Goal: Transaction & Acquisition: Purchase product/service

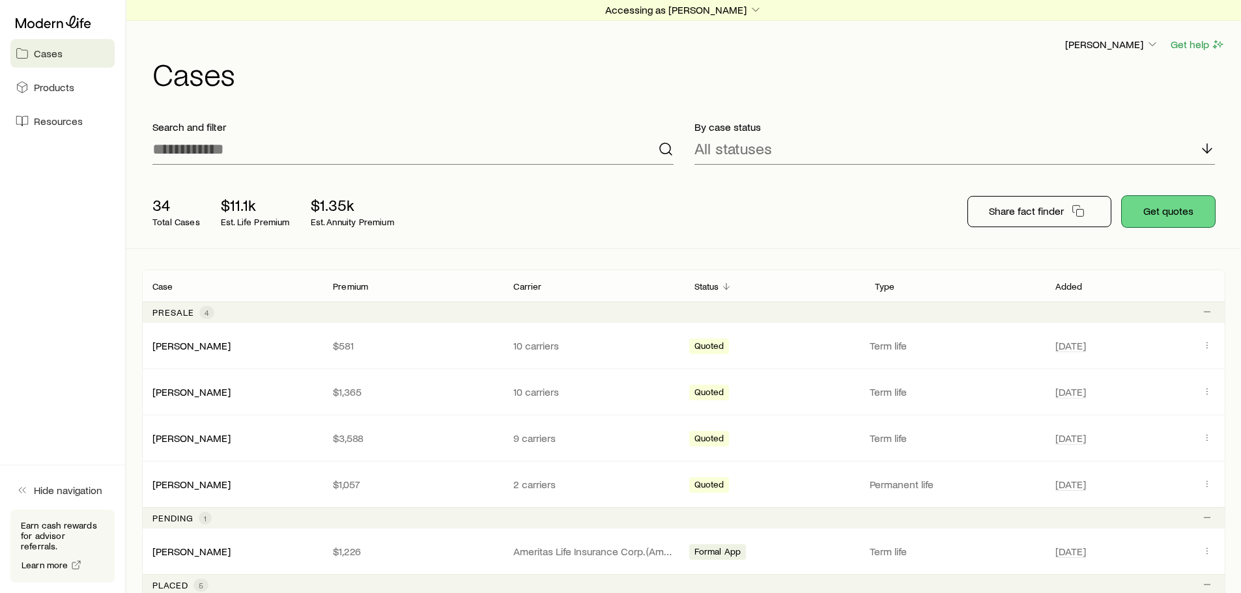
click at [1167, 213] on button "Get quotes" at bounding box center [1168, 211] width 93 height 31
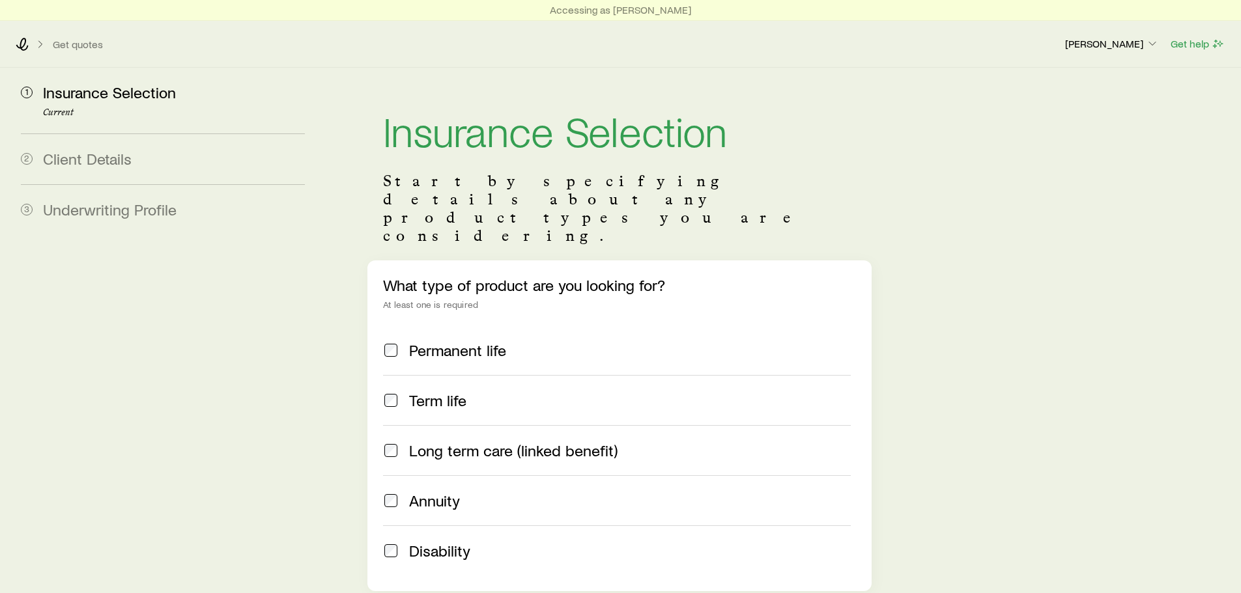
click at [398, 391] on span at bounding box center [391, 400] width 16 height 18
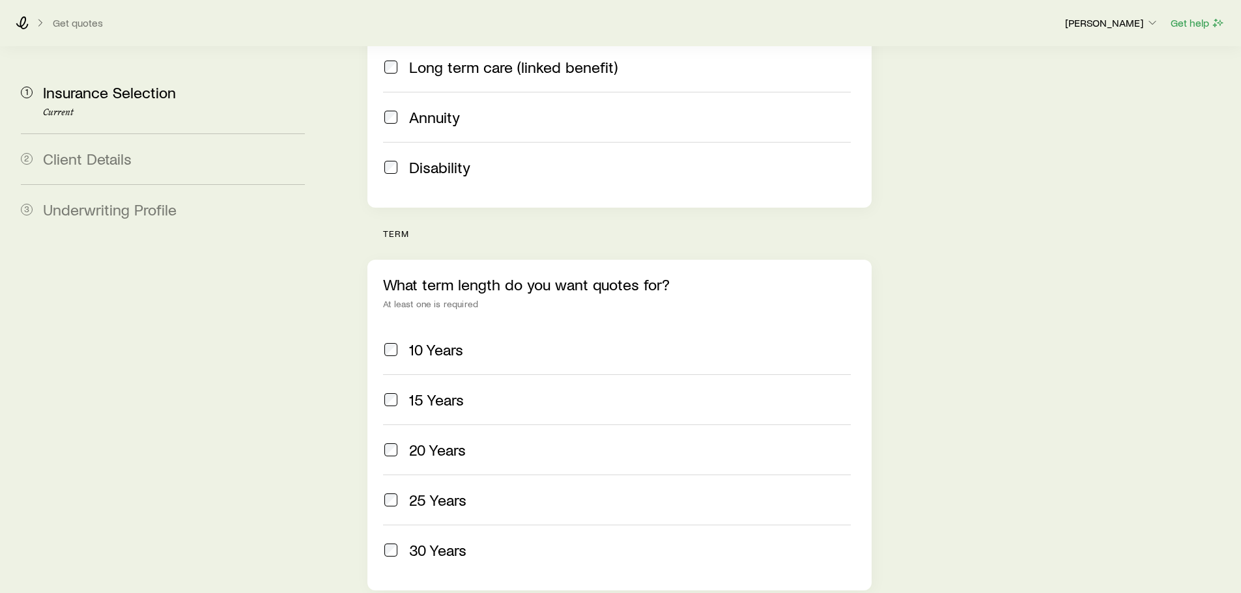
scroll to position [391, 0]
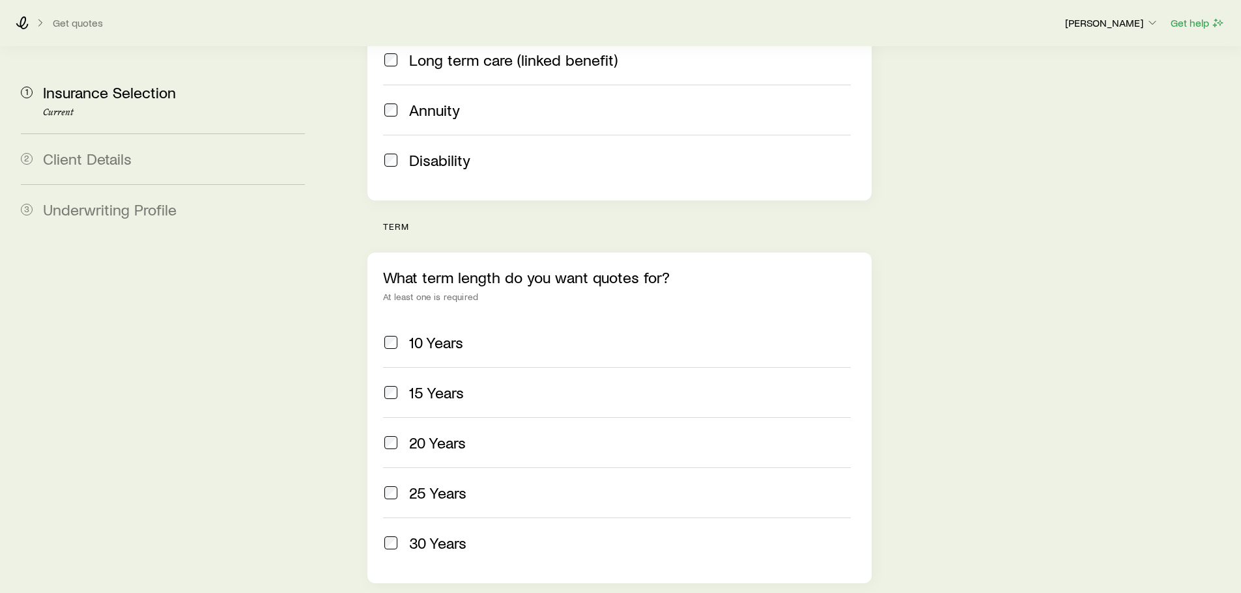
click at [389, 434] on span at bounding box center [391, 443] width 16 height 18
click at [393, 534] on span at bounding box center [391, 543] width 16 height 18
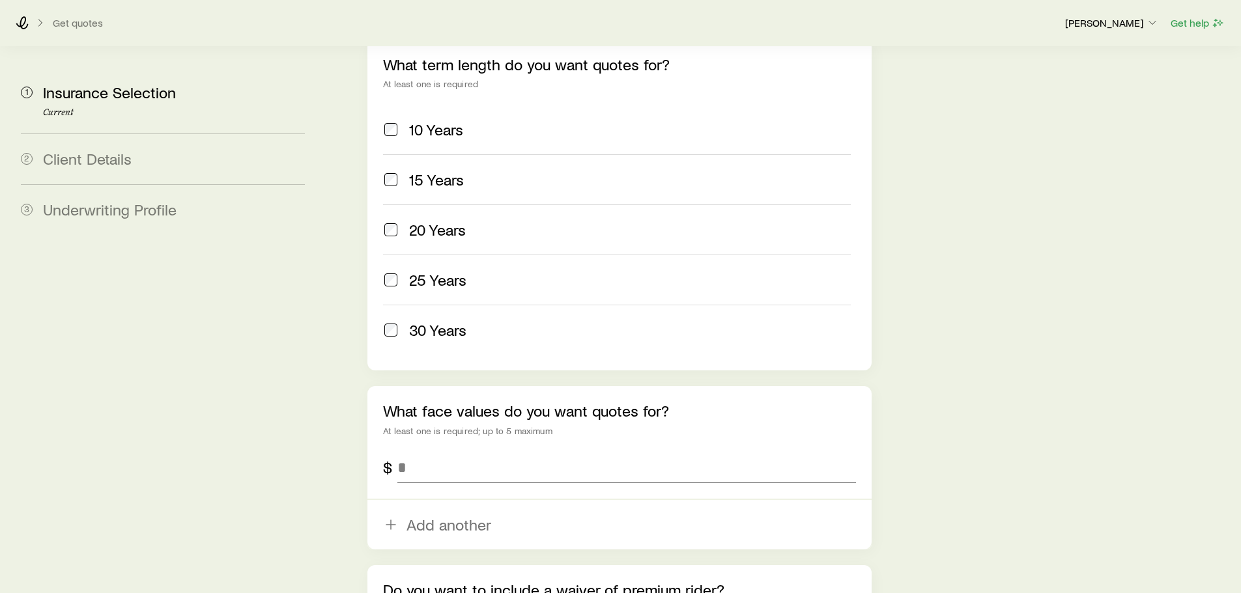
scroll to position [651, 0]
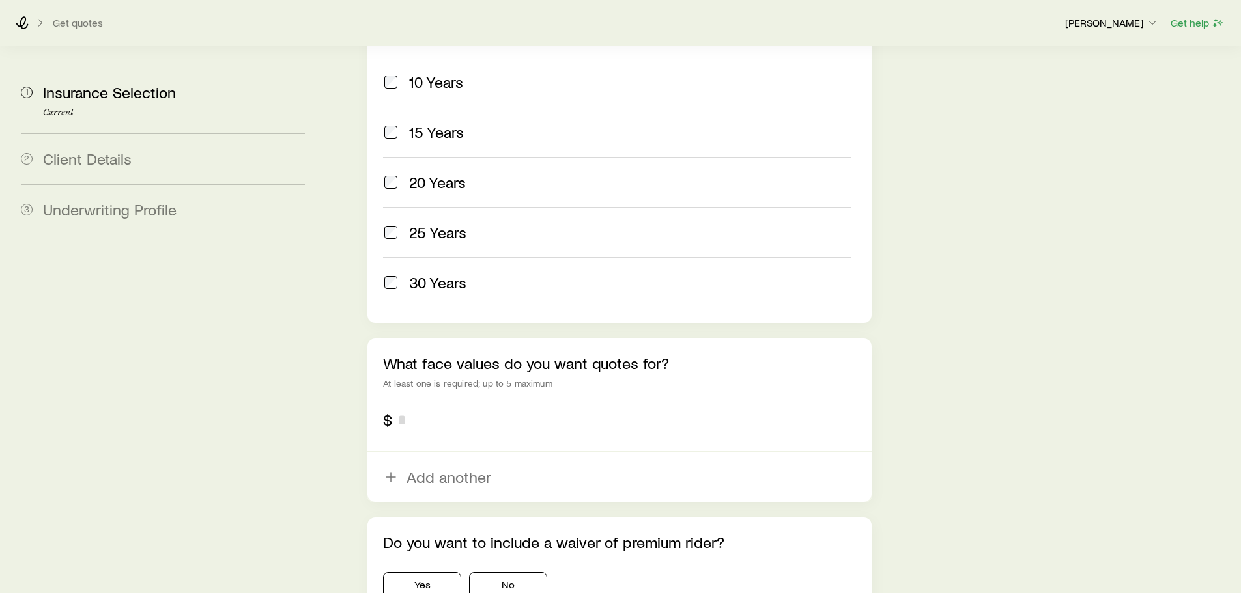
click at [423, 404] on input "tel" at bounding box center [626, 419] width 458 height 31
type input "*"
type input "*******"
click at [496, 573] on button "No" at bounding box center [508, 586] width 78 height 26
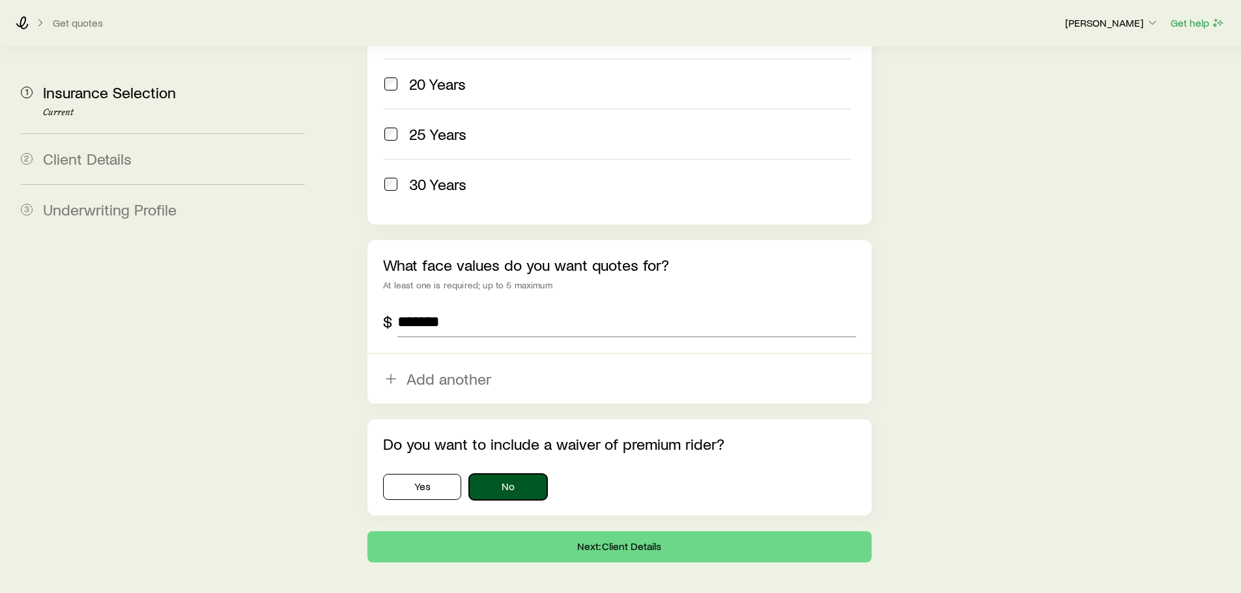
scroll to position [756, 0]
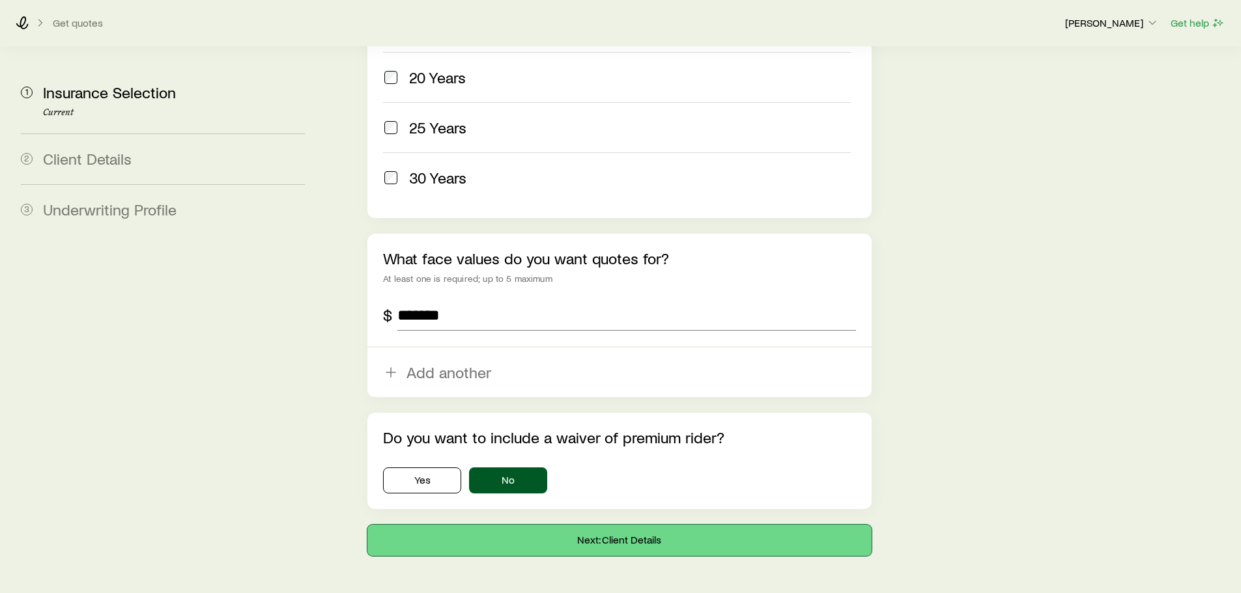
click at [519, 525] on button "Next: Client Details" at bounding box center [619, 540] width 504 height 31
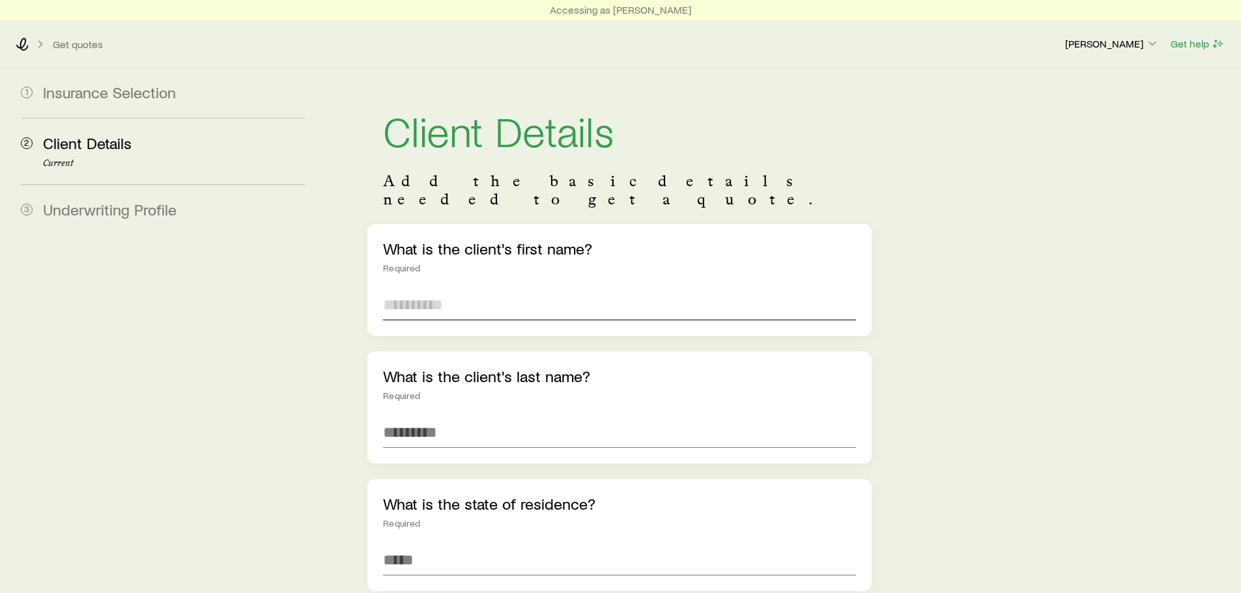
click at [462, 289] on input "text" at bounding box center [619, 304] width 472 height 31
type input "****"
type input "*******"
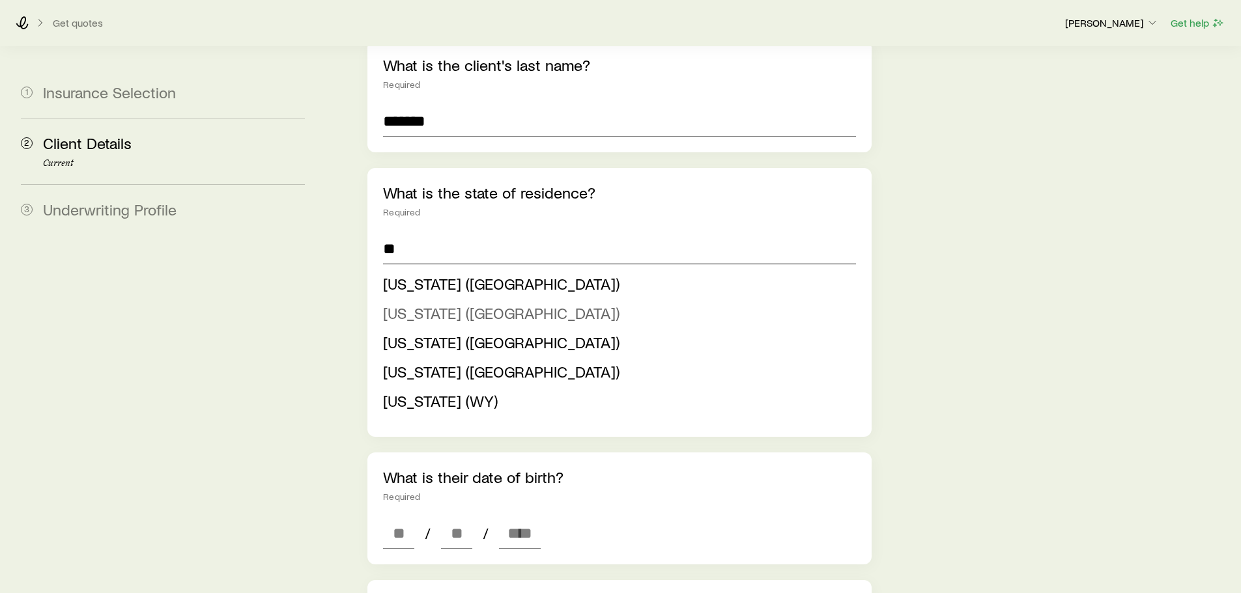
scroll to position [326, 0]
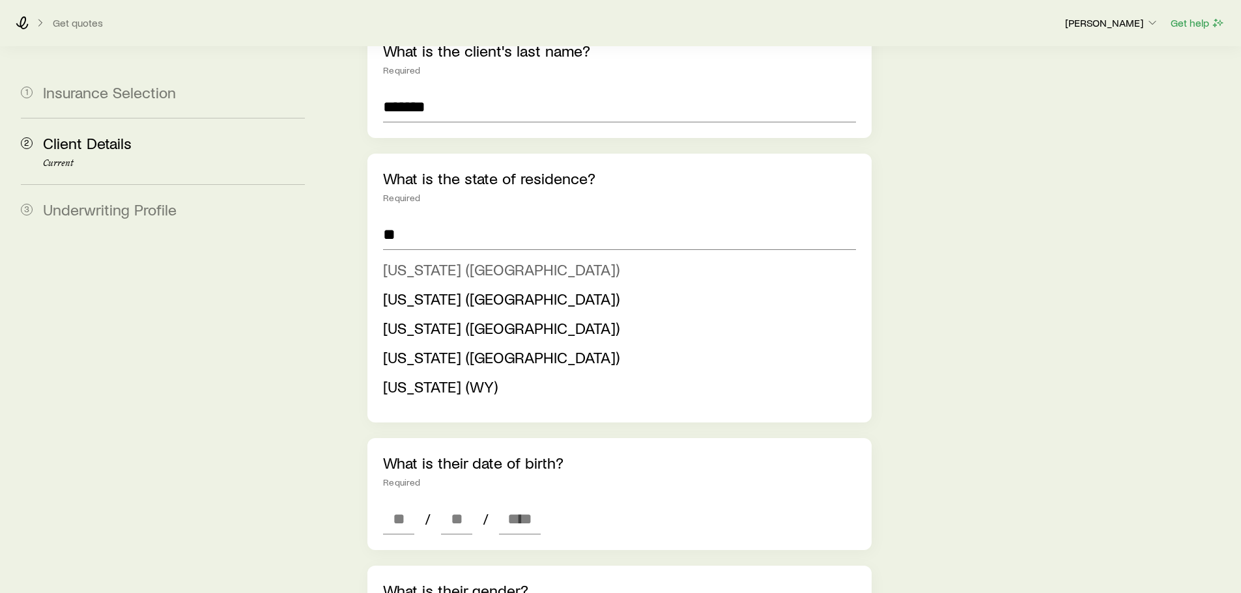
click at [462, 260] on span "[US_STATE] ([GEOGRAPHIC_DATA])" at bounding box center [501, 269] width 236 height 19
type input "**********"
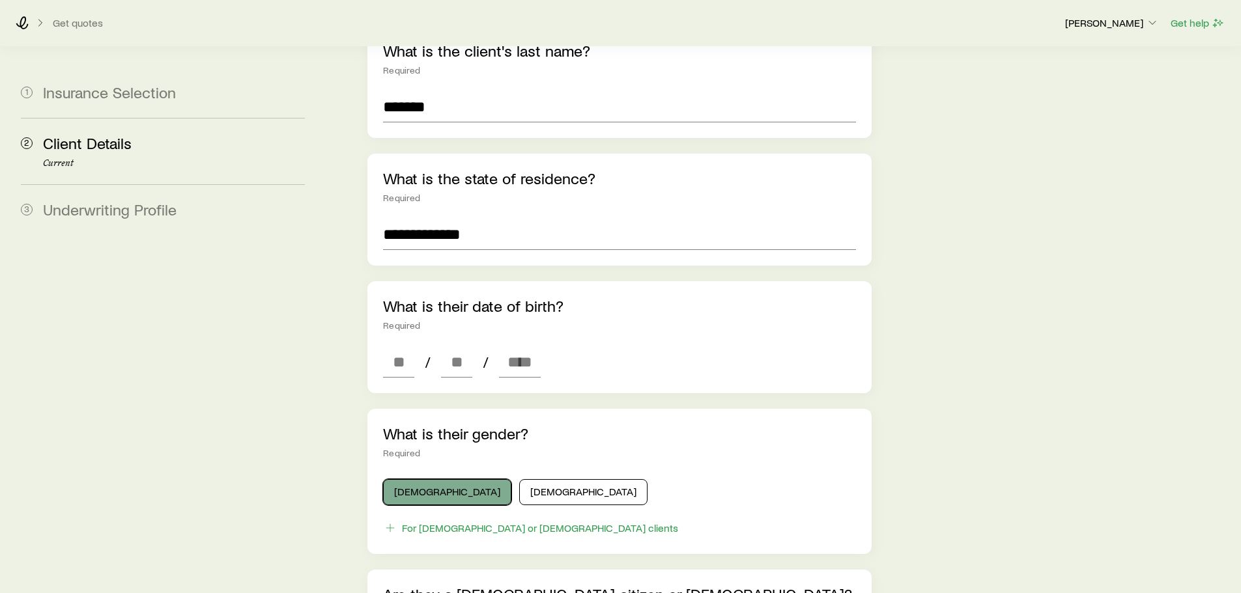
click at [433, 479] on button "[DEMOGRAPHIC_DATA]" at bounding box center [447, 492] width 128 height 26
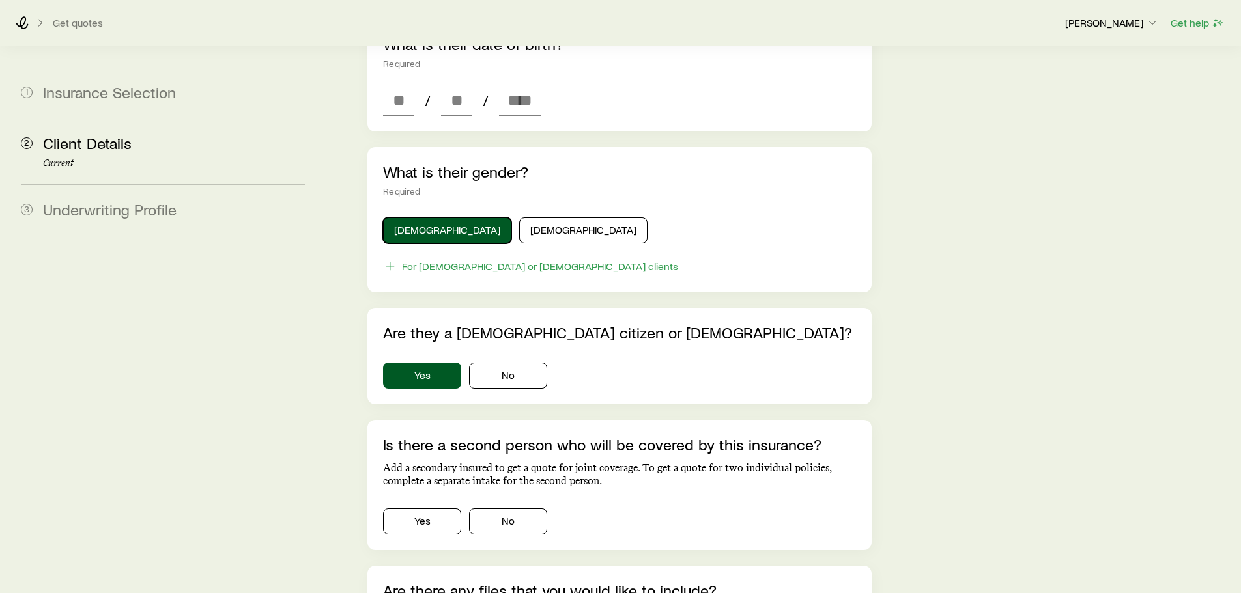
scroll to position [716, 0]
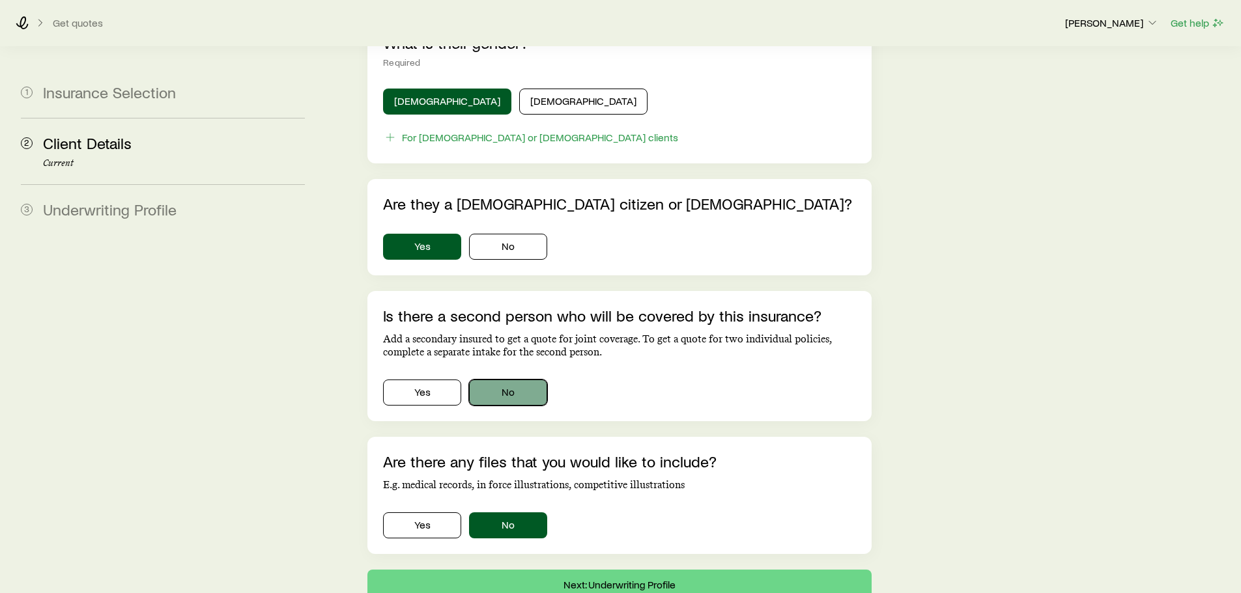
click at [533, 380] on button "No" at bounding box center [508, 393] width 78 height 26
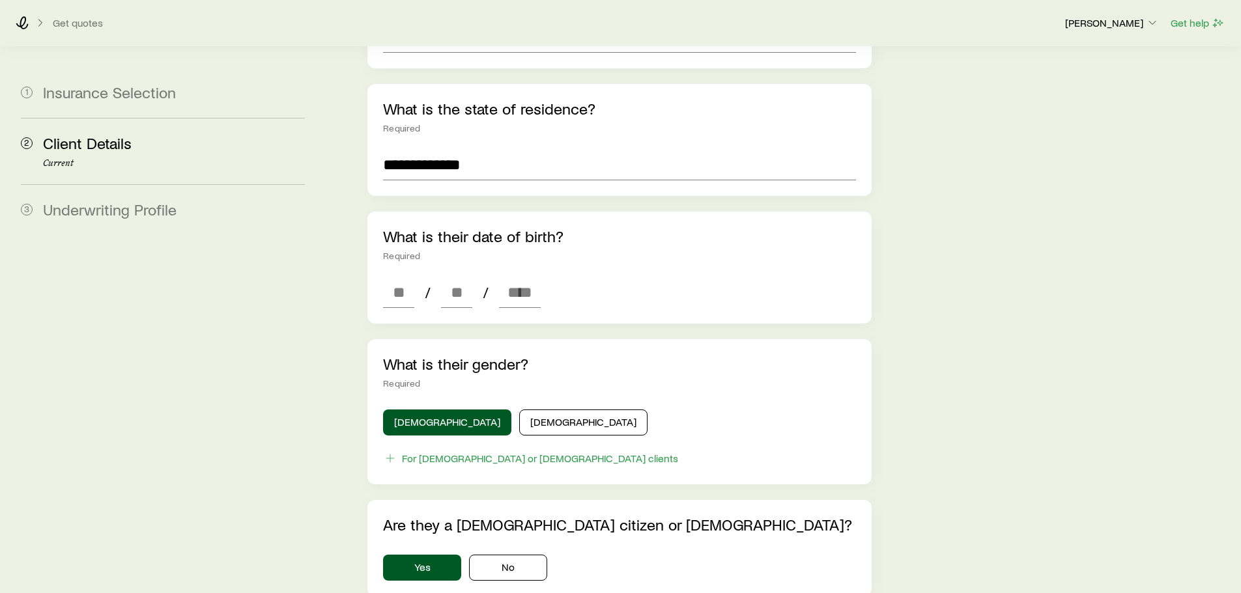
scroll to position [391, 0]
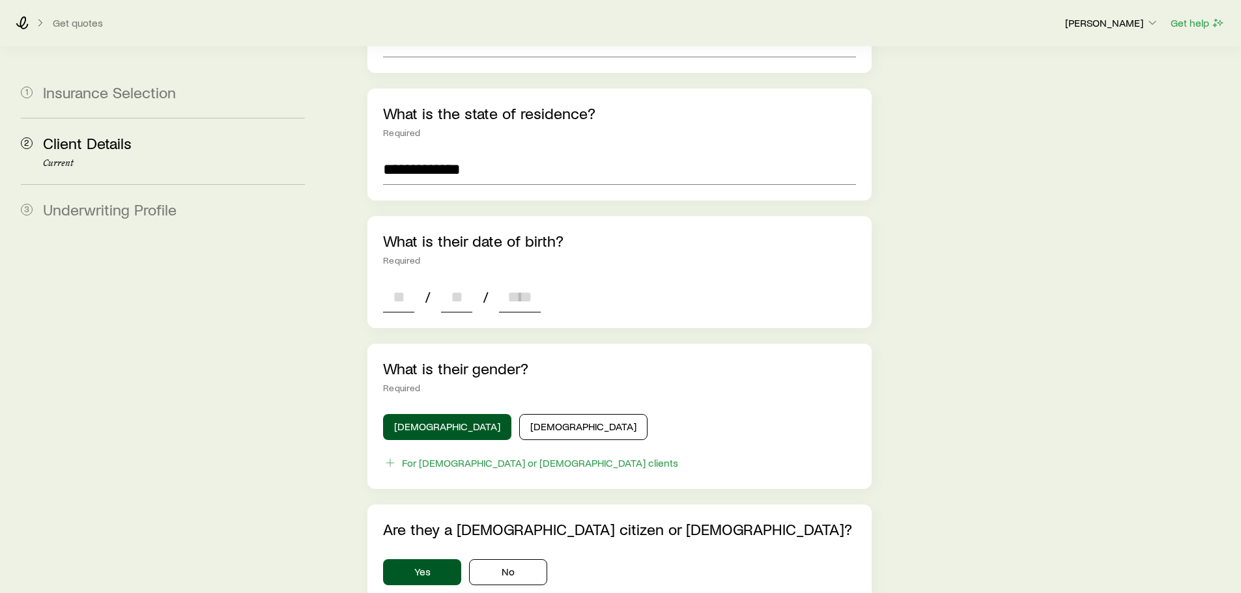
click at [384, 281] on input at bounding box center [398, 296] width 31 height 31
type input "**"
type input "****"
type input "*"
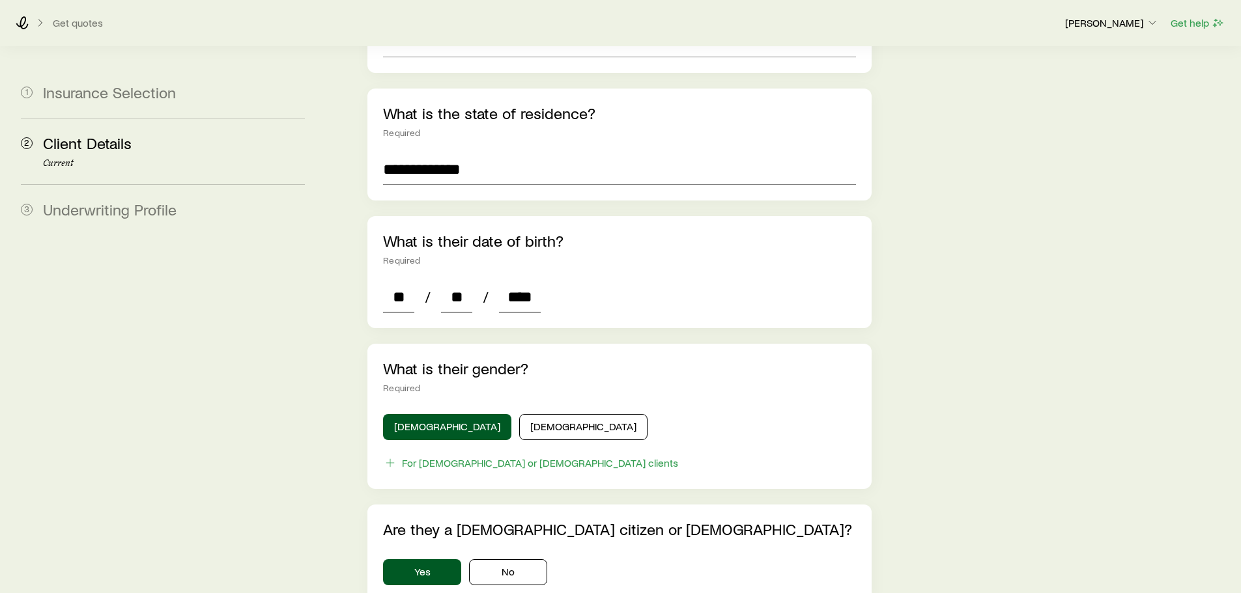
type input "*"
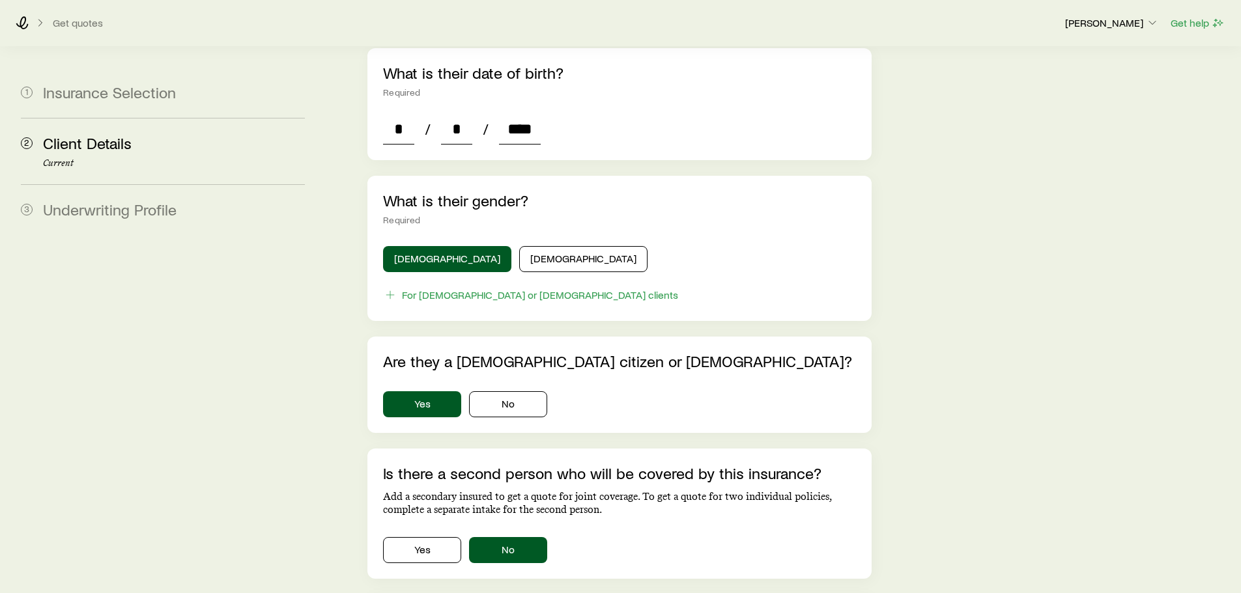
scroll to position [780, 0]
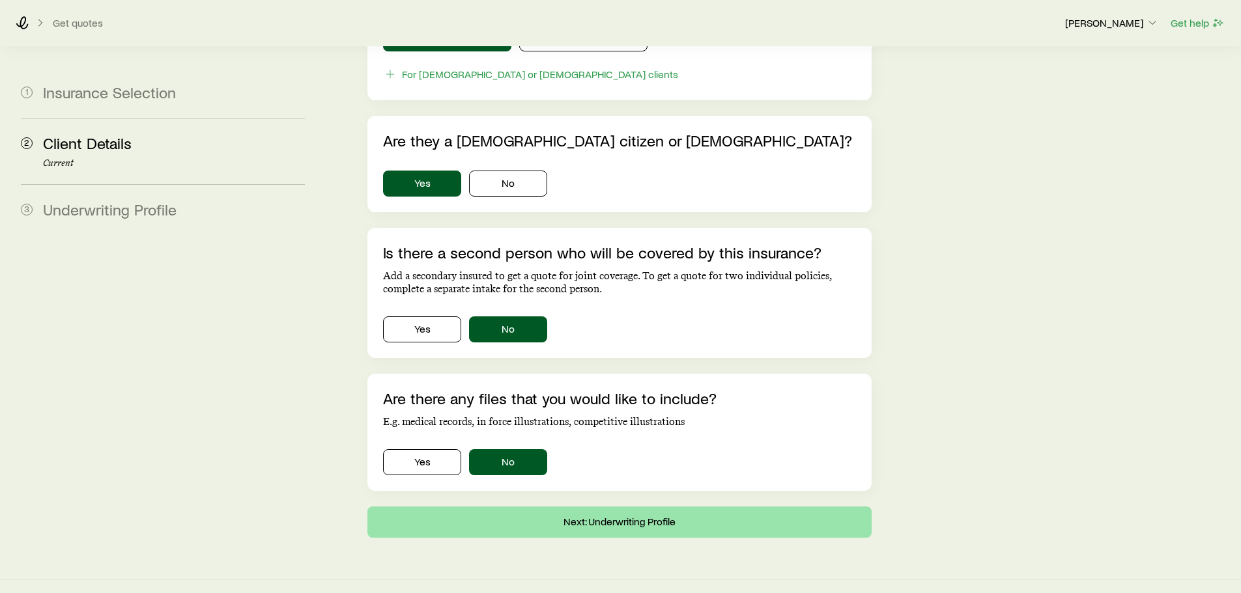
type input "****"
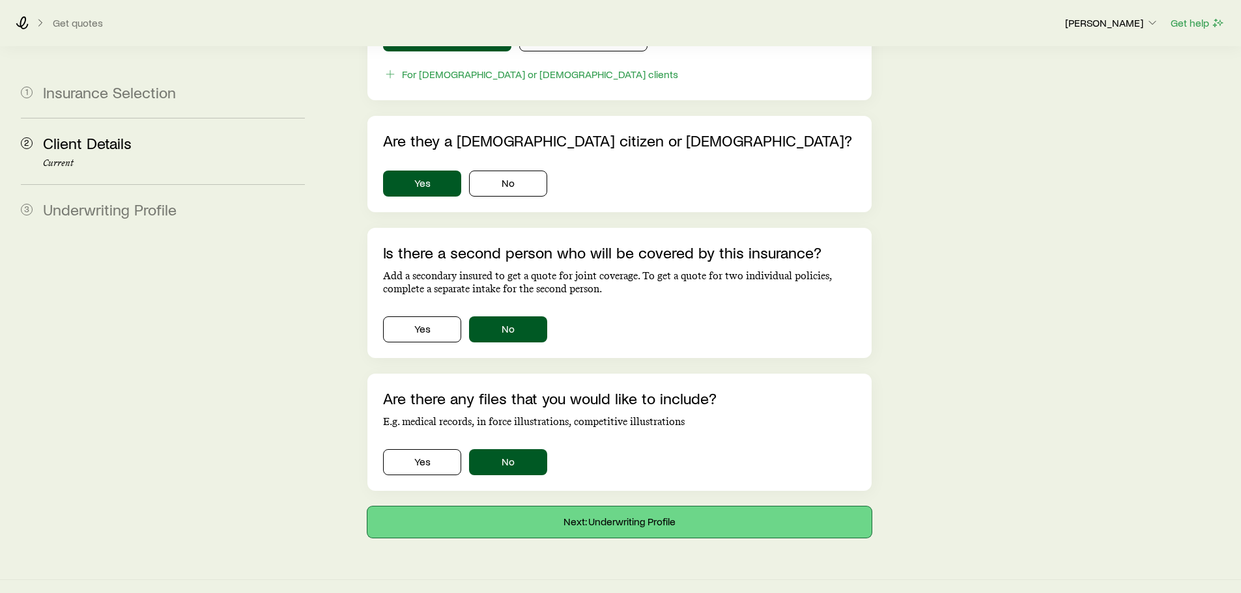
click at [629, 513] on button "Next: Underwriting Profile" at bounding box center [619, 522] width 504 height 31
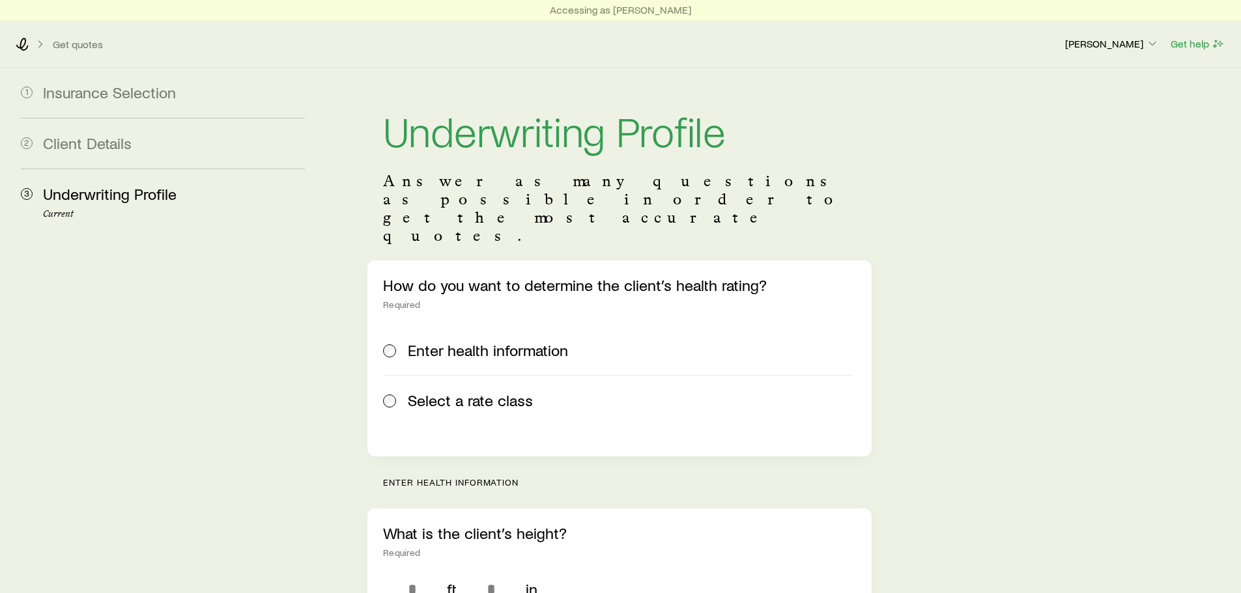
click at [517, 391] on span "Select a rate class" at bounding box center [470, 400] width 125 height 18
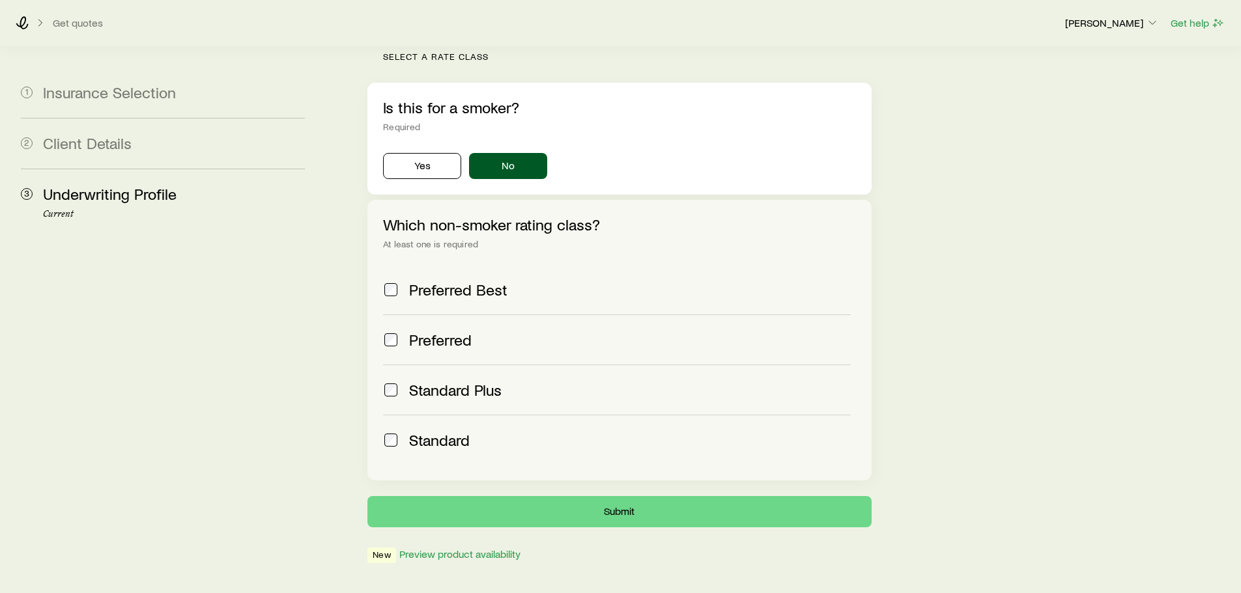
scroll to position [433, 0]
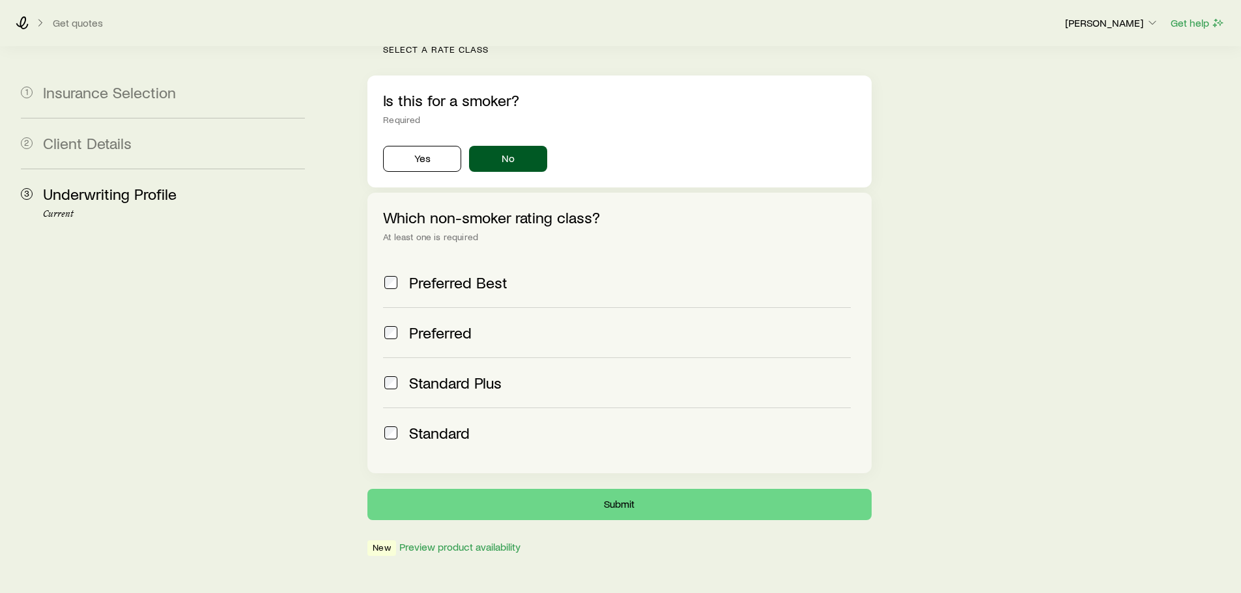
click at [542, 424] on div "Standard" at bounding box center [629, 433] width 441 height 18
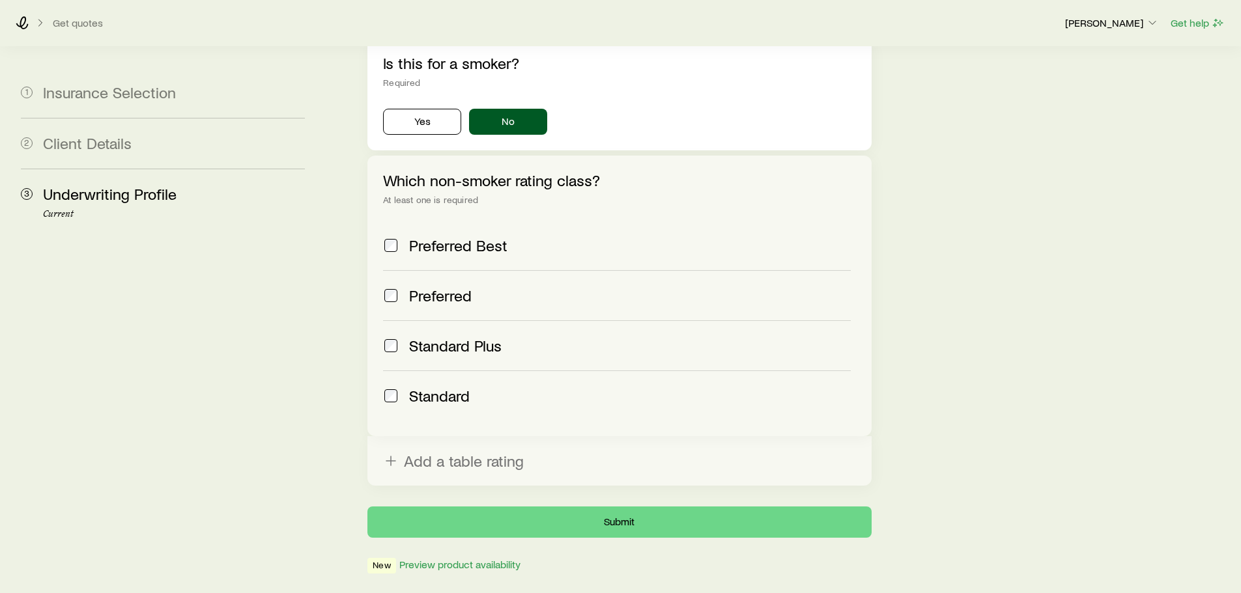
scroll to position [488, 0]
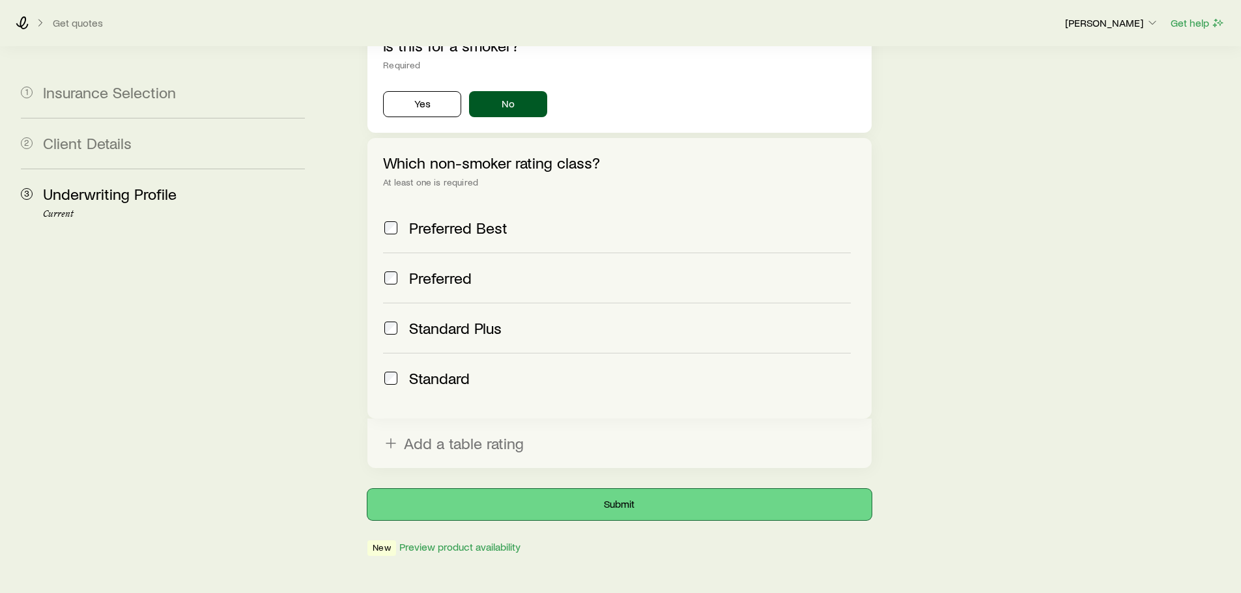
click at [620, 489] on button "Submit" at bounding box center [619, 504] width 504 height 31
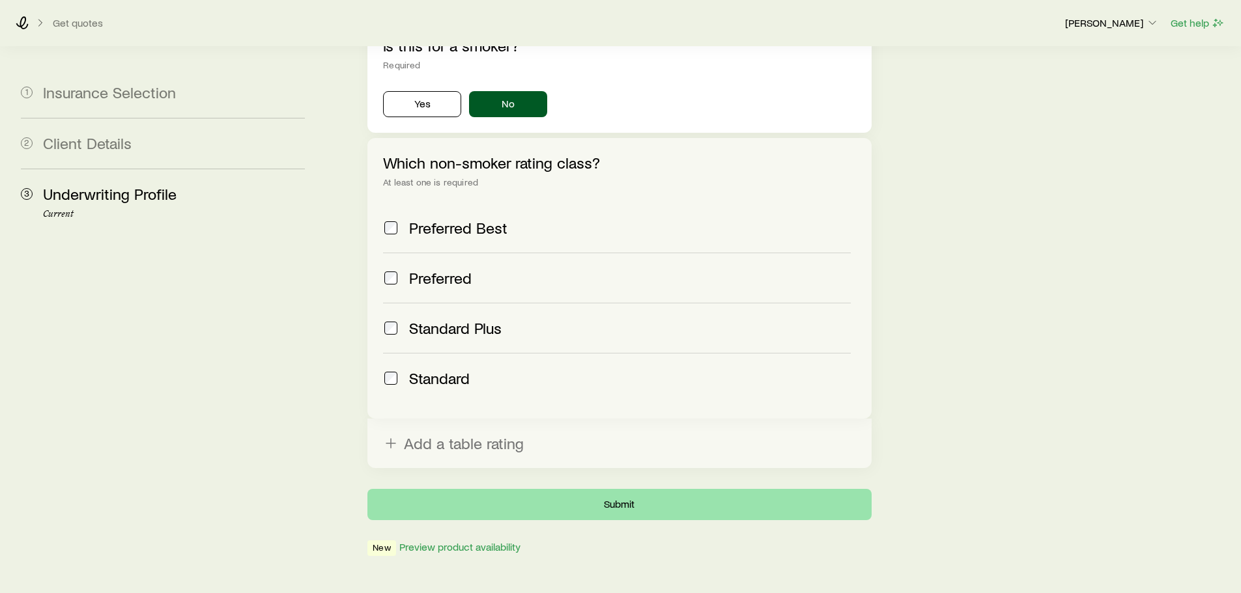
scroll to position [0, 0]
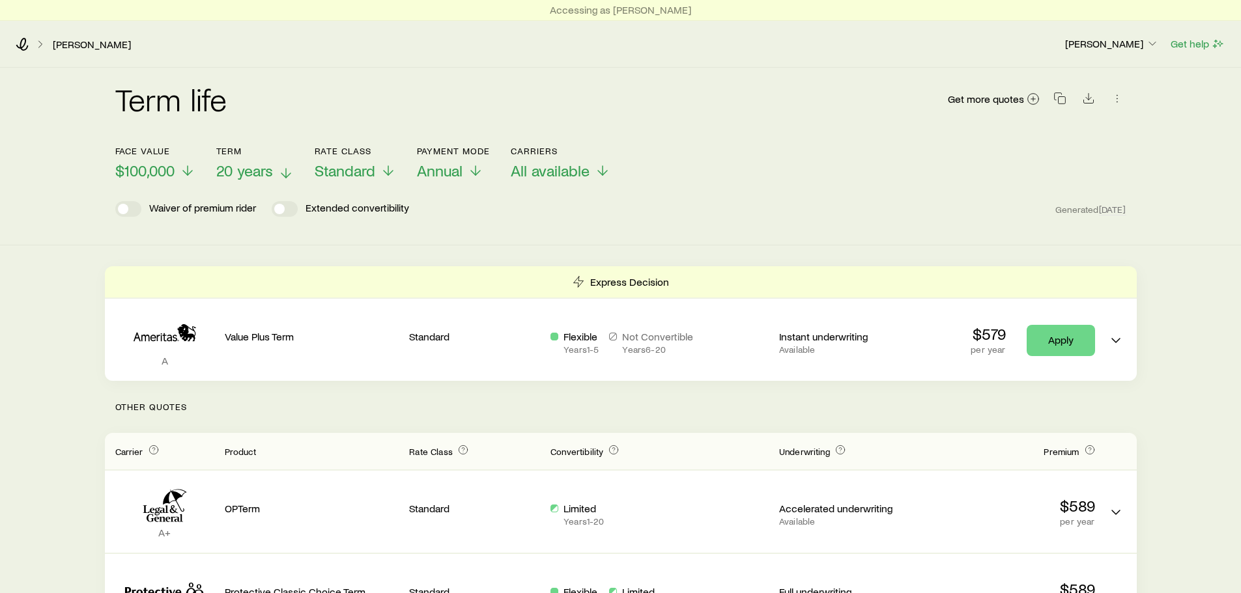
click at [239, 171] on span "20 years" at bounding box center [244, 171] width 57 height 18
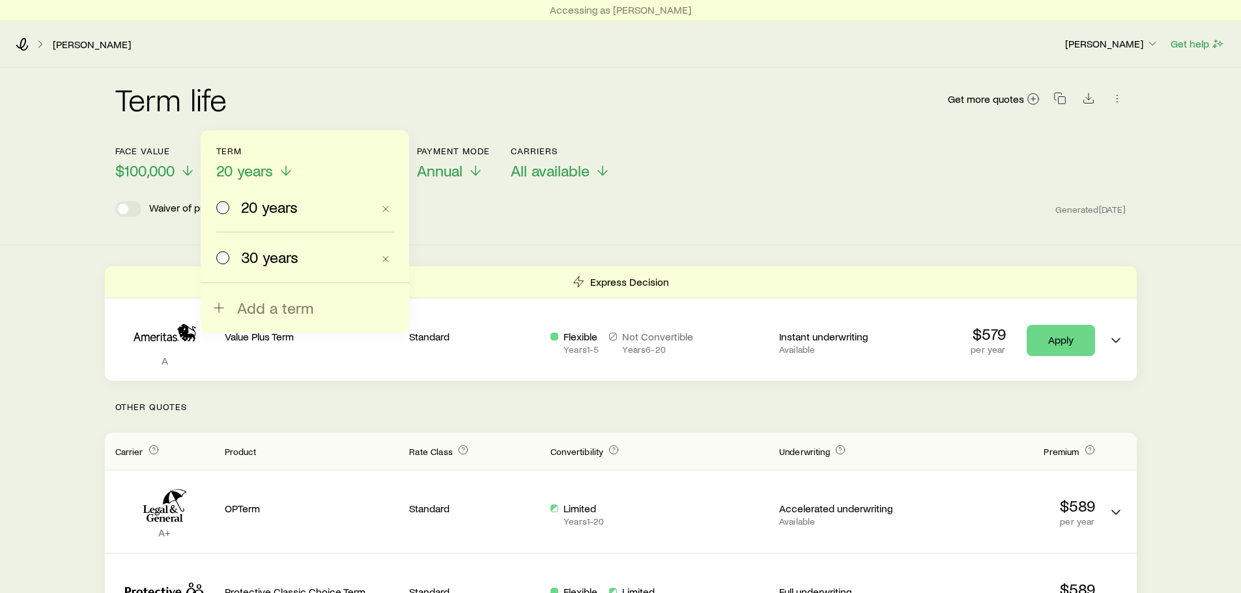
click at [251, 252] on span "30 years" at bounding box center [269, 257] width 57 height 18
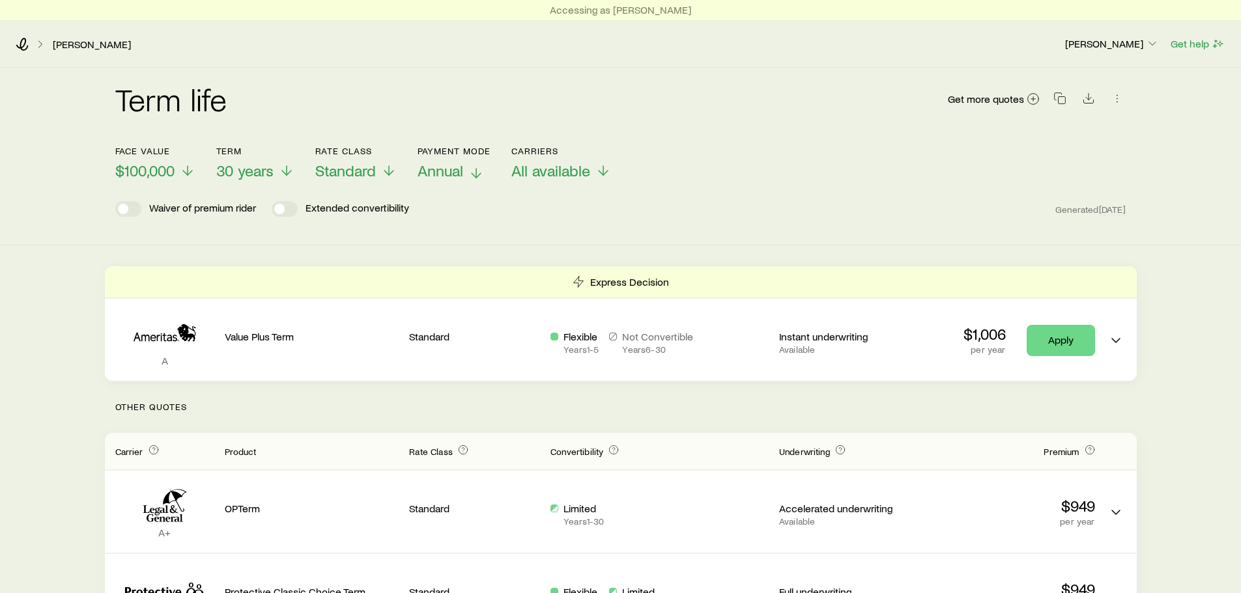
click at [444, 167] on span "Annual" at bounding box center [441, 171] width 46 height 18
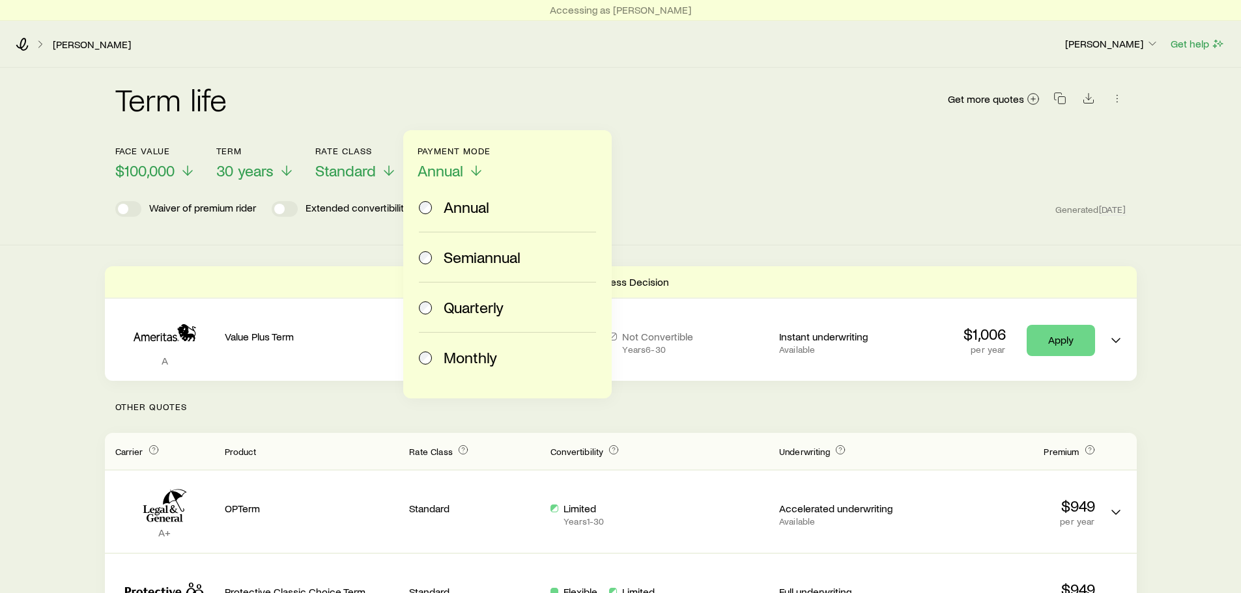
click at [495, 366] on span "Monthly" at bounding box center [470, 357] width 53 height 18
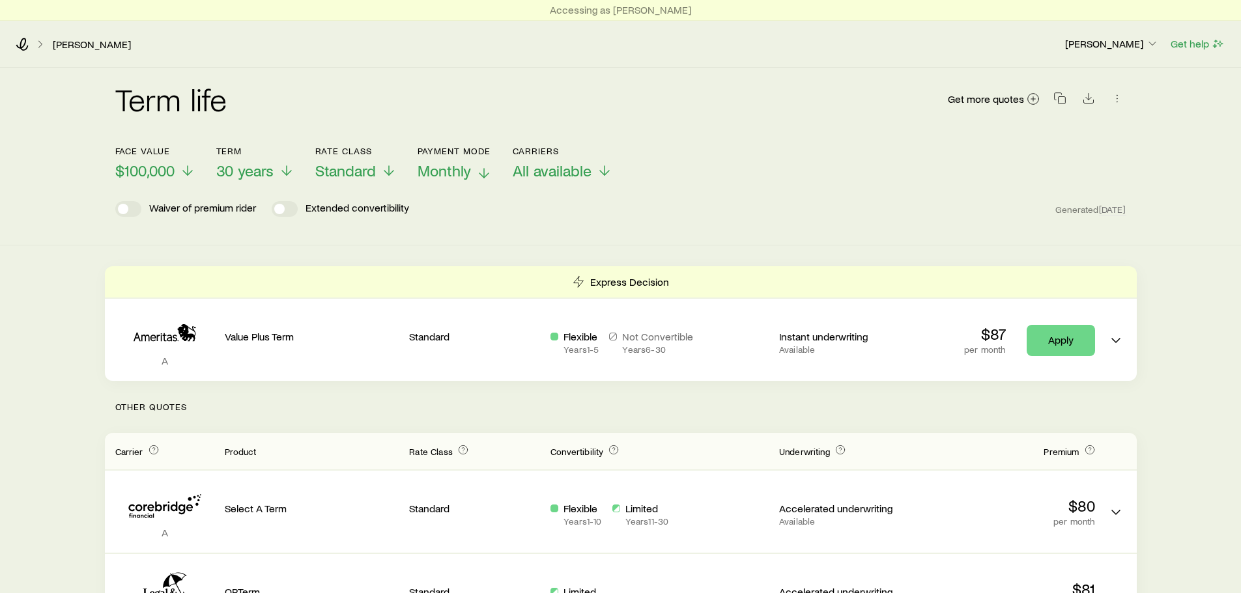
click at [449, 172] on span "Monthly" at bounding box center [444, 171] width 53 height 18
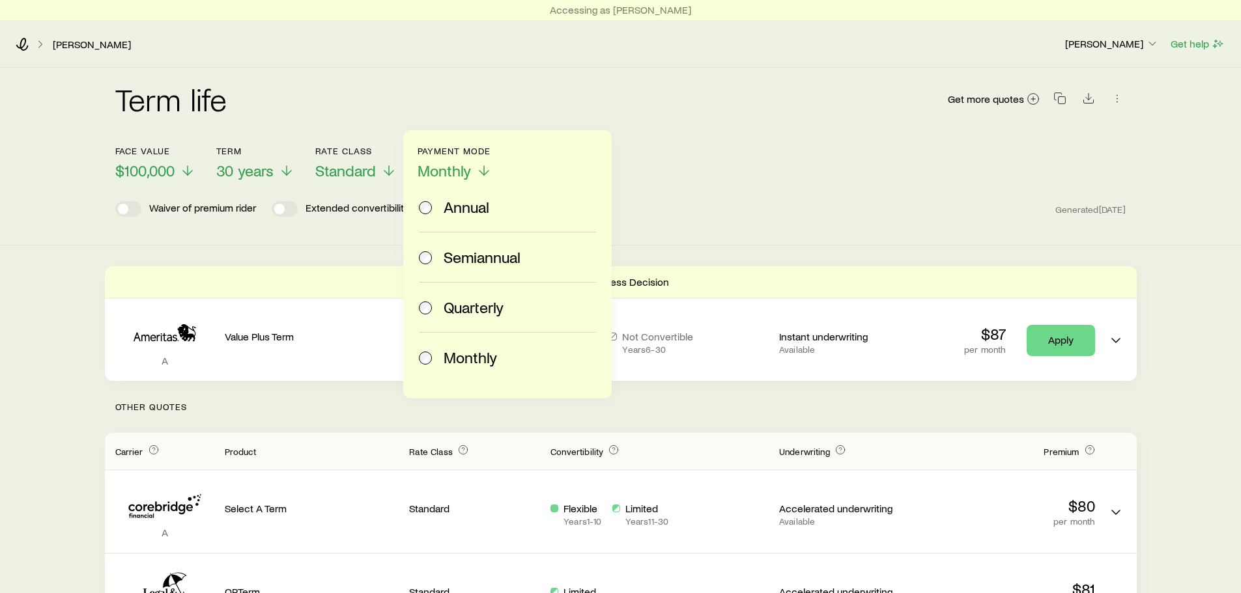
click at [483, 265] on span "Semiannual" at bounding box center [482, 257] width 77 height 18
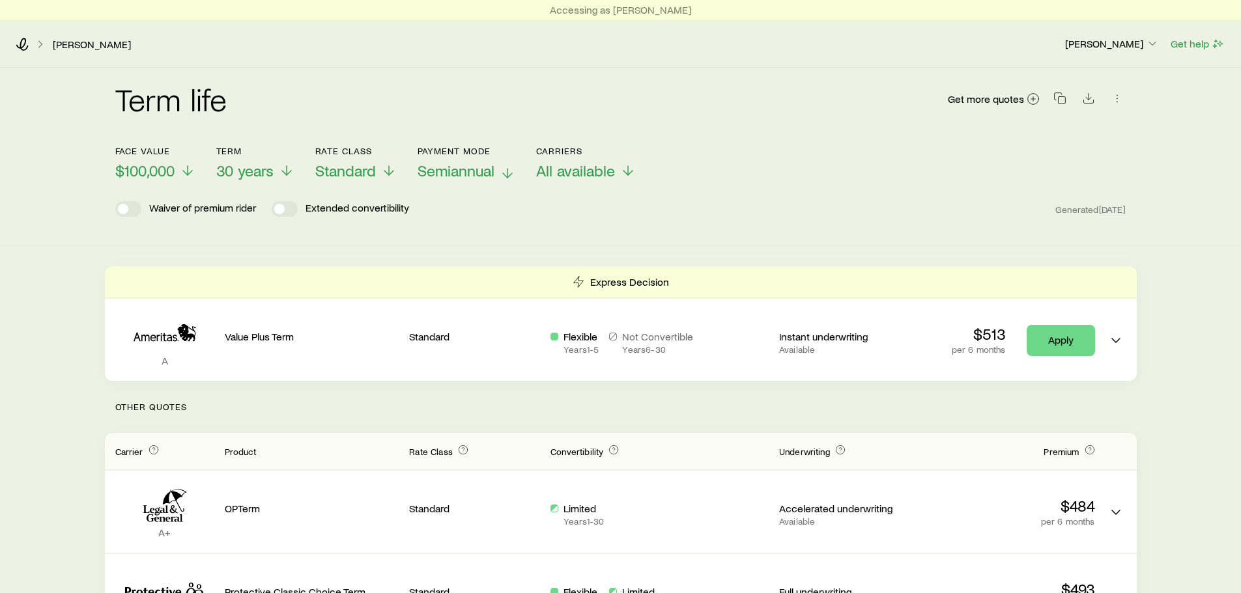
click at [457, 177] on span "Semiannual" at bounding box center [456, 171] width 77 height 18
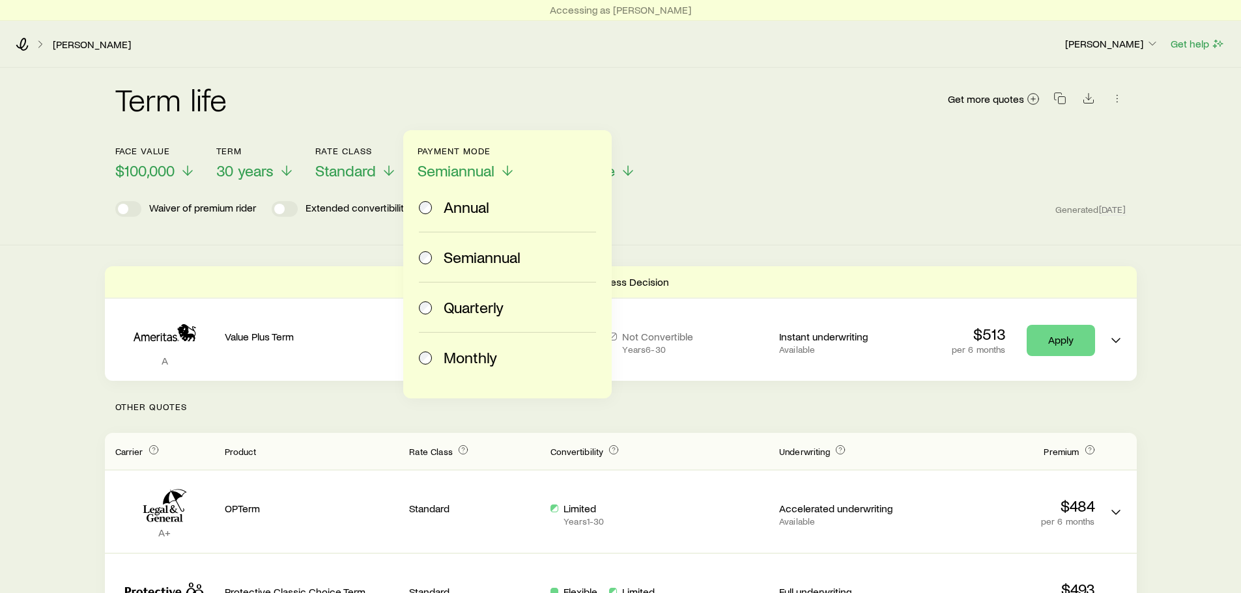
click at [461, 353] on span "Monthly" at bounding box center [470, 357] width 53 height 18
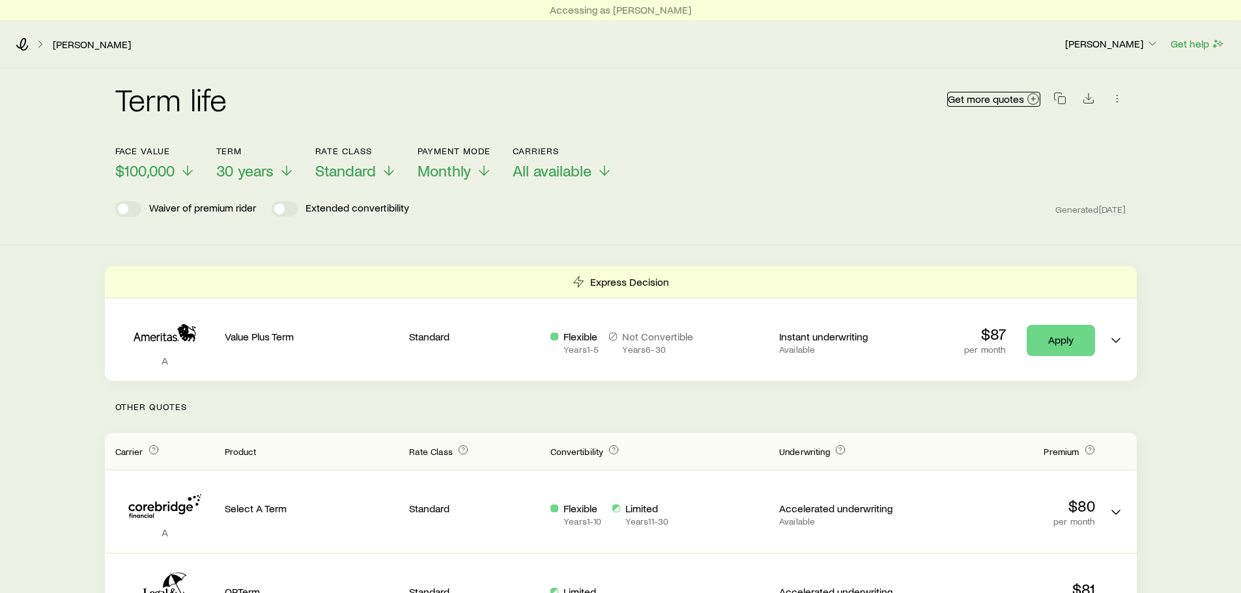
click at [969, 99] on span "Get more quotes" at bounding box center [986, 99] width 76 height 10
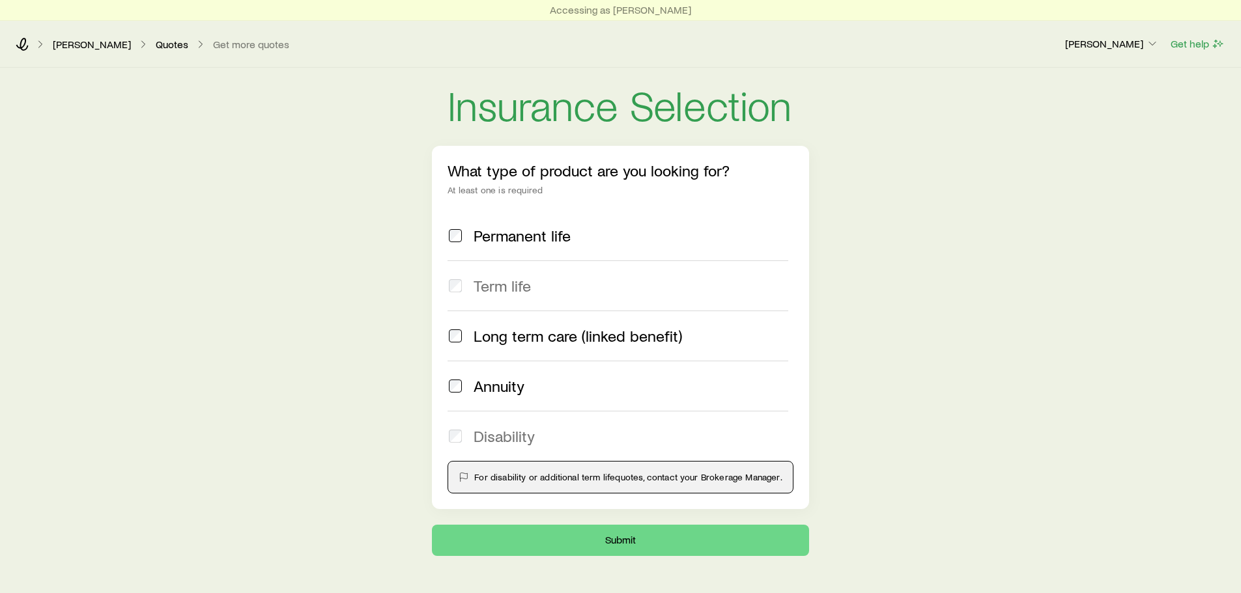
click at [475, 240] on span "Permanent life" at bounding box center [522, 236] width 97 height 18
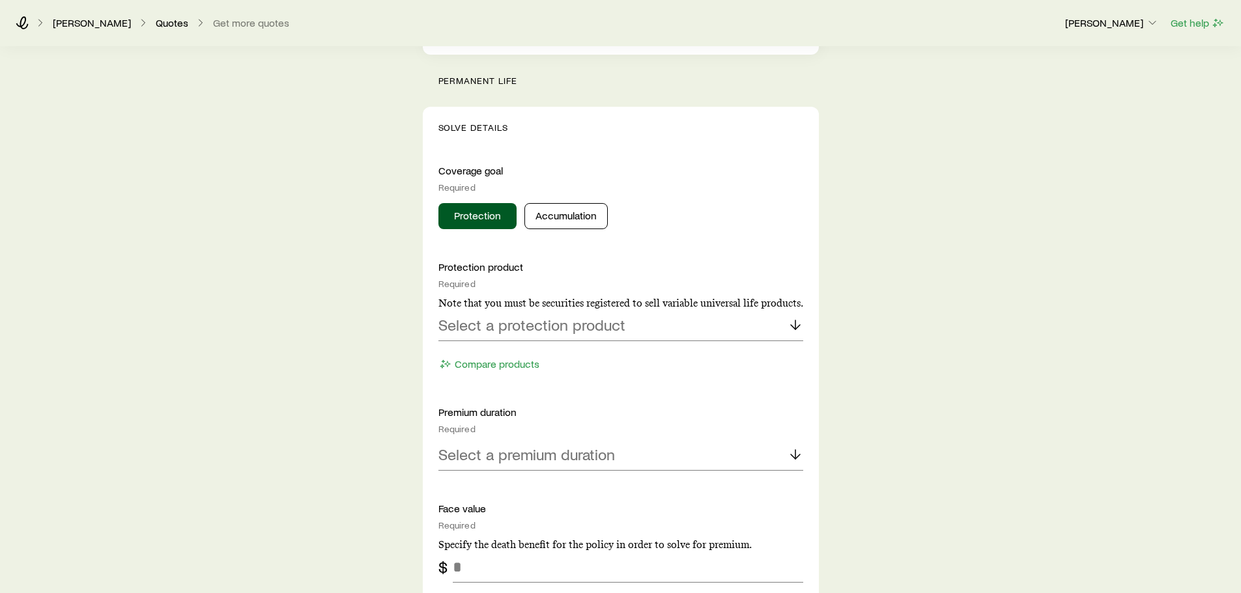
scroll to position [456, 0]
click at [615, 333] on div "Select a protection product" at bounding box center [620, 324] width 365 height 31
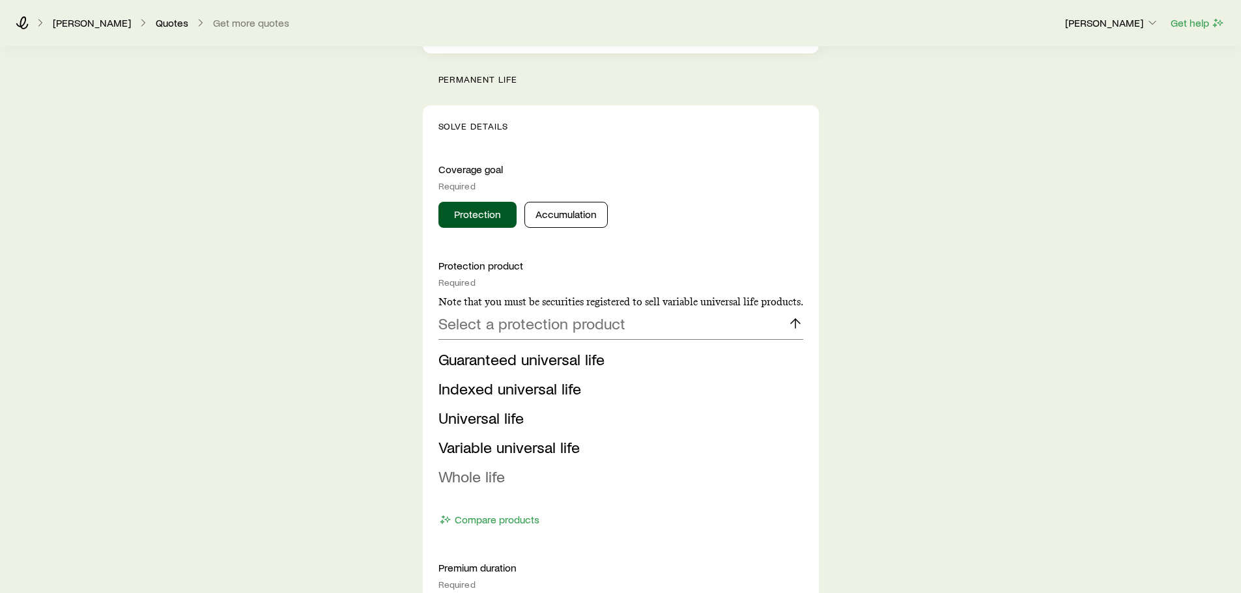
click at [485, 470] on span "Whole life" at bounding box center [471, 476] width 66 height 19
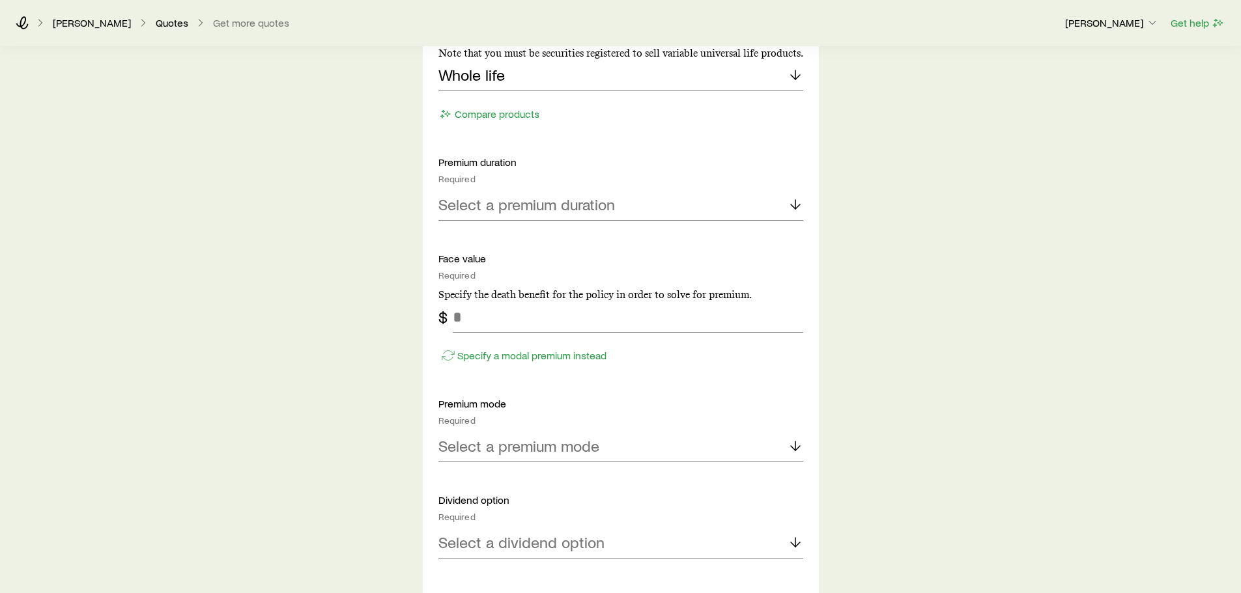
scroll to position [716, 0]
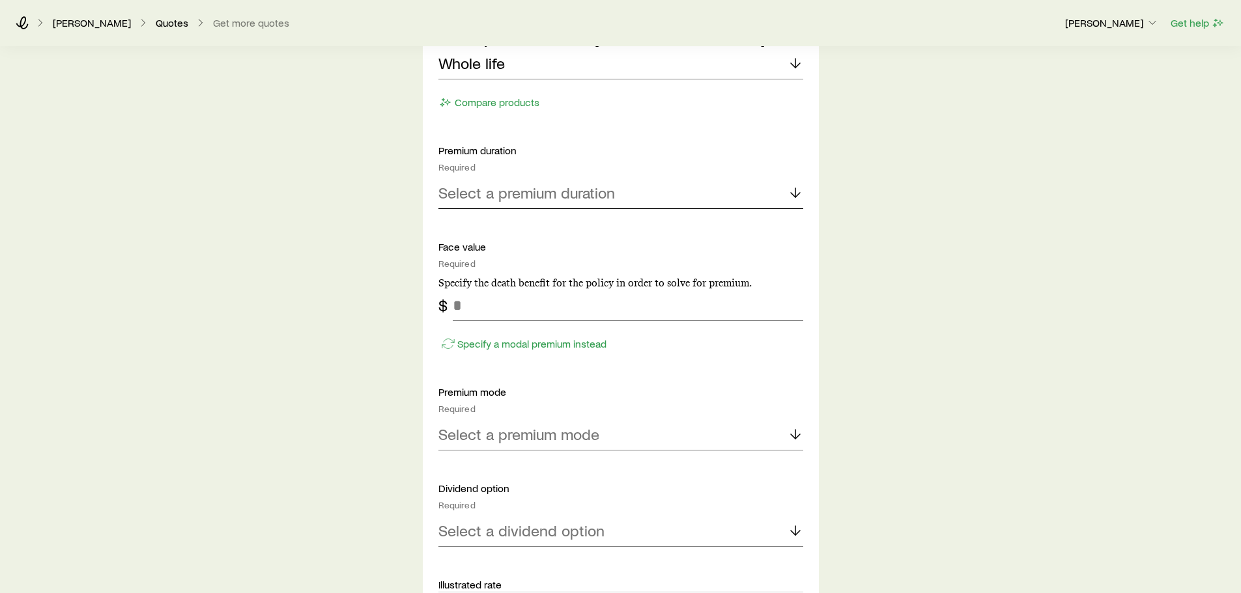
click at [523, 202] on div "Select a premium duration" at bounding box center [620, 193] width 365 height 31
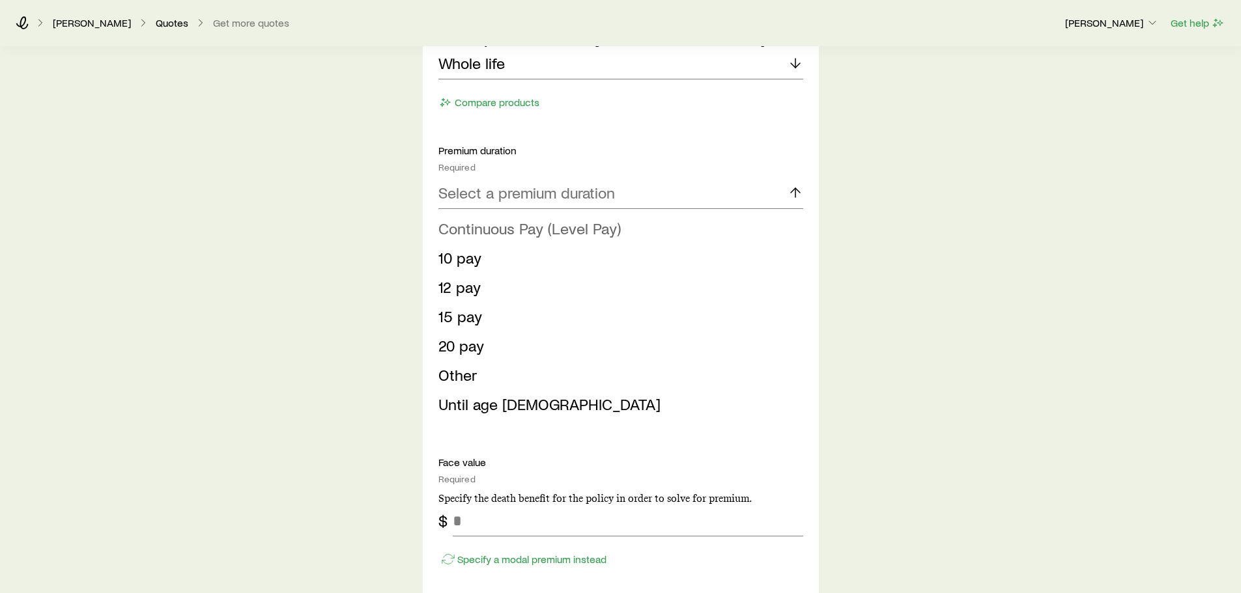
click at [565, 229] on span "Continuous Pay (Level Pay)" at bounding box center [529, 228] width 182 height 19
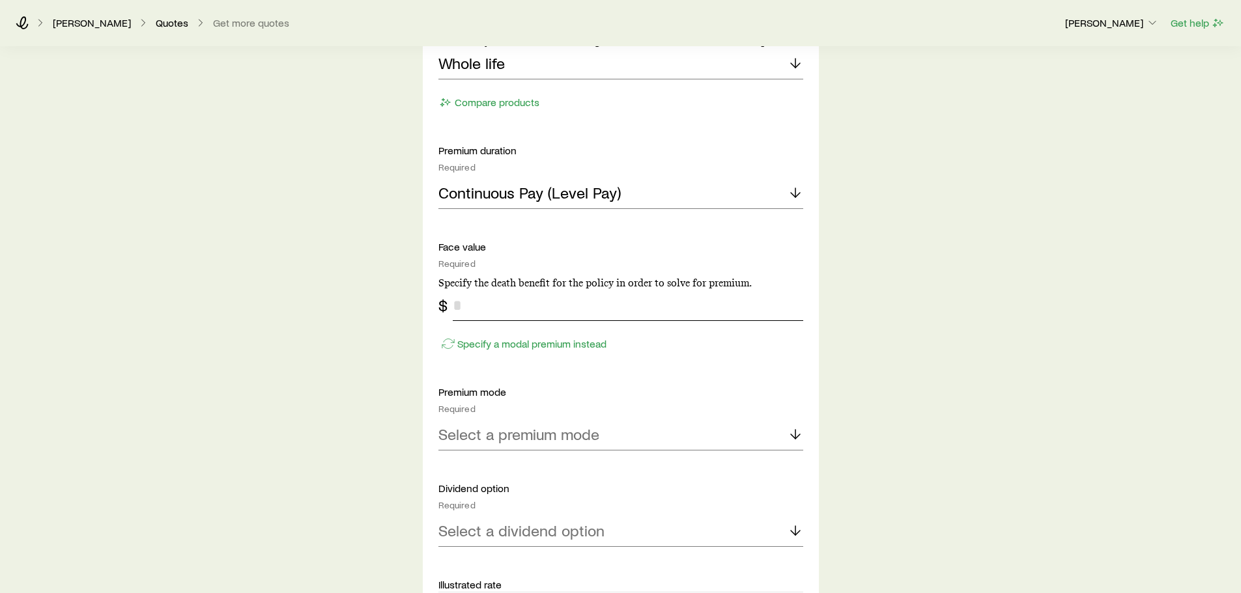
click at [535, 311] on input "tel" at bounding box center [628, 305] width 350 height 31
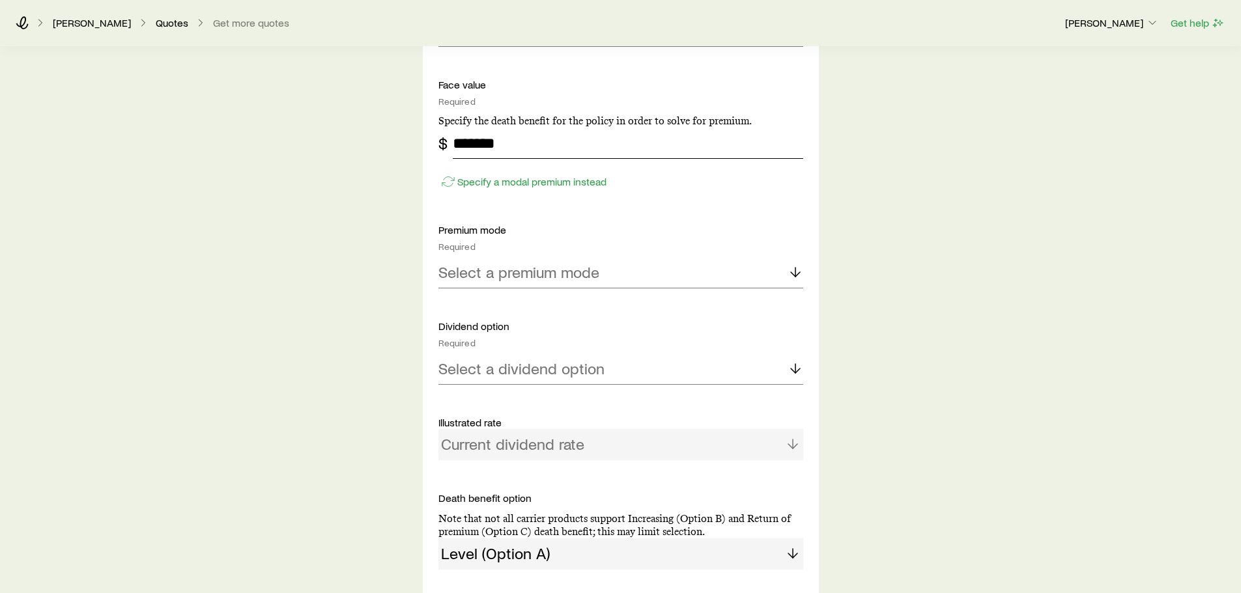
scroll to position [977, 0]
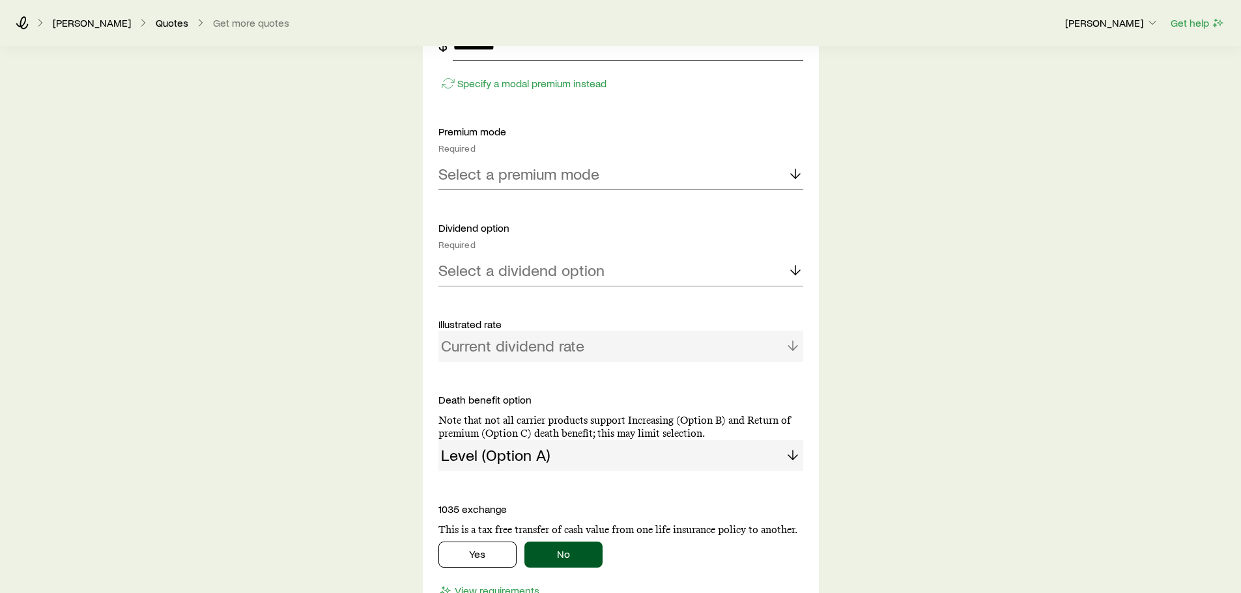
type input "*******"
click at [504, 165] on p "Select a premium mode" at bounding box center [518, 174] width 161 height 18
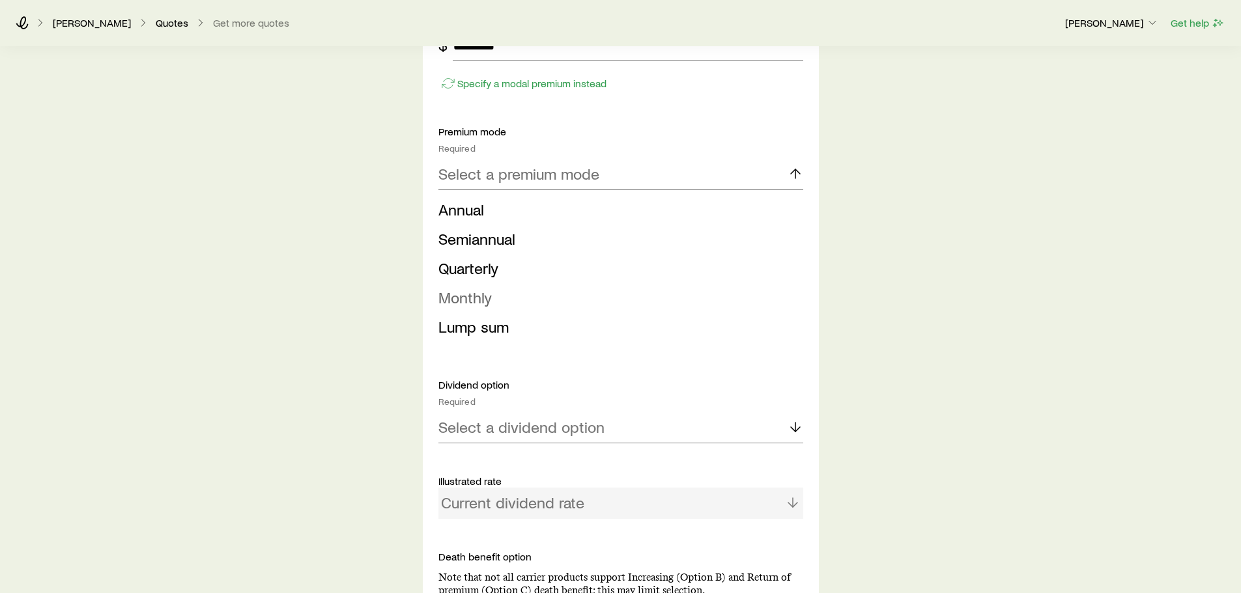
click at [461, 292] on span "Monthly" at bounding box center [464, 297] width 53 height 19
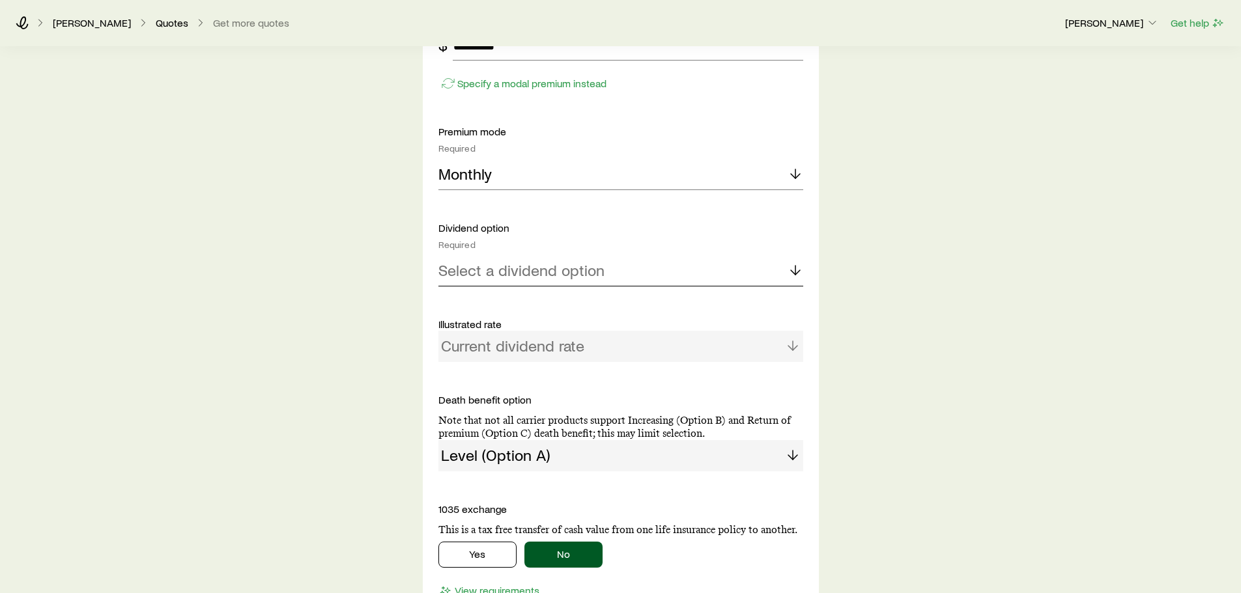
click at [477, 279] on p "Select a dividend option" at bounding box center [521, 270] width 166 height 18
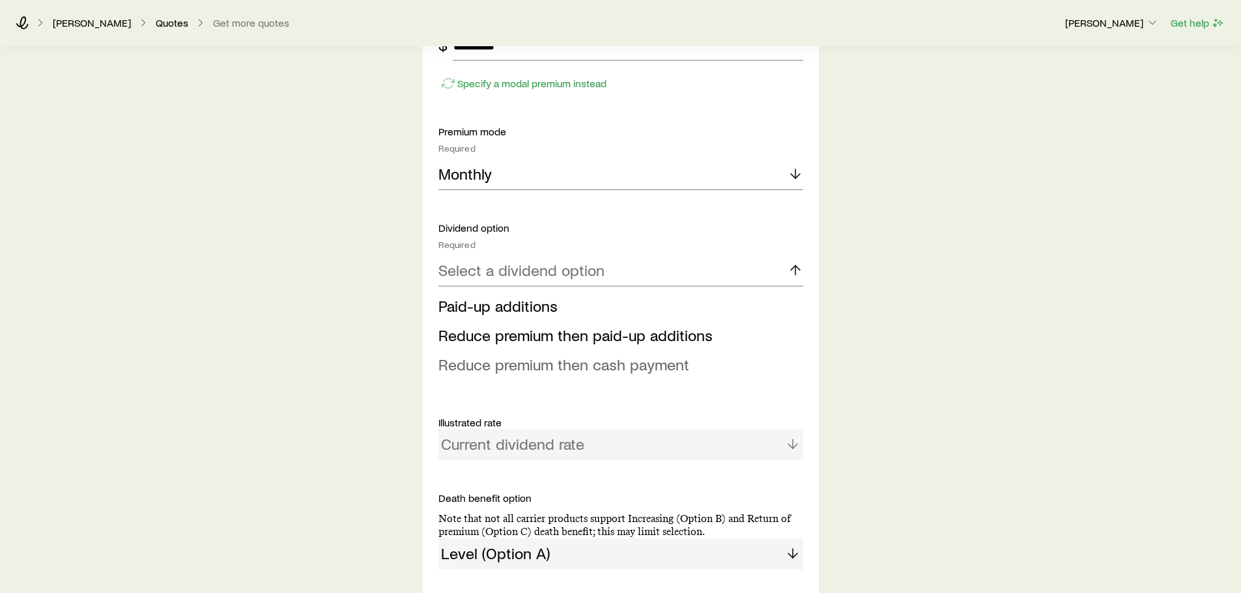
click at [607, 368] on span "Reduce premium then cash payment" at bounding box center [563, 364] width 251 height 19
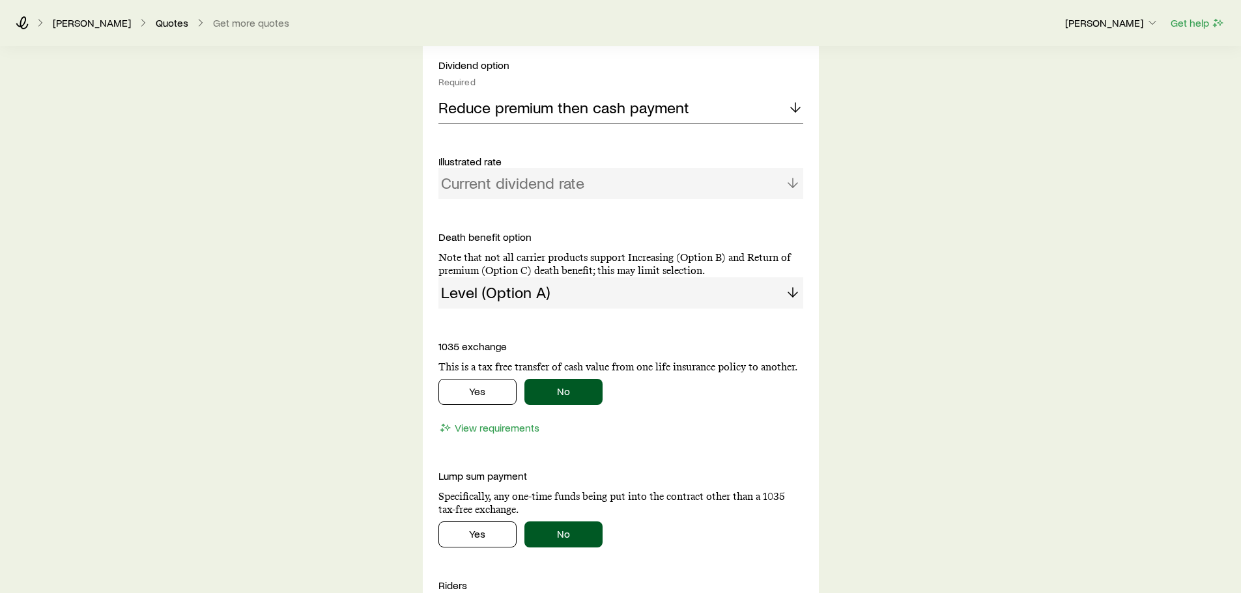
scroll to position [1172, 0]
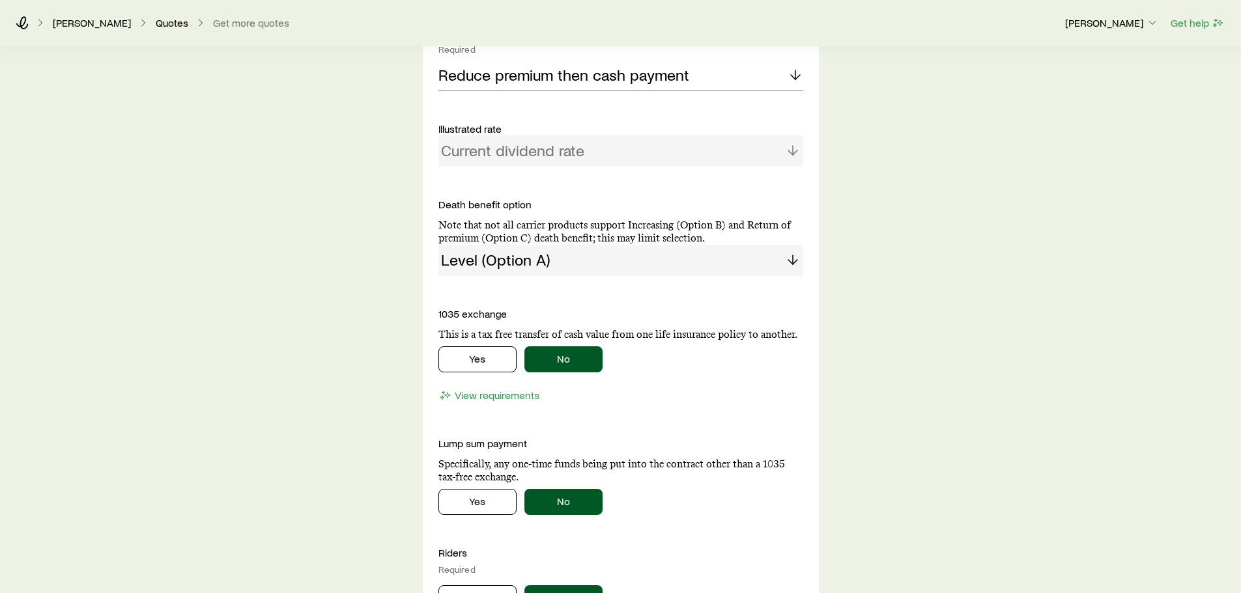
click at [621, 259] on div "Level (Option A)" at bounding box center [620, 260] width 365 height 31
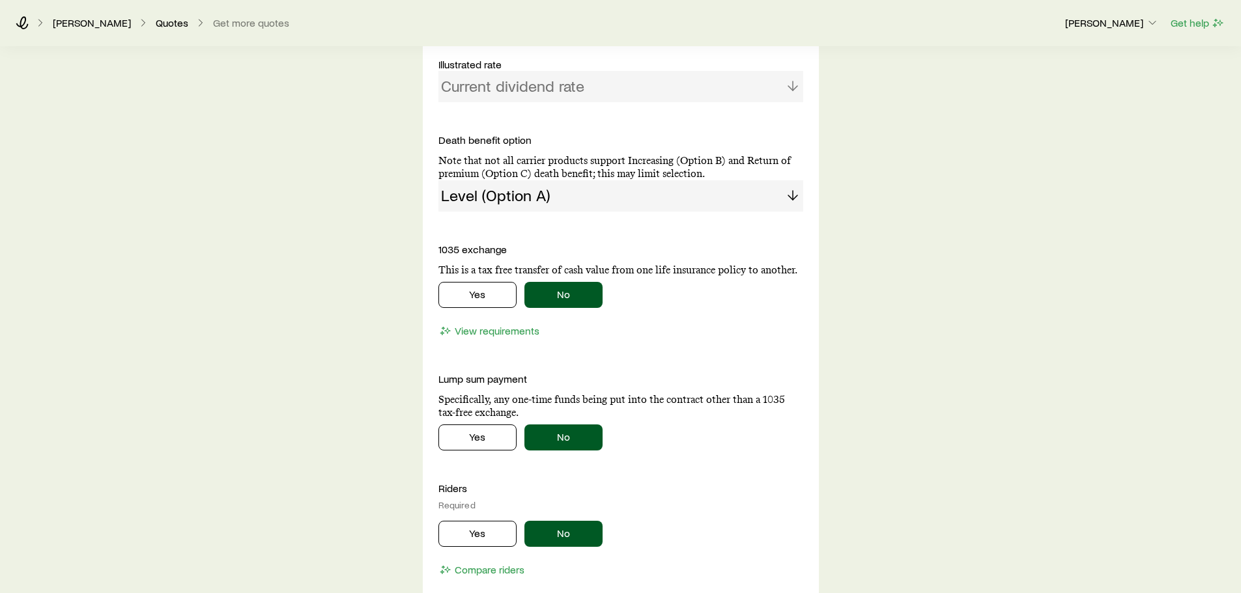
scroll to position [1238, 0]
drag, startPoint x: 455, startPoint y: 399, endPoint x: 483, endPoint y: 399, distance: 28.0
click at [465, 399] on p "Specifically, any one-time funds being put into the contract other than a 1035 …" at bounding box center [620, 406] width 365 height 26
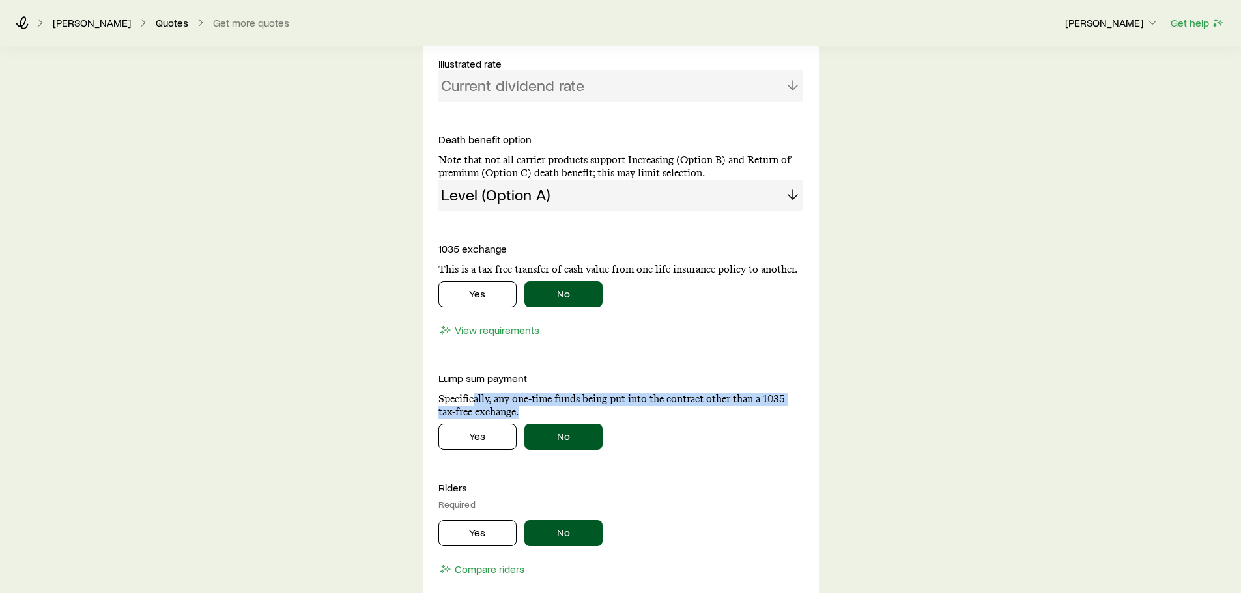
drag, startPoint x: 483, startPoint y: 399, endPoint x: 609, endPoint y: 406, distance: 125.9
click at [603, 406] on p "Specifically, any one-time funds being put into the contract other than a 1035 …" at bounding box center [620, 406] width 365 height 26
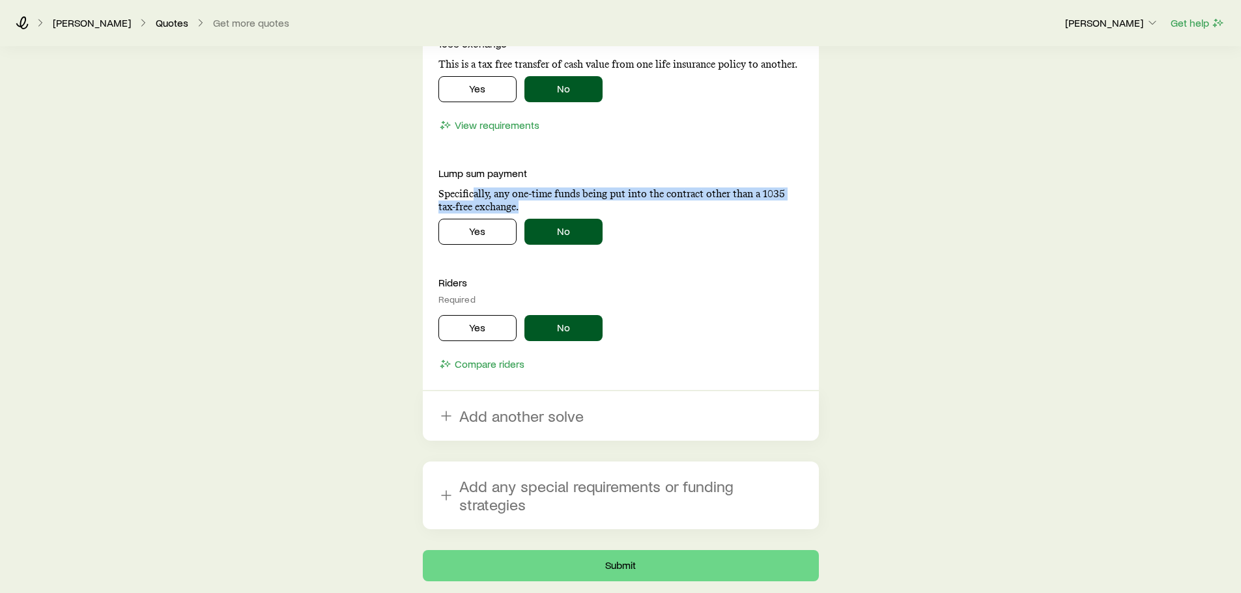
scroll to position [1486, 0]
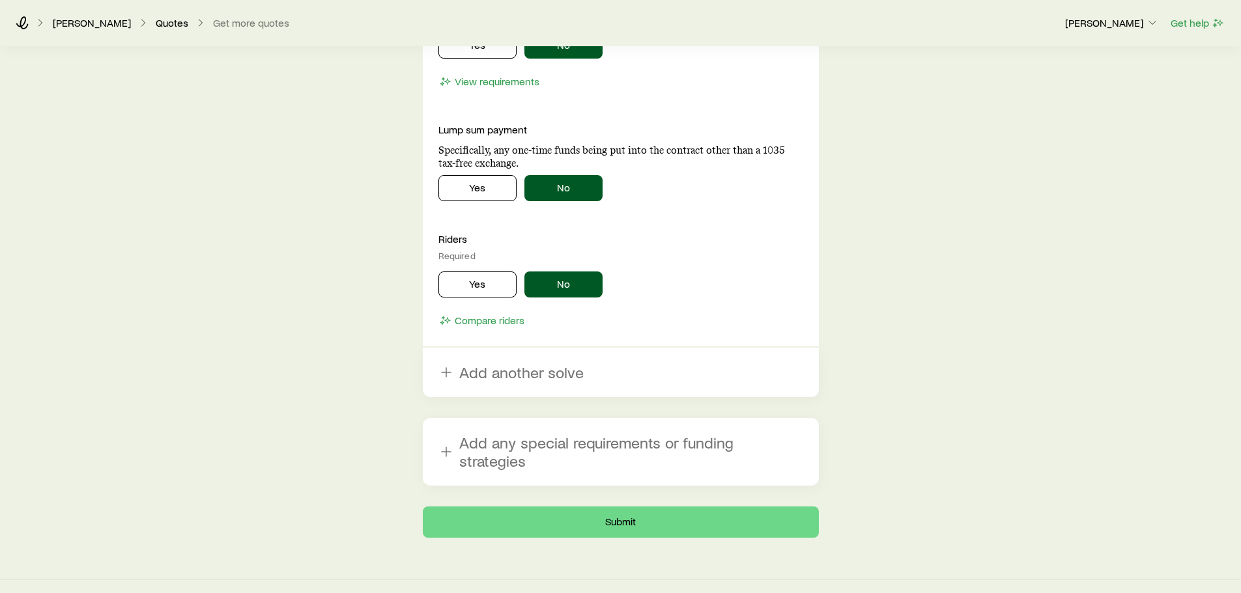
click at [616, 508] on button "Submit" at bounding box center [621, 522] width 396 height 31
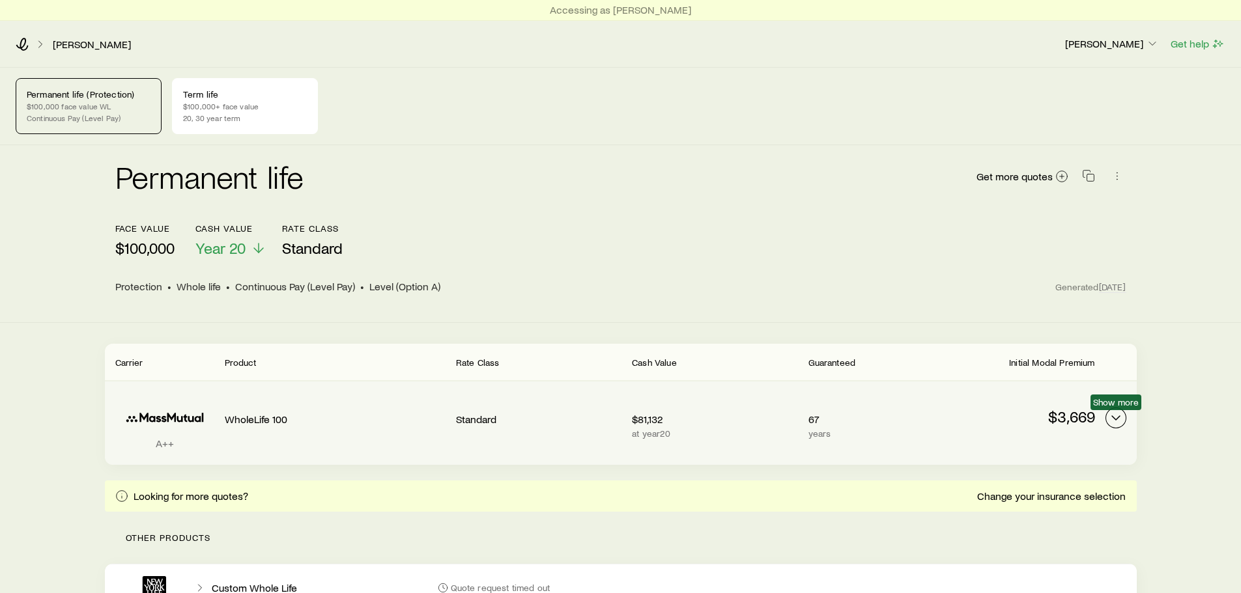
click at [1112, 412] on icon "Permanent quotes" at bounding box center [1116, 418] width 16 height 16
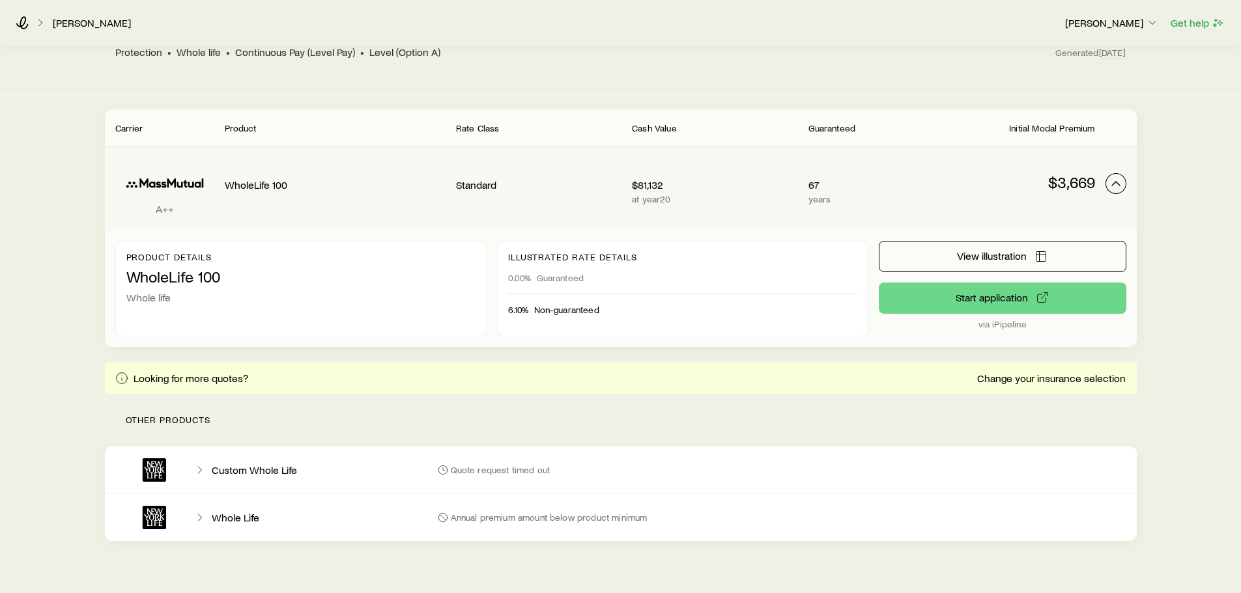
scroll to position [256, 0]
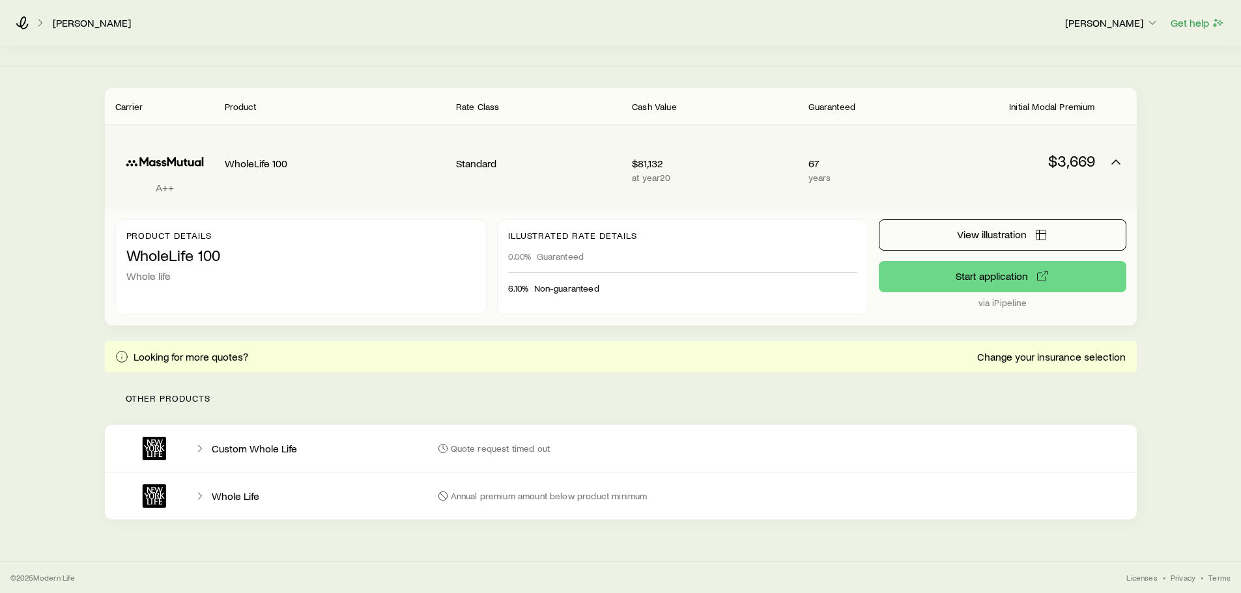
click at [1085, 161] on p "$3,669" at bounding box center [1011, 161] width 165 height 18
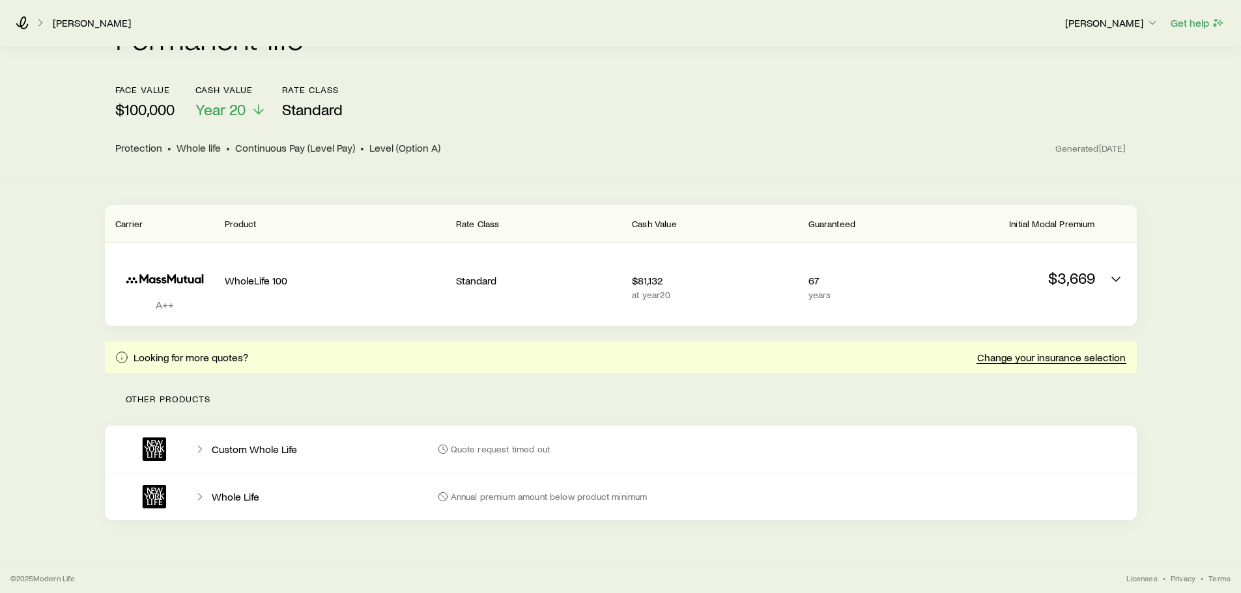
scroll to position [139, 0]
click at [201, 449] on polyline at bounding box center [199, 449] width 3 height 7
click at [251, 449] on p "Custom Whole Life" at bounding box center [254, 448] width 85 height 13
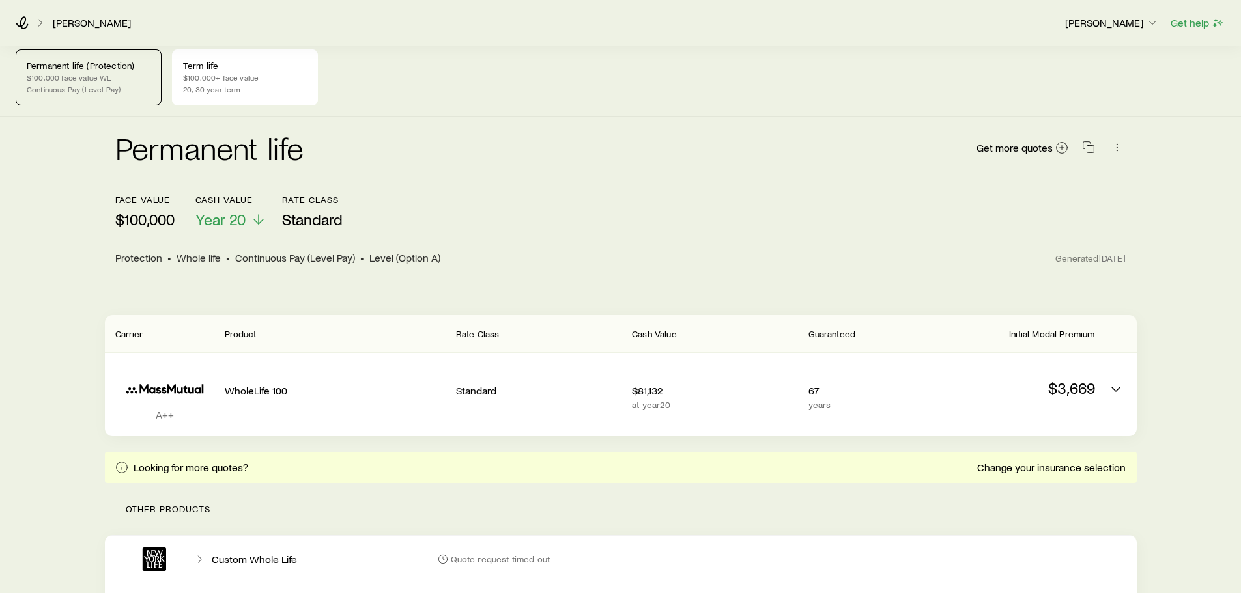
scroll to position [0, 0]
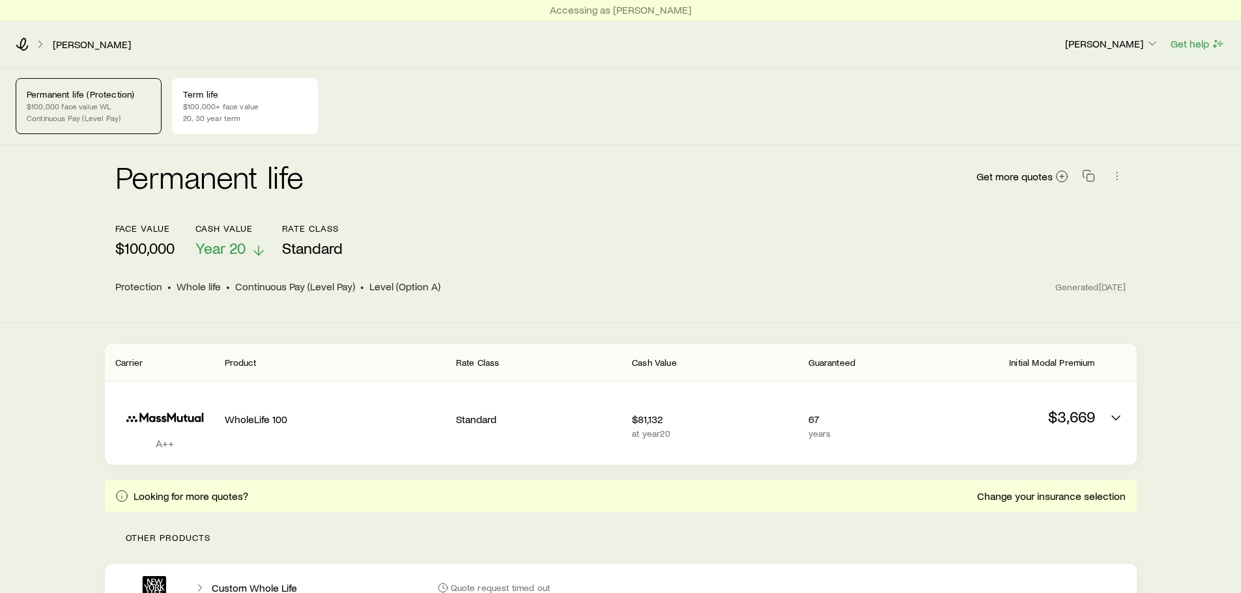
click at [258, 245] on icon at bounding box center [259, 251] width 16 height 16
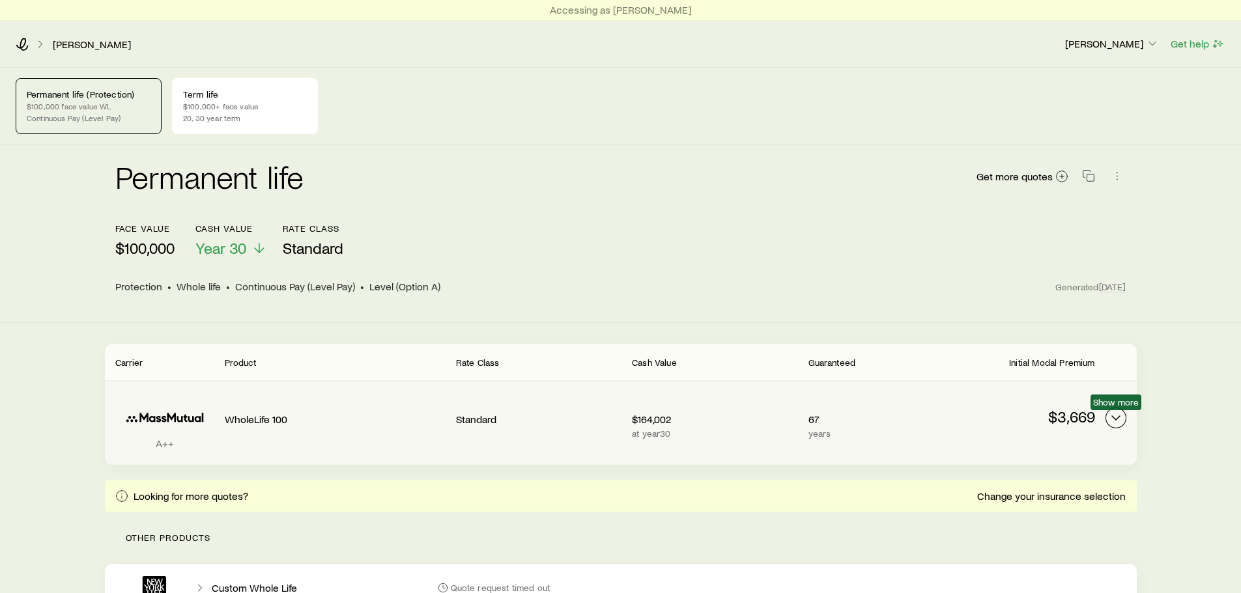
click at [1111, 423] on icon "Permanent quotes" at bounding box center [1116, 418] width 16 height 16
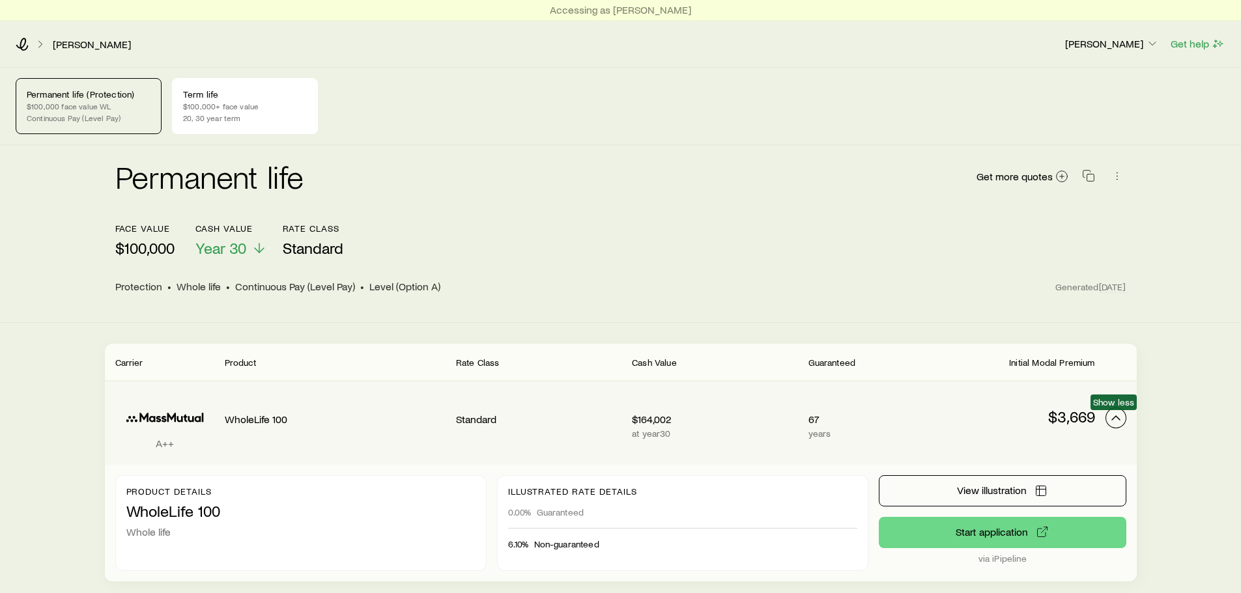
click at [1111, 423] on icon "Permanent quotes" at bounding box center [1116, 418] width 16 height 16
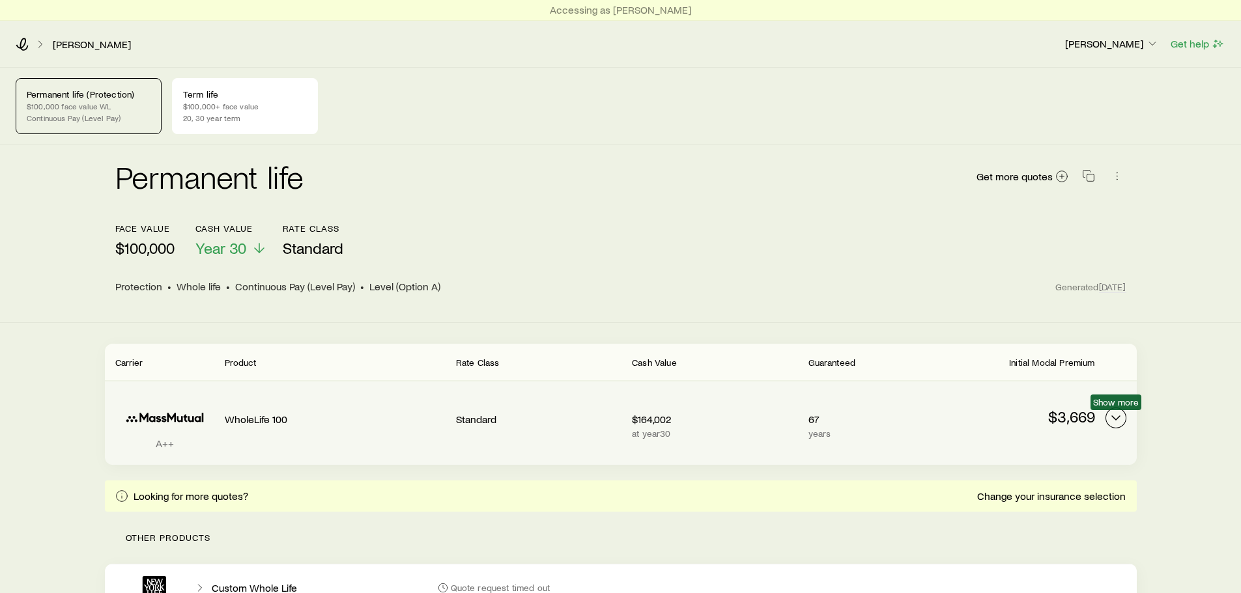
click at [1111, 423] on icon "Permanent quotes" at bounding box center [1116, 418] width 16 height 16
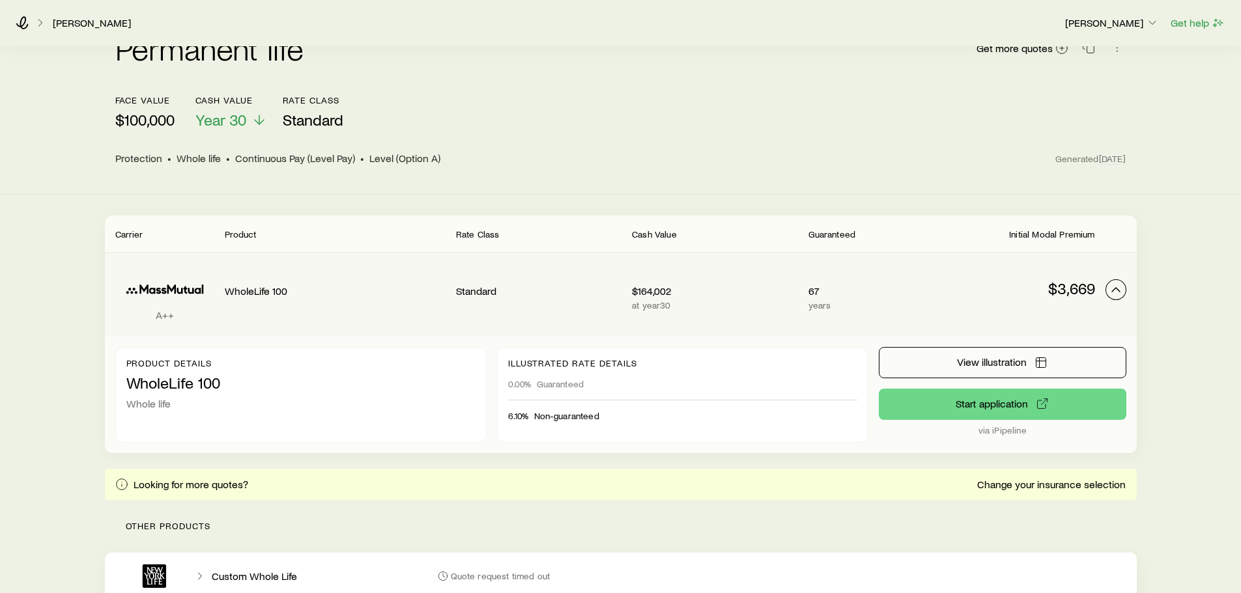
scroll to position [130, 0]
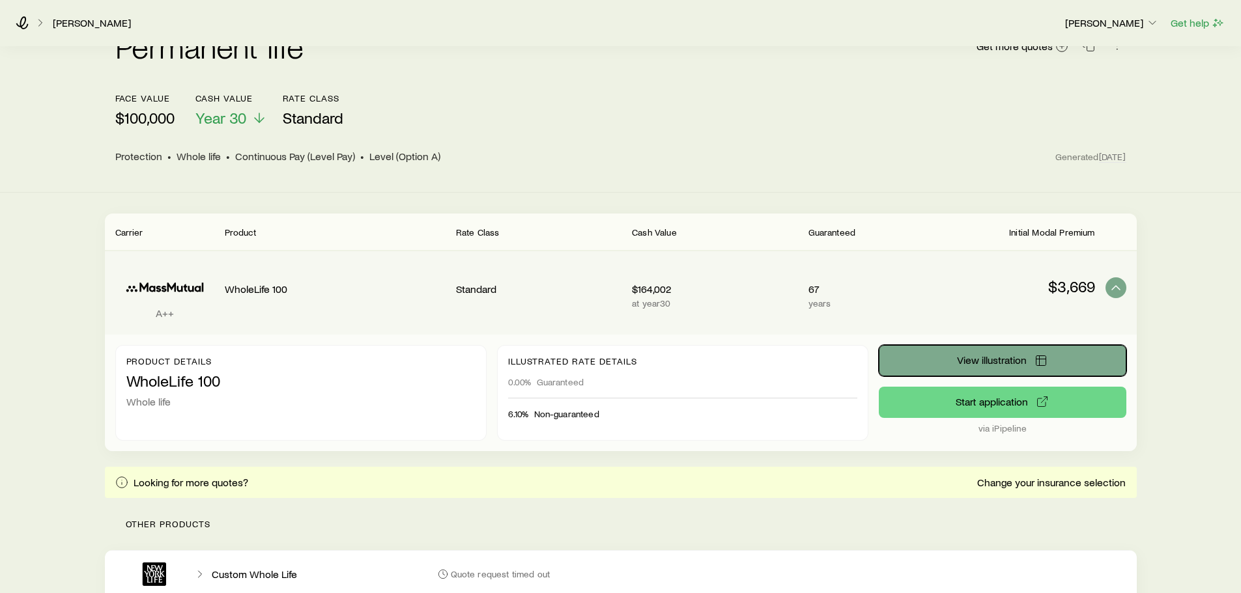
click at [1012, 366] on button "View illustration" at bounding box center [1003, 360] width 248 height 31
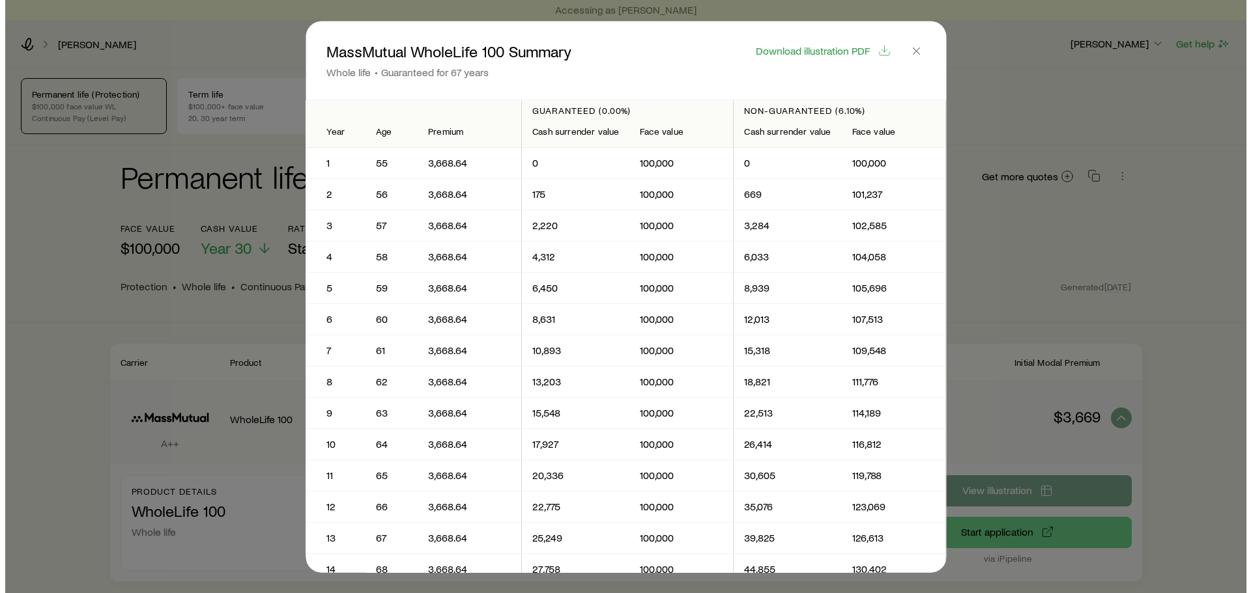
scroll to position [0, 0]
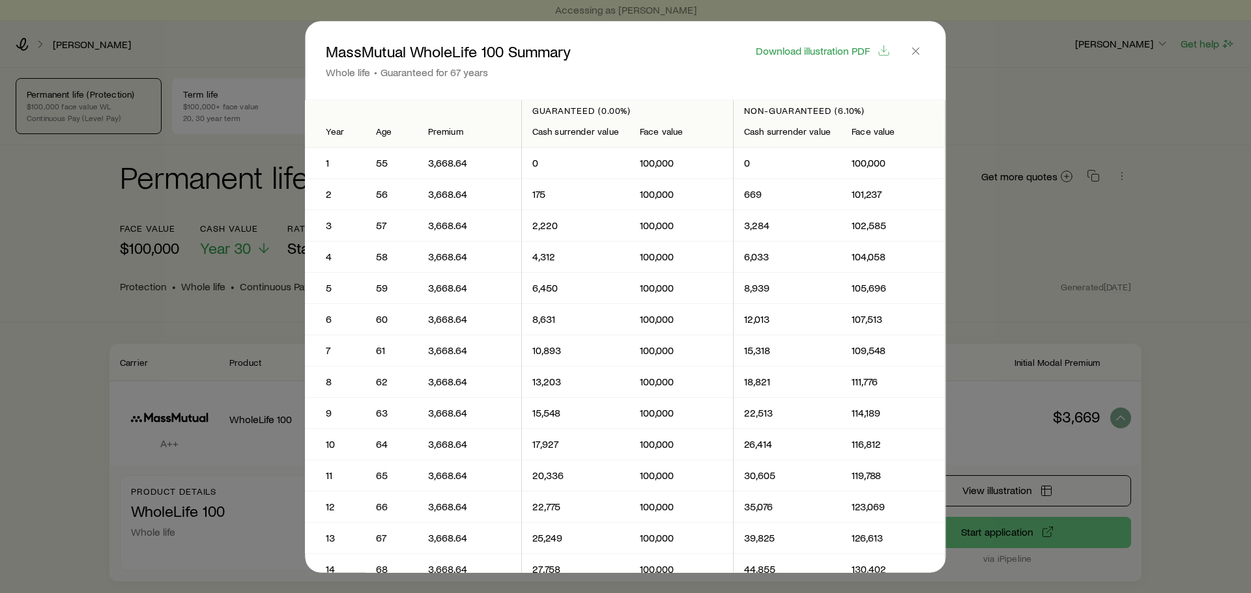
click at [434, 163] on p "3,668.64" at bounding box center [469, 162] width 83 height 13
drag, startPoint x: 434, startPoint y: 163, endPoint x: 451, endPoint y: 163, distance: 17.6
click at [451, 163] on p "3,668.64" at bounding box center [469, 162] width 83 height 13
click at [453, 163] on p "3,668.64" at bounding box center [469, 162] width 83 height 13
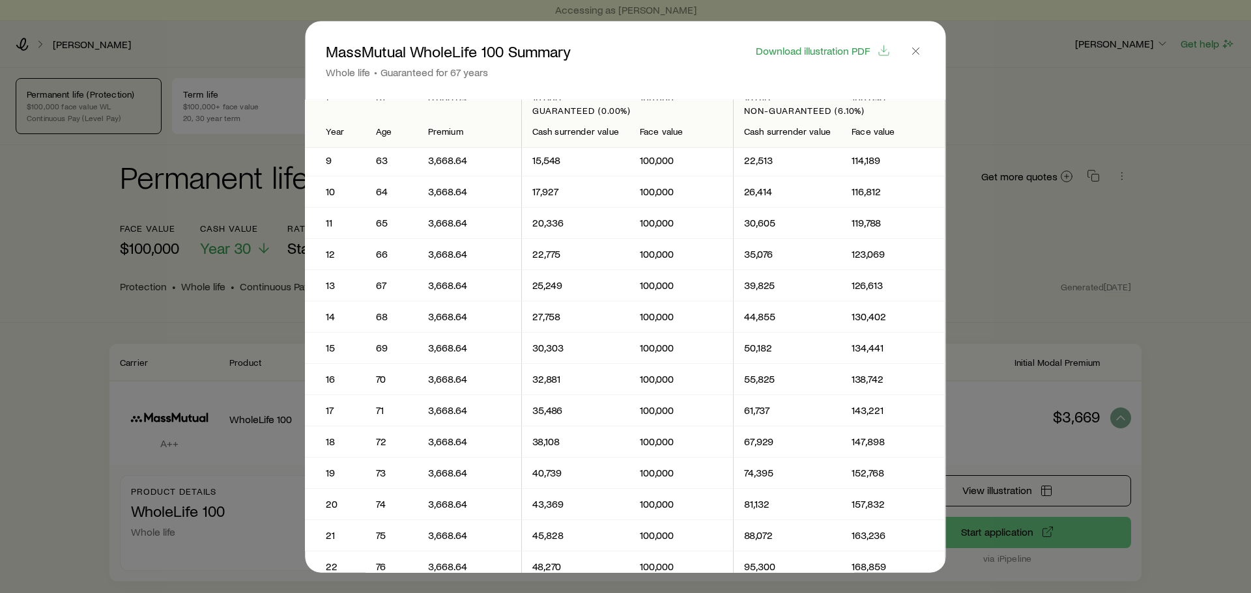
scroll to position [261, 0]
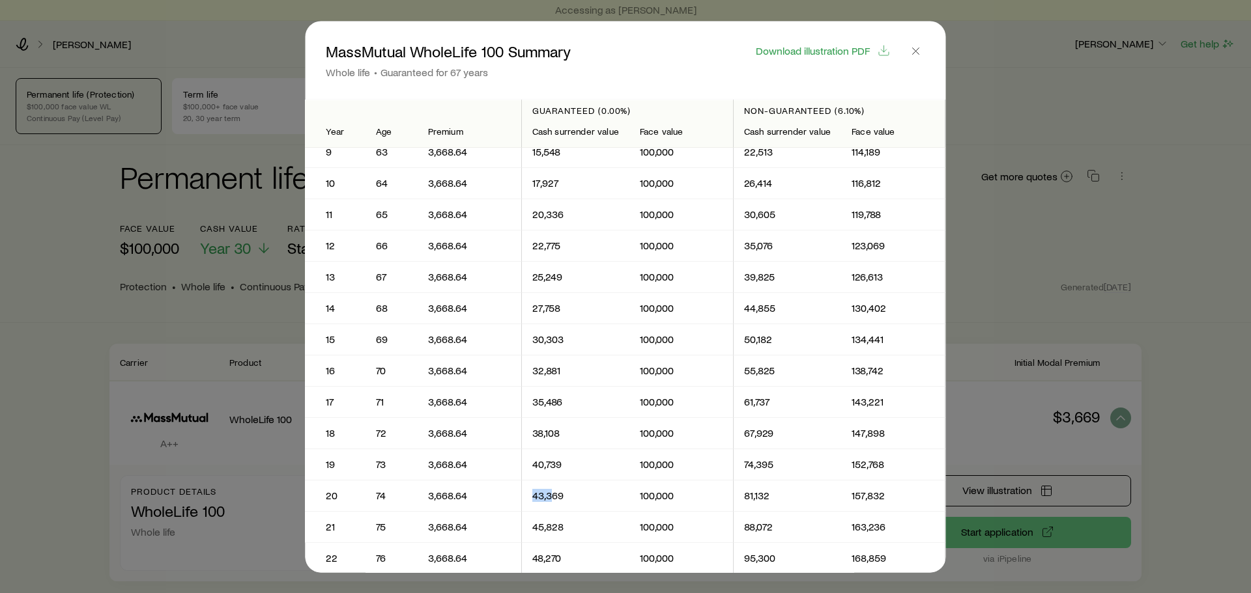
drag, startPoint x: 527, startPoint y: 496, endPoint x: 548, endPoint y: 497, distance: 21.5
click at [548, 497] on td "43,369" at bounding box center [575, 496] width 107 height 31
click at [555, 497] on p "43,369" at bounding box center [575, 496] width 87 height 13
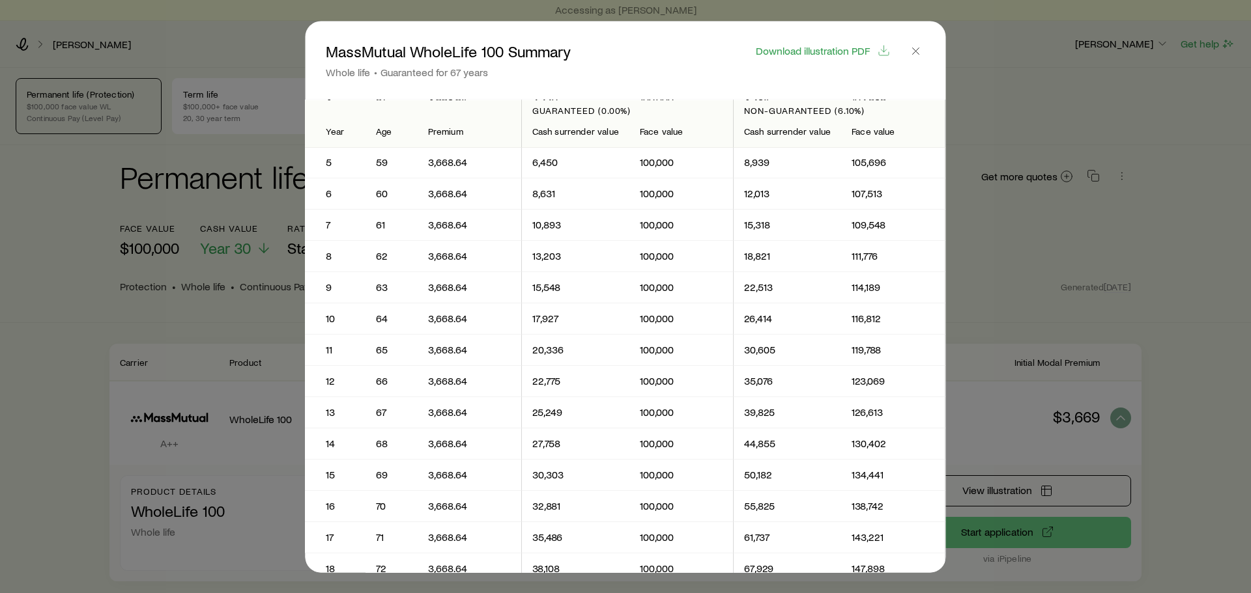
scroll to position [0, 0]
drag, startPoint x: 586, startPoint y: 111, endPoint x: 628, endPoint y: 109, distance: 41.7
click at [615, 110] on p "Guaranteed (0.00%)" at bounding box center [627, 110] width 190 height 10
drag, startPoint x: 628, startPoint y: 109, endPoint x: 688, endPoint y: 94, distance: 62.2
click at [641, 109] on p "Guaranteed (0.00%)" at bounding box center [627, 110] width 190 height 10
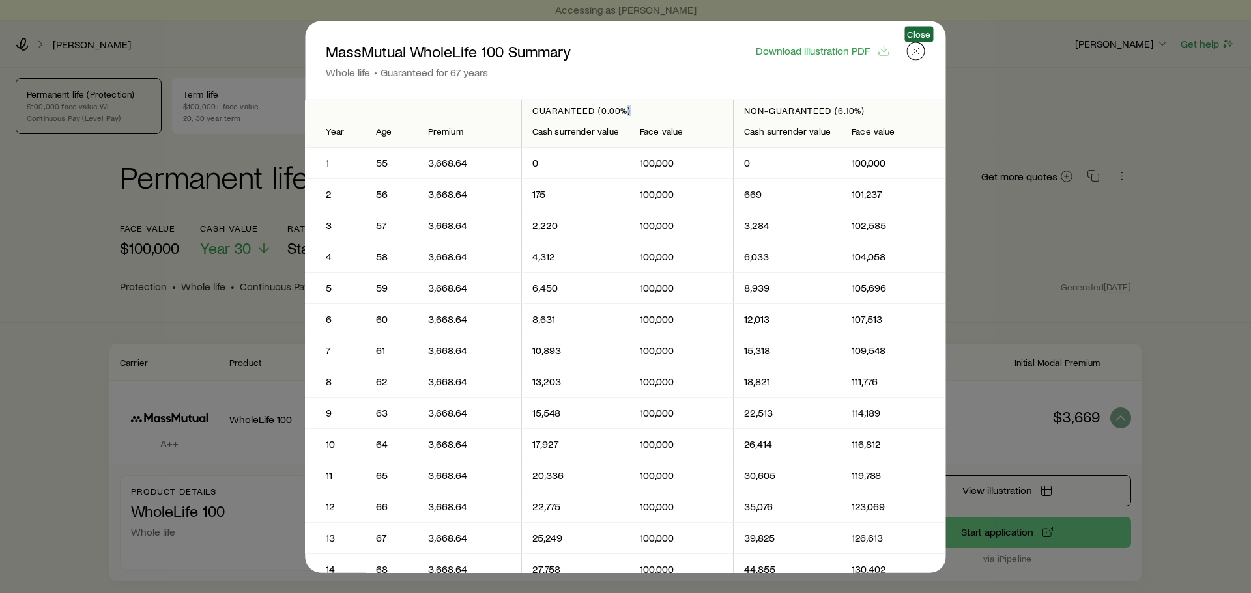
click at [921, 58] on button "button" at bounding box center [916, 51] width 18 height 18
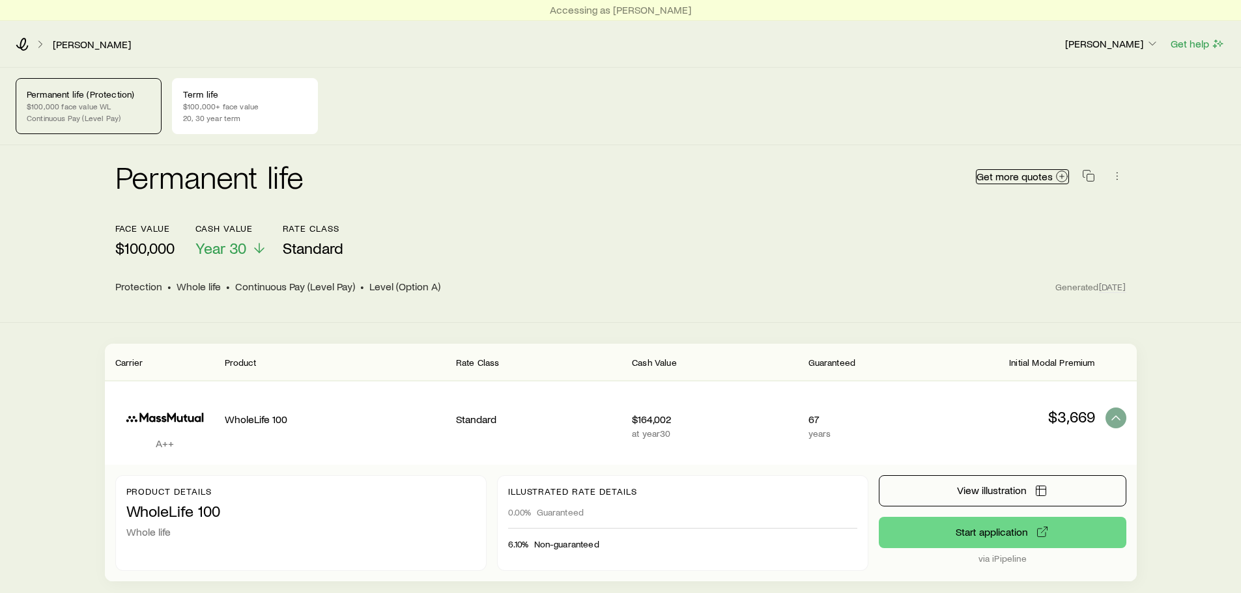
click at [1017, 176] on span "Get more quotes" at bounding box center [1014, 176] width 76 height 10
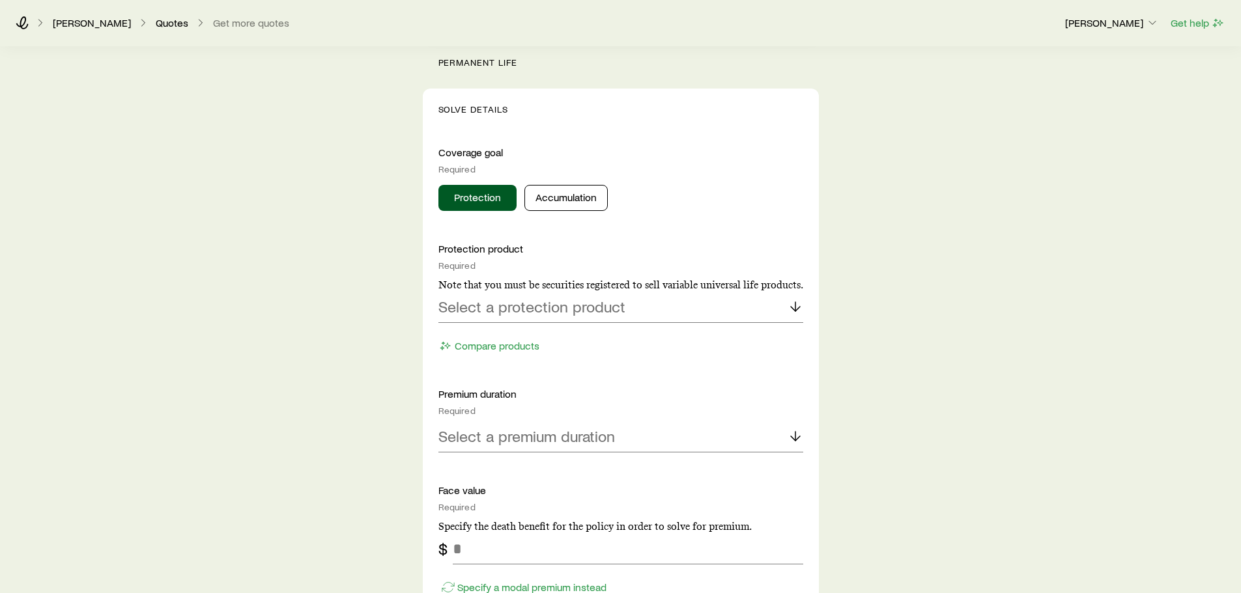
scroll to position [521, 0]
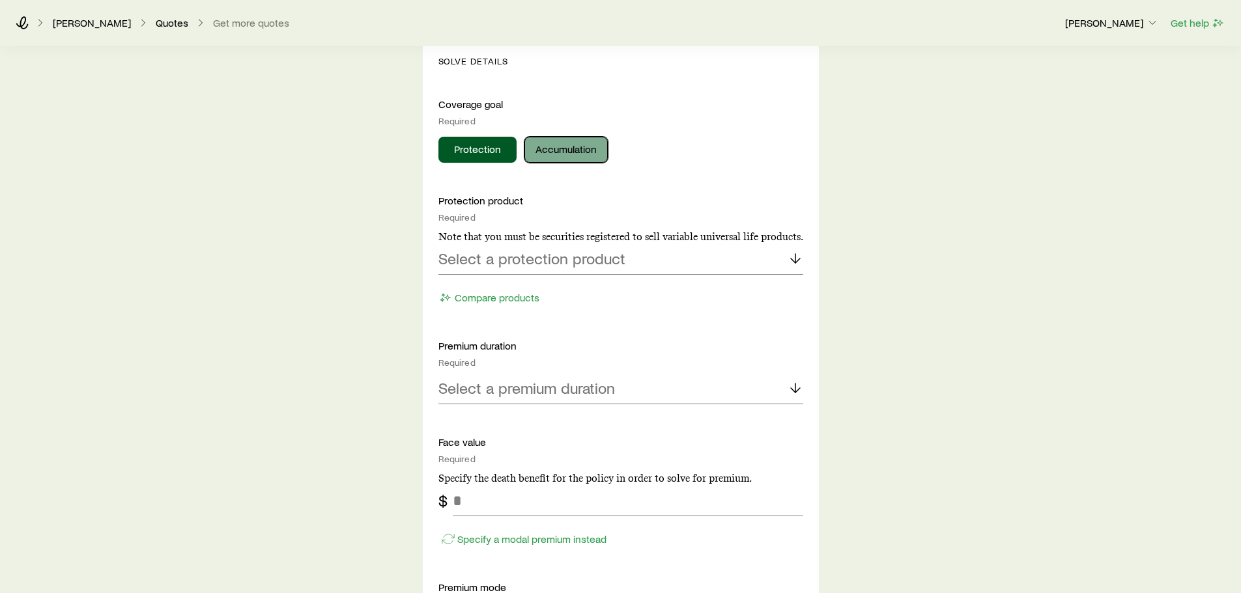
click at [570, 143] on button "Accumulation" at bounding box center [565, 150] width 83 height 26
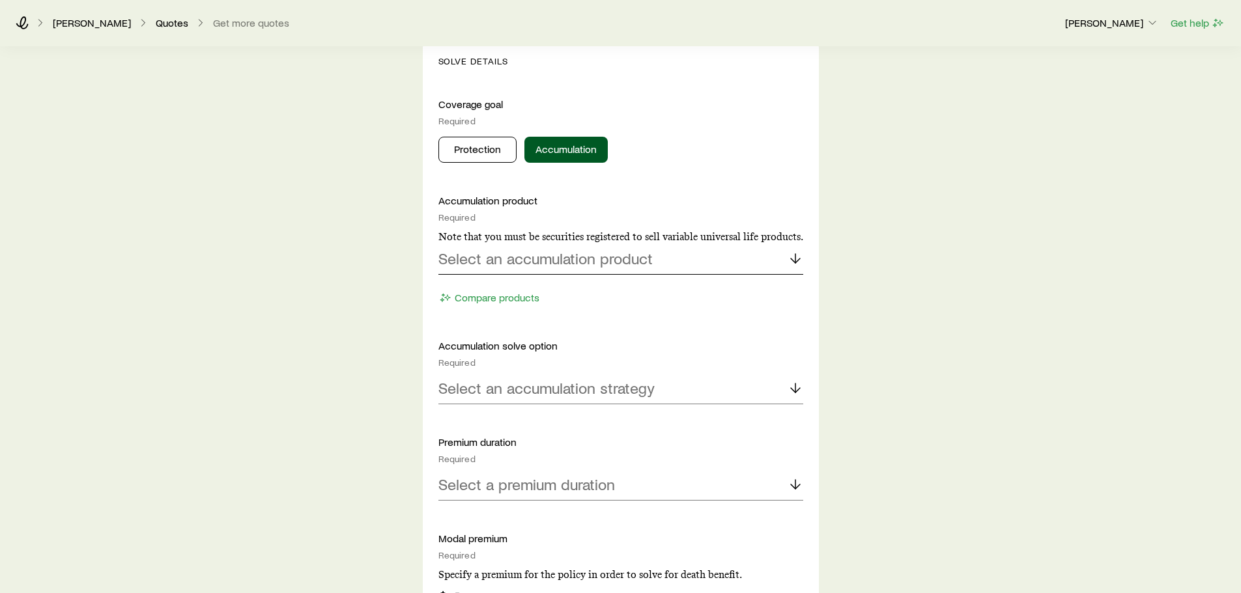
click at [555, 260] on p "Select an accumulation product" at bounding box center [545, 258] width 214 height 18
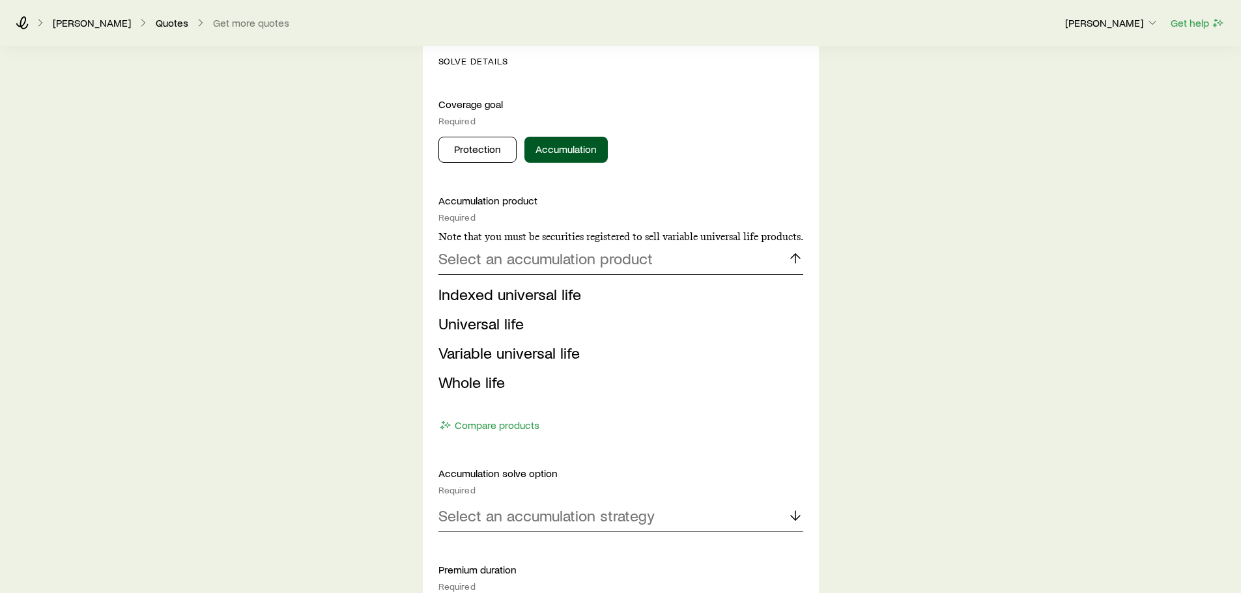
click at [555, 260] on p "Select an accumulation product" at bounding box center [545, 258] width 214 height 18
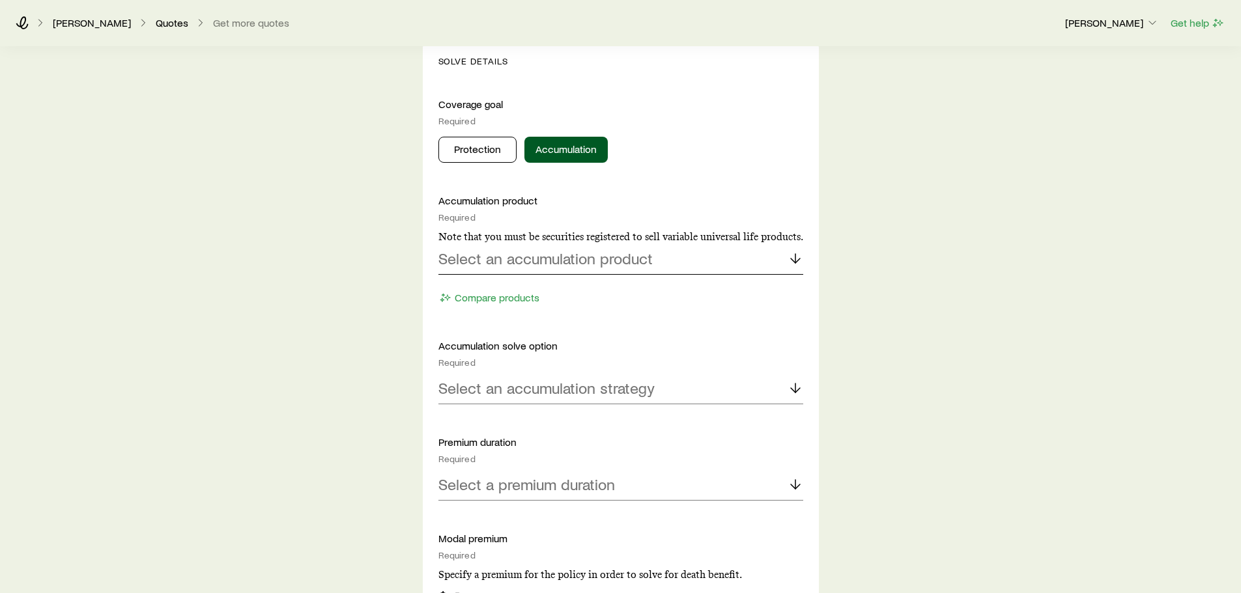
click at [555, 260] on p "Select an accumulation product" at bounding box center [545, 258] width 214 height 18
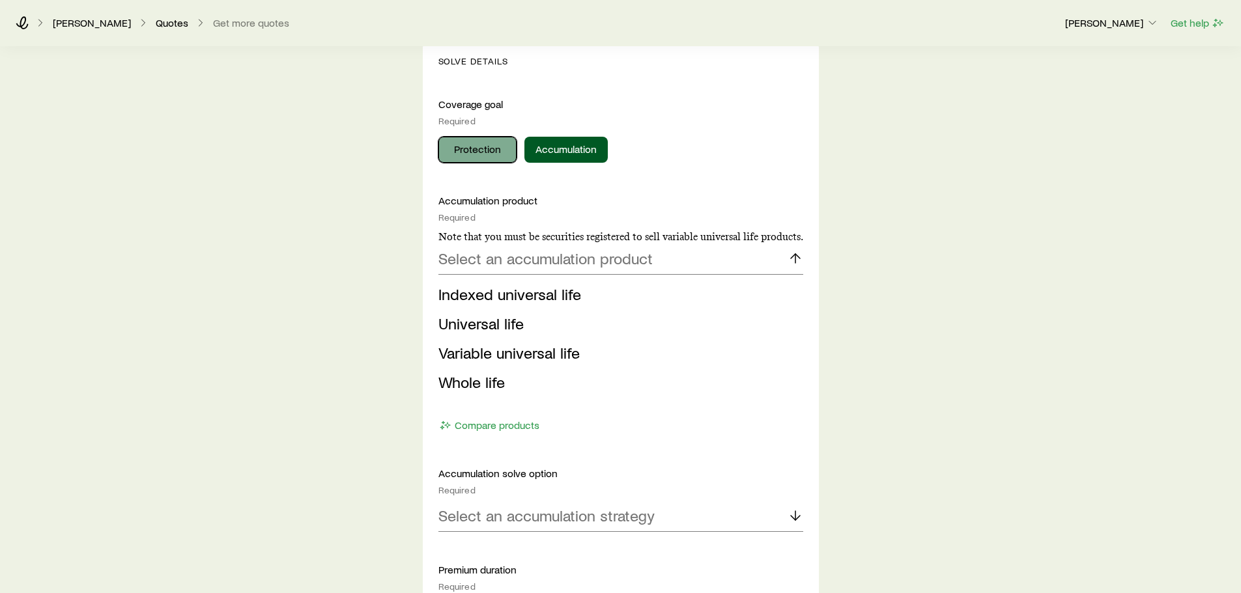
click at [492, 153] on button "Protection" at bounding box center [477, 150] width 78 height 26
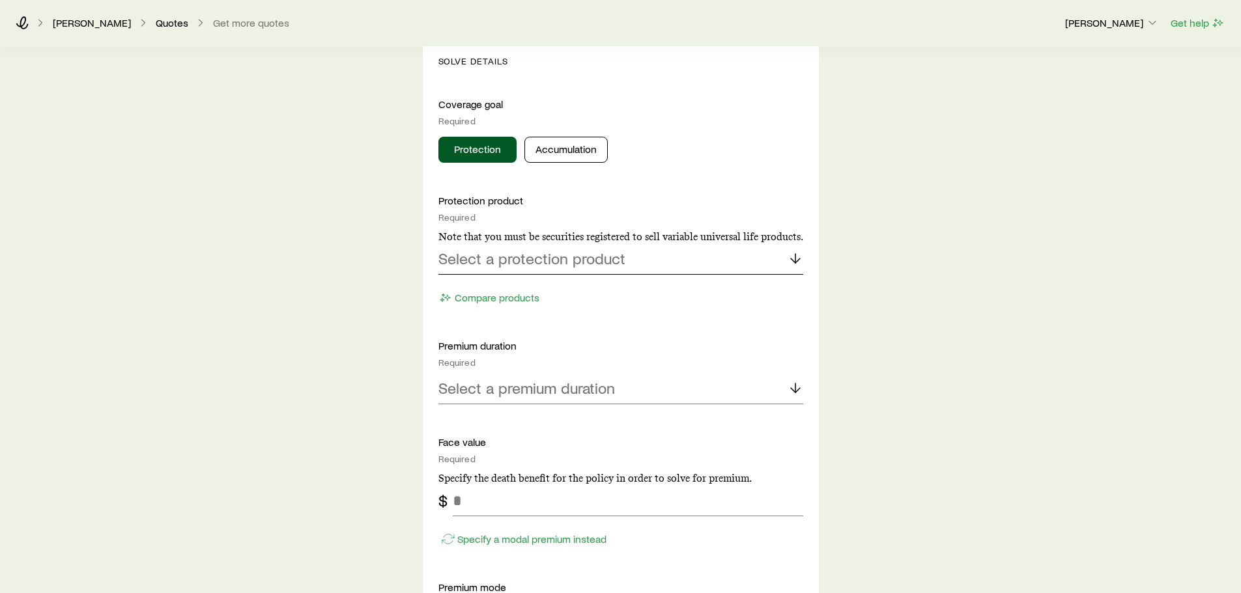
click at [569, 257] on p "Select a protection product" at bounding box center [531, 258] width 187 height 18
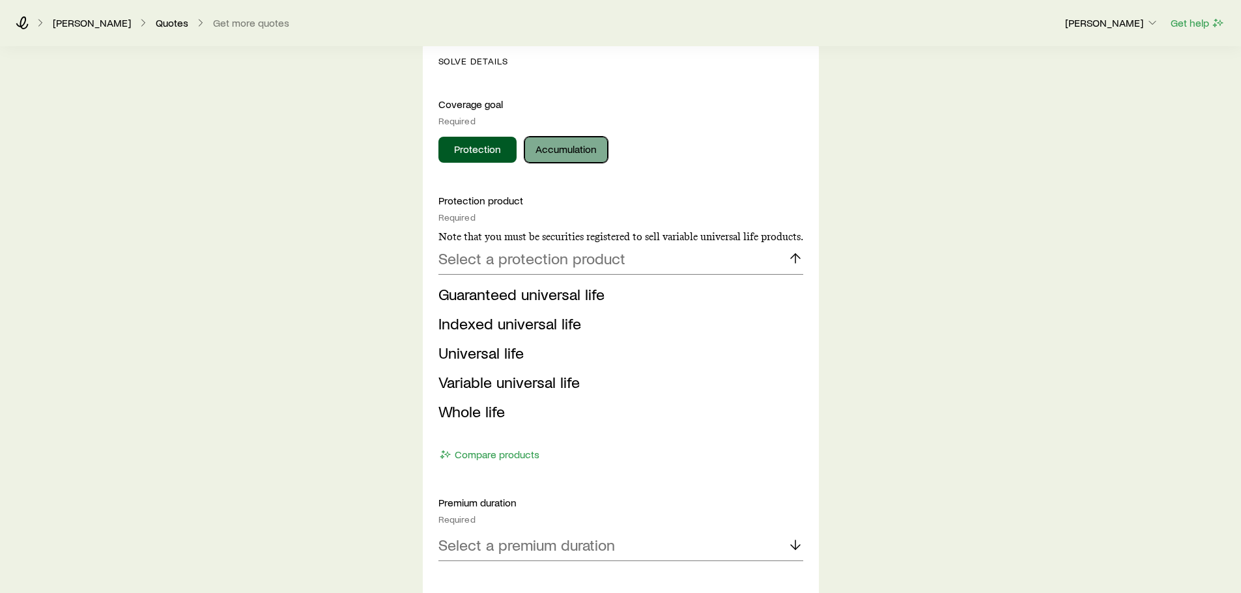
click at [561, 152] on button "Accumulation" at bounding box center [565, 150] width 83 height 26
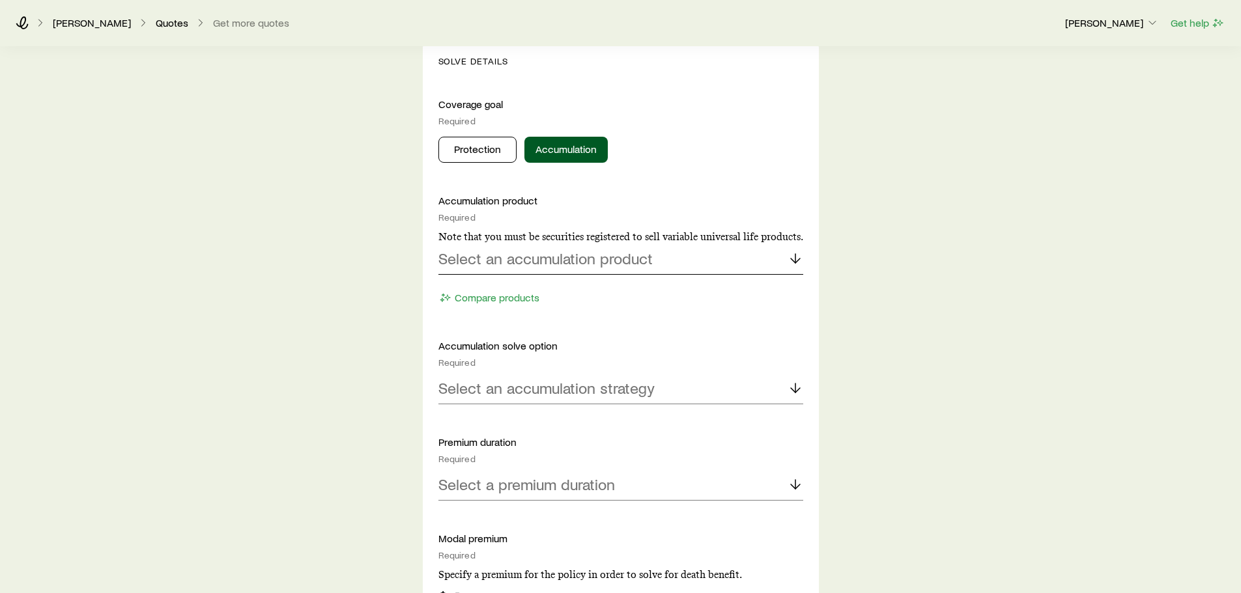
click at [529, 261] on p "Select an accumulation product" at bounding box center [545, 258] width 214 height 18
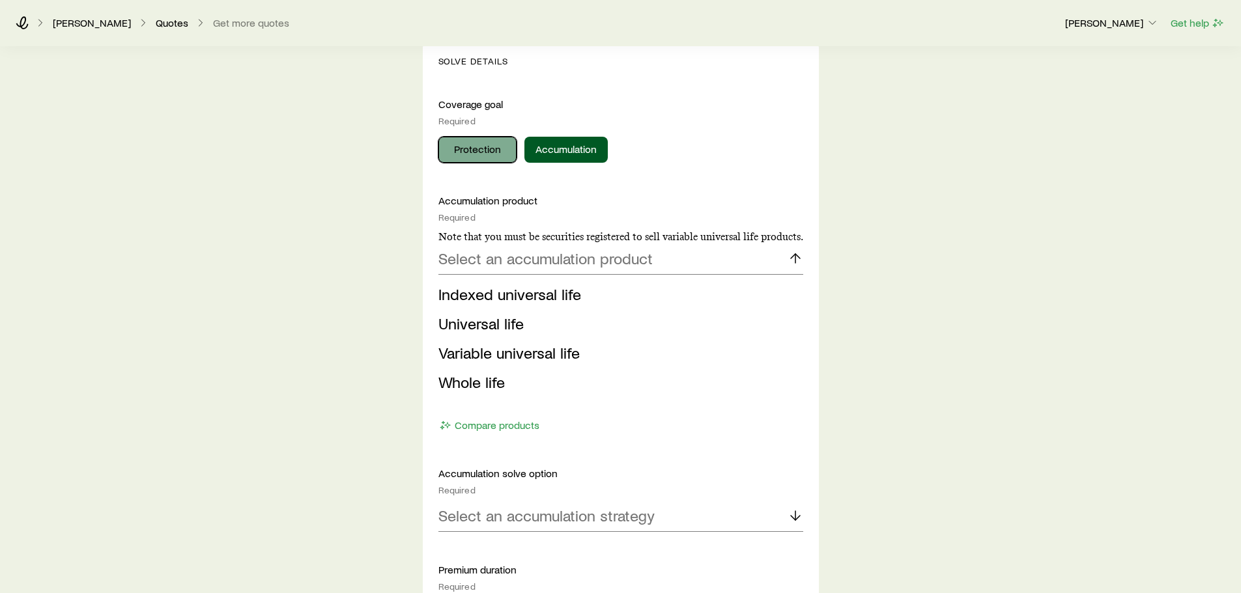
click at [483, 145] on button "Protection" at bounding box center [477, 150] width 78 height 26
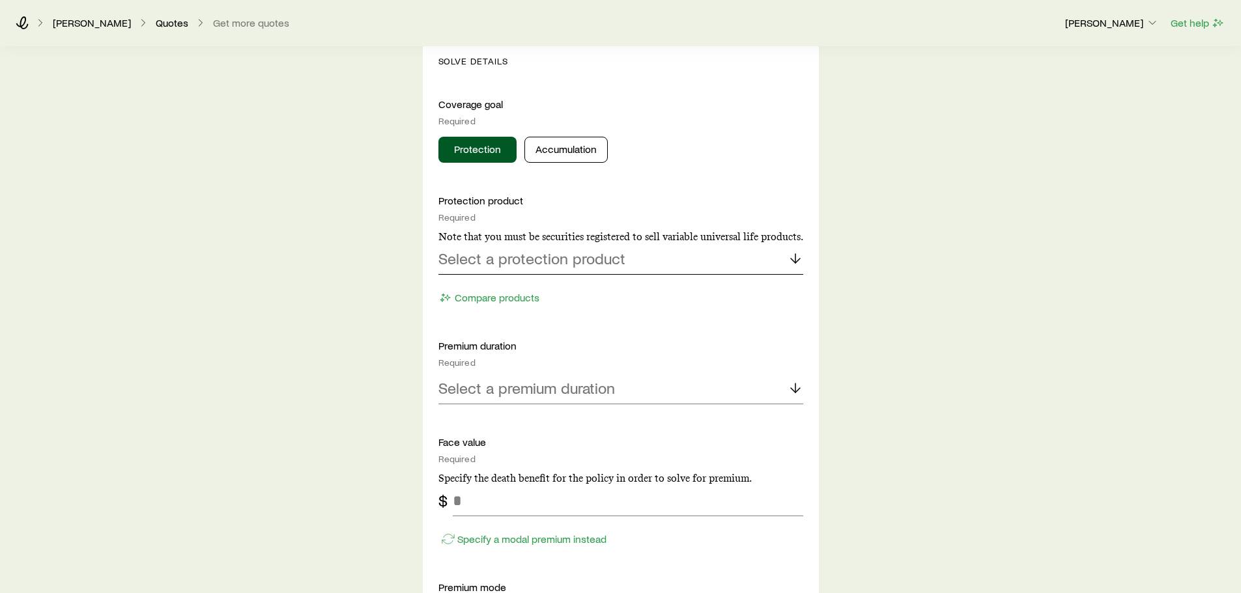
click at [515, 260] on p "Select a protection product" at bounding box center [531, 258] width 187 height 18
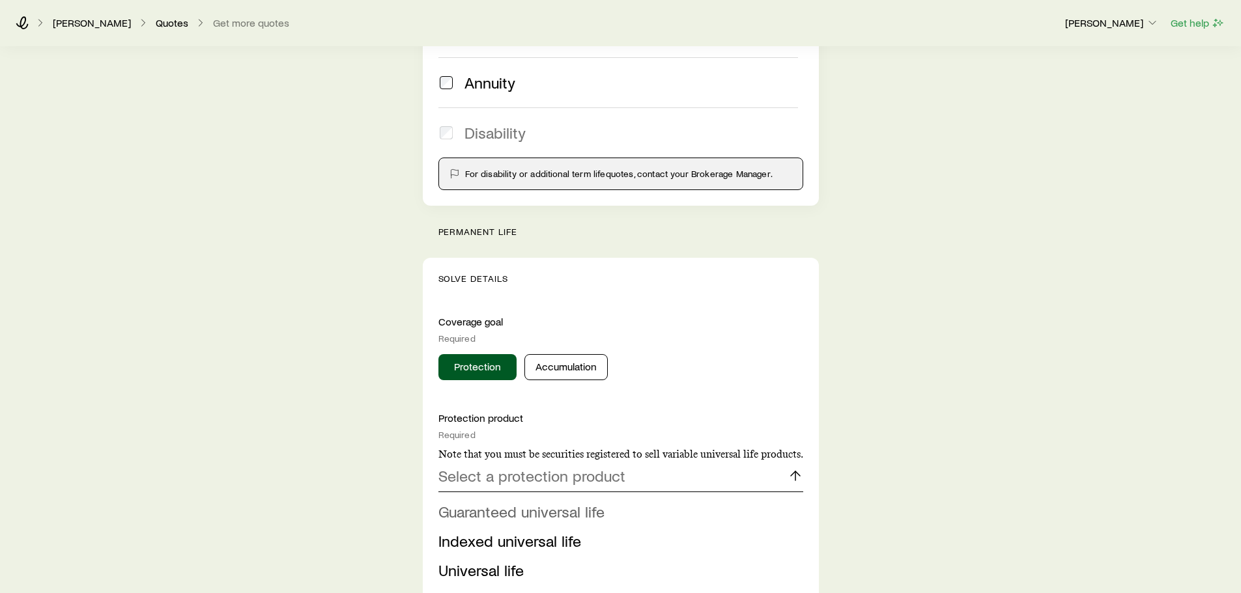
scroll to position [586, 0]
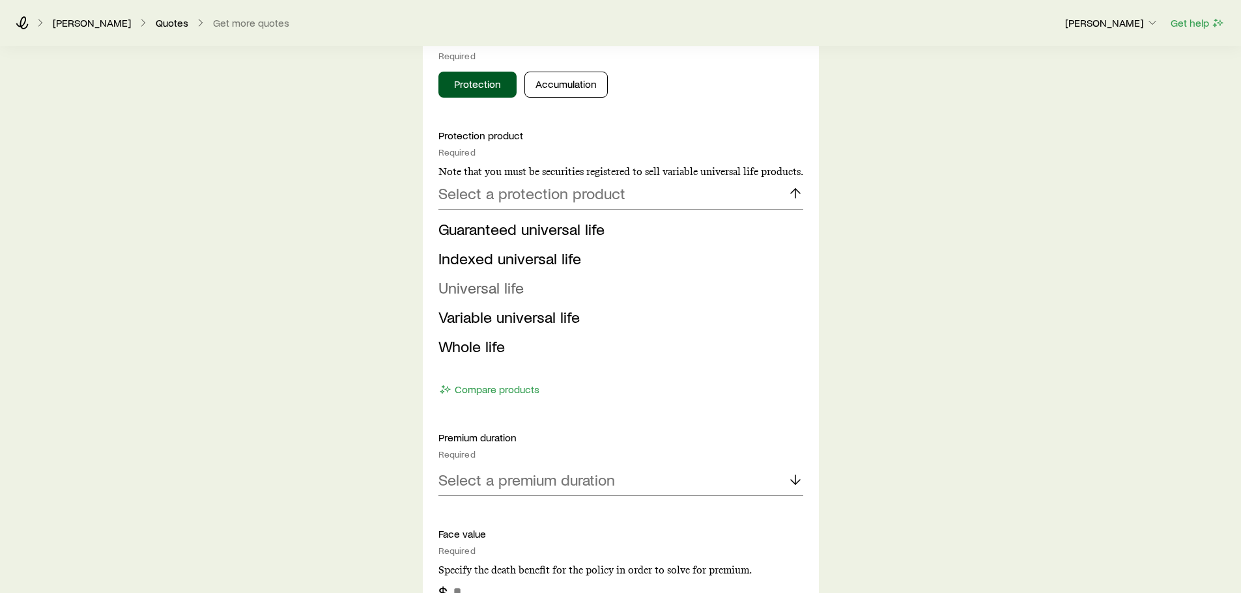
click at [522, 291] on span "Universal life" at bounding box center [480, 287] width 85 height 19
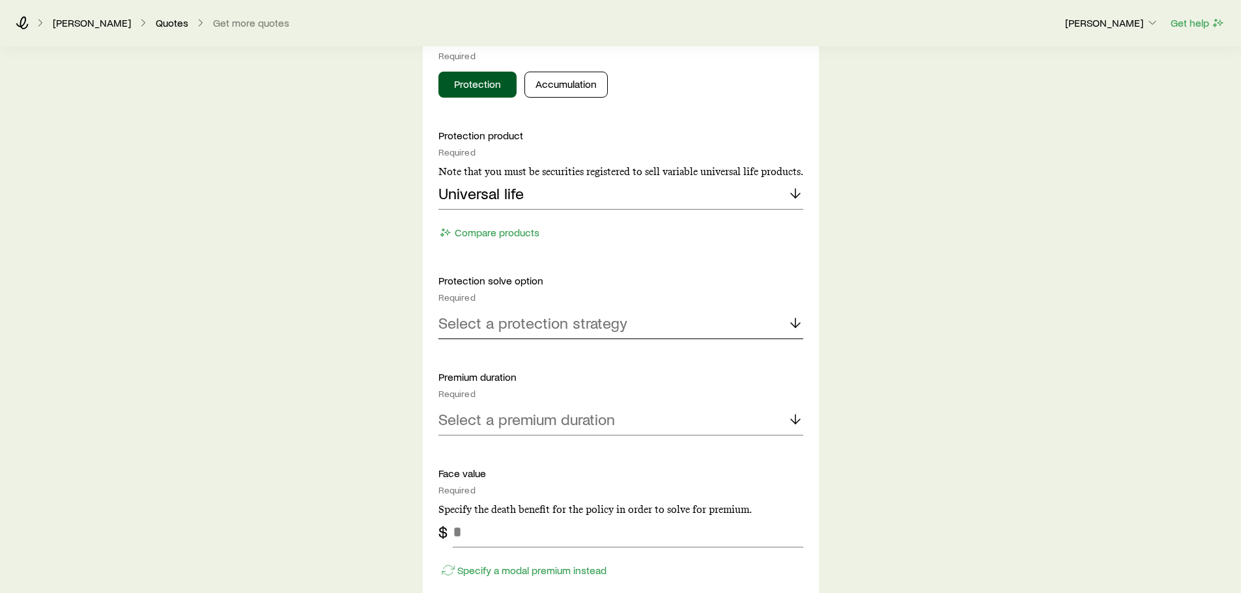
click at [508, 320] on p "Select a protection strategy" at bounding box center [532, 323] width 189 height 18
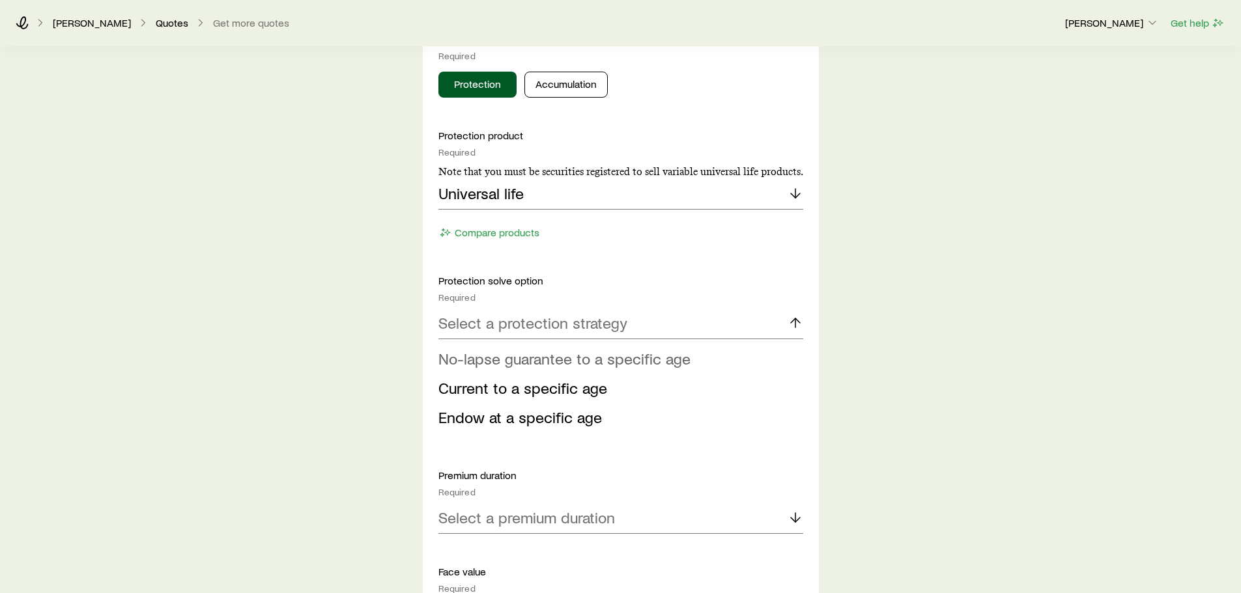
click at [664, 363] on span "No-lapse guarantee to a specific age" at bounding box center [564, 358] width 252 height 19
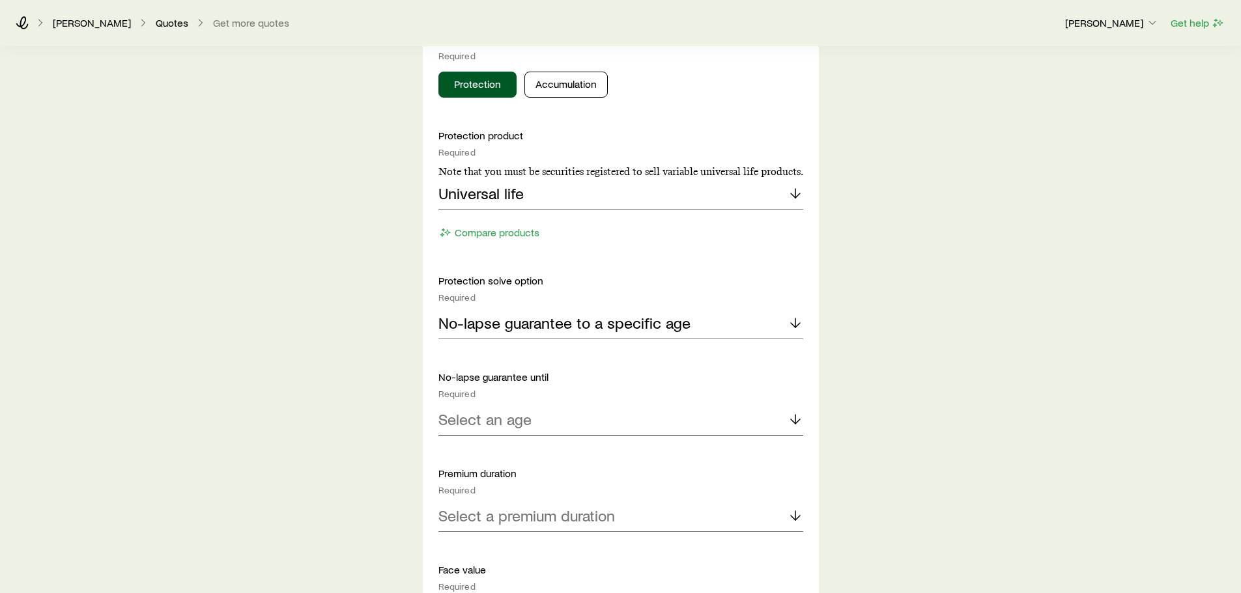
click at [510, 421] on p "Select an age" at bounding box center [484, 419] width 93 height 18
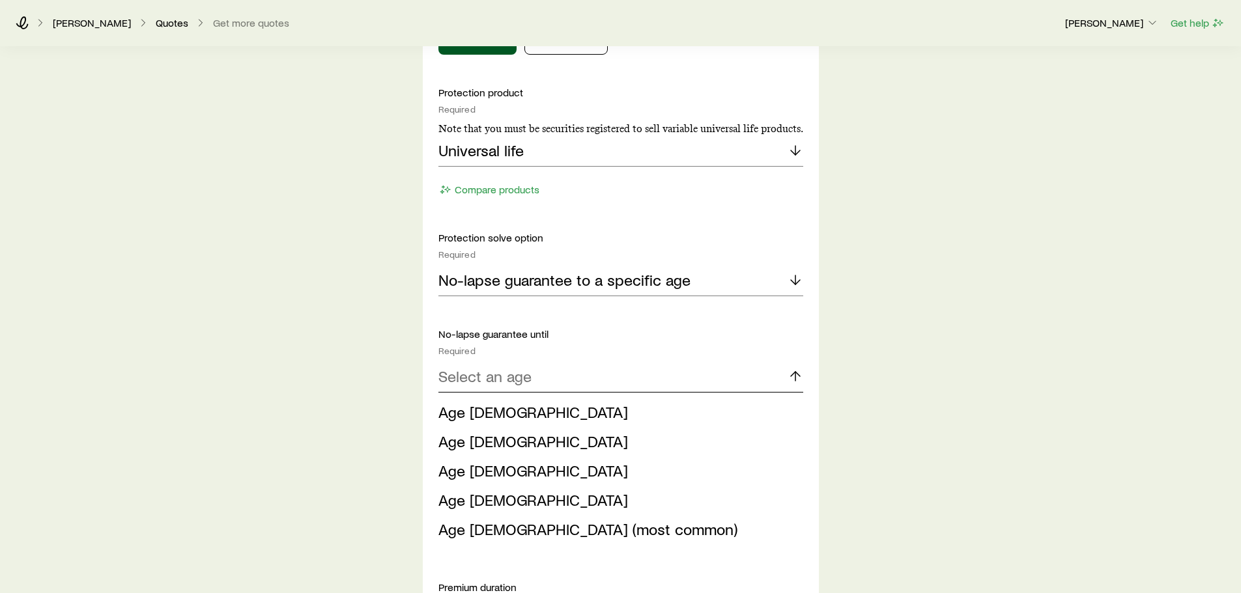
scroll to position [651, 0]
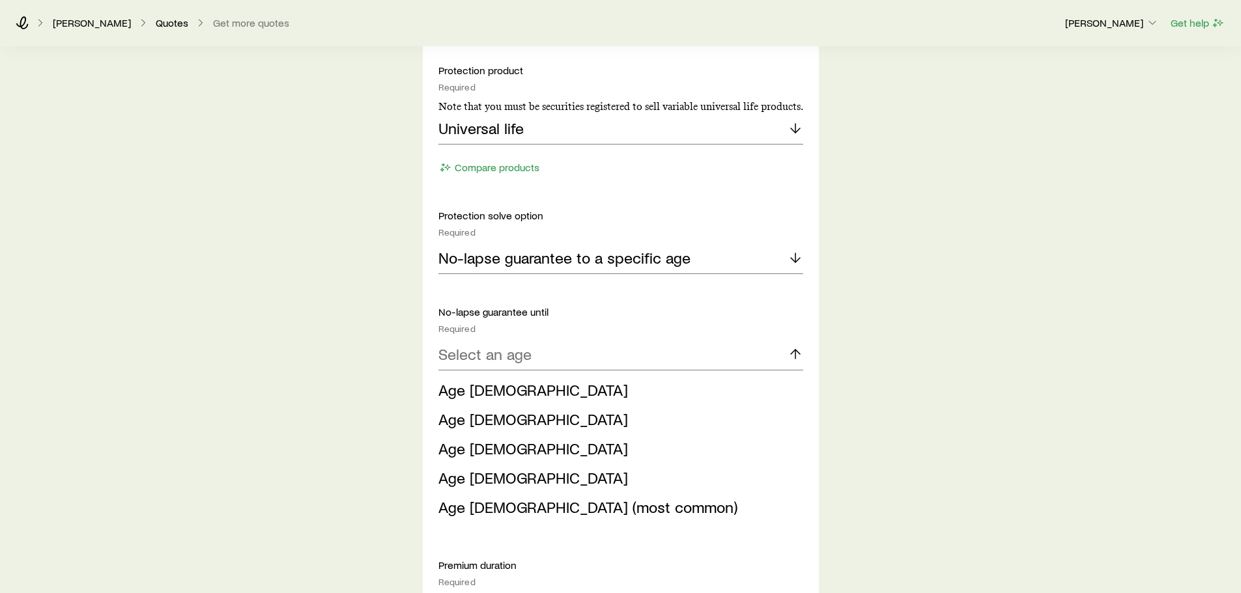
click at [483, 511] on span "Age [DEMOGRAPHIC_DATA] (most common)" at bounding box center [587, 507] width 299 height 19
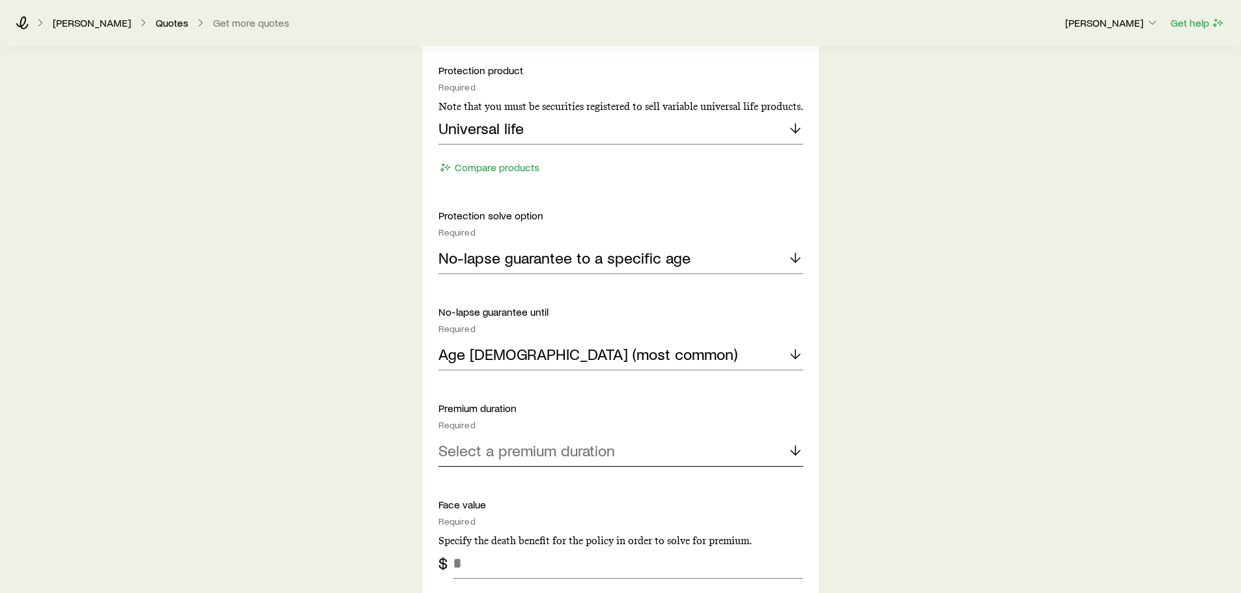
click at [505, 460] on div "Select a premium duration" at bounding box center [620, 451] width 365 height 31
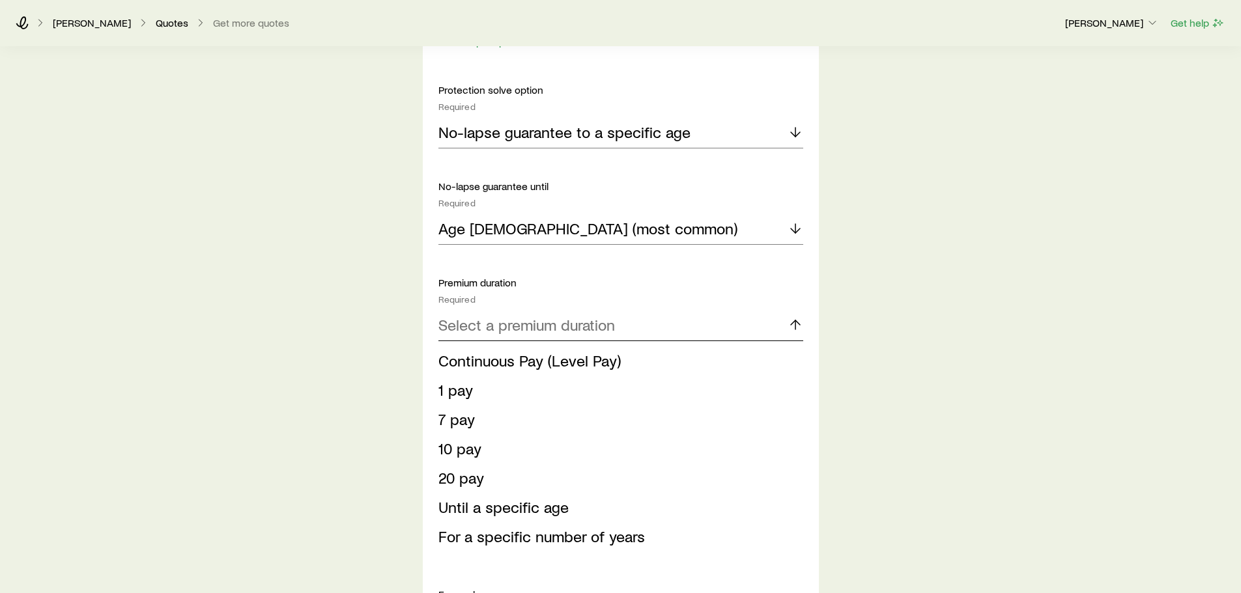
scroll to position [782, 0]
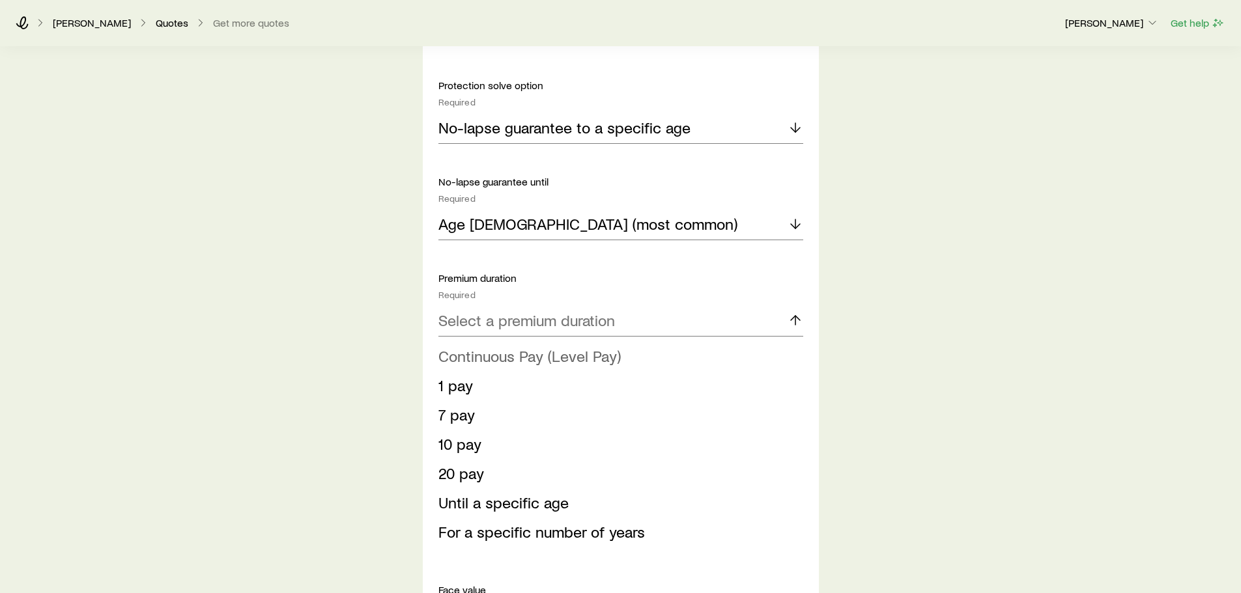
click at [560, 356] on span "Continuous Pay (Level Pay)" at bounding box center [529, 356] width 182 height 19
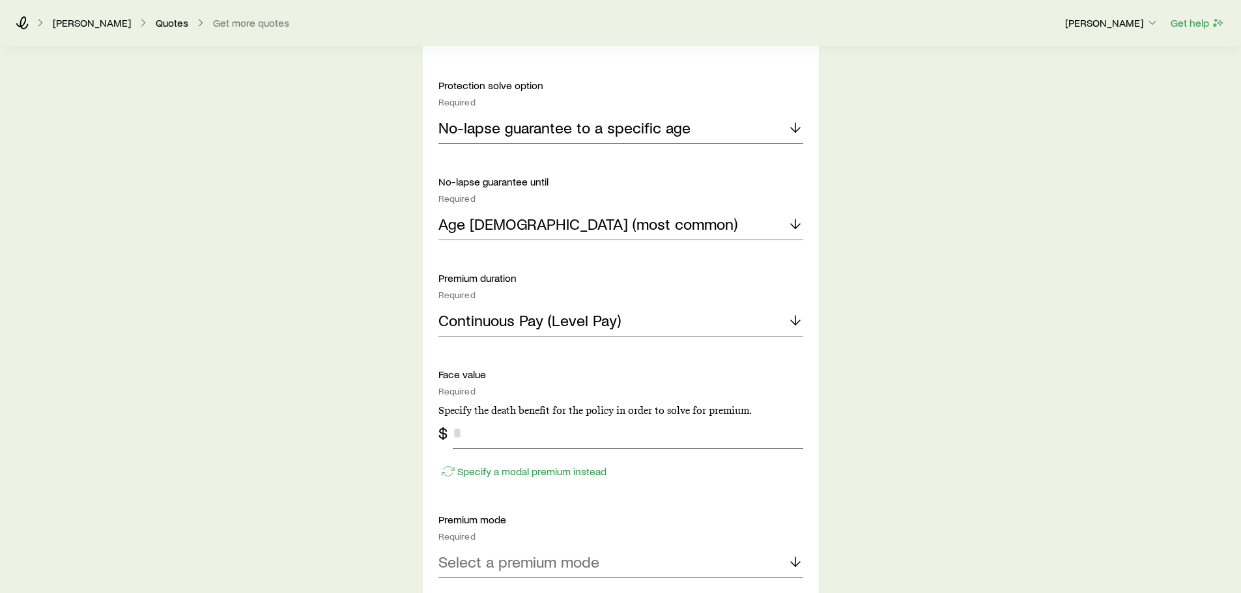
click at [563, 439] on input "tel" at bounding box center [628, 433] width 350 height 31
type input "*******"
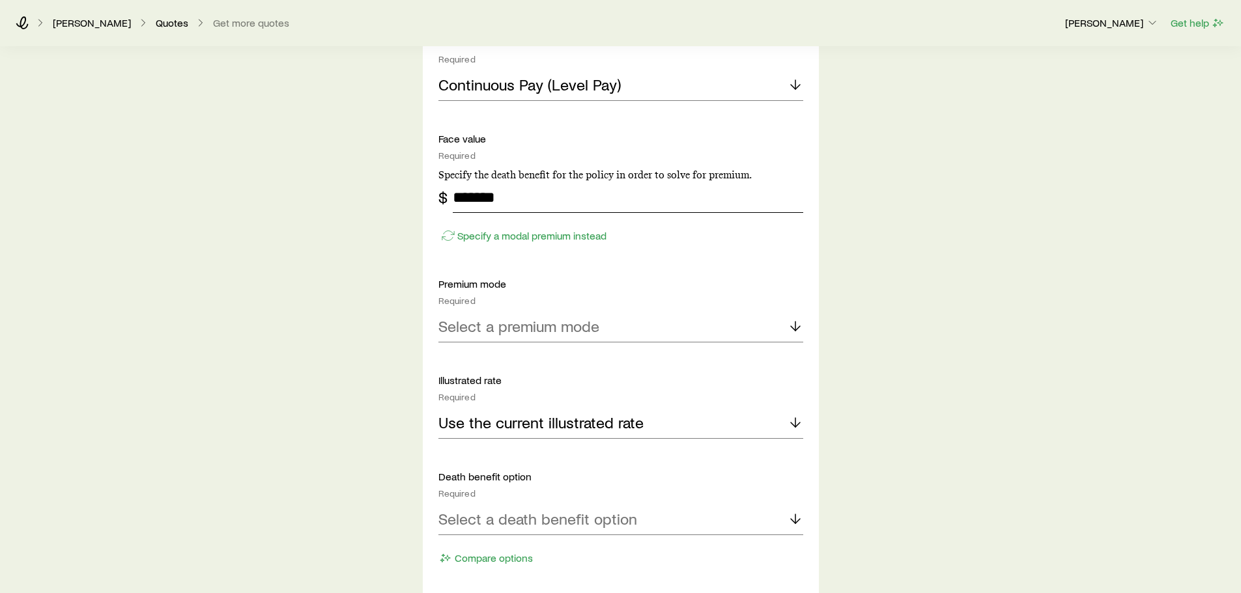
scroll to position [1042, 0]
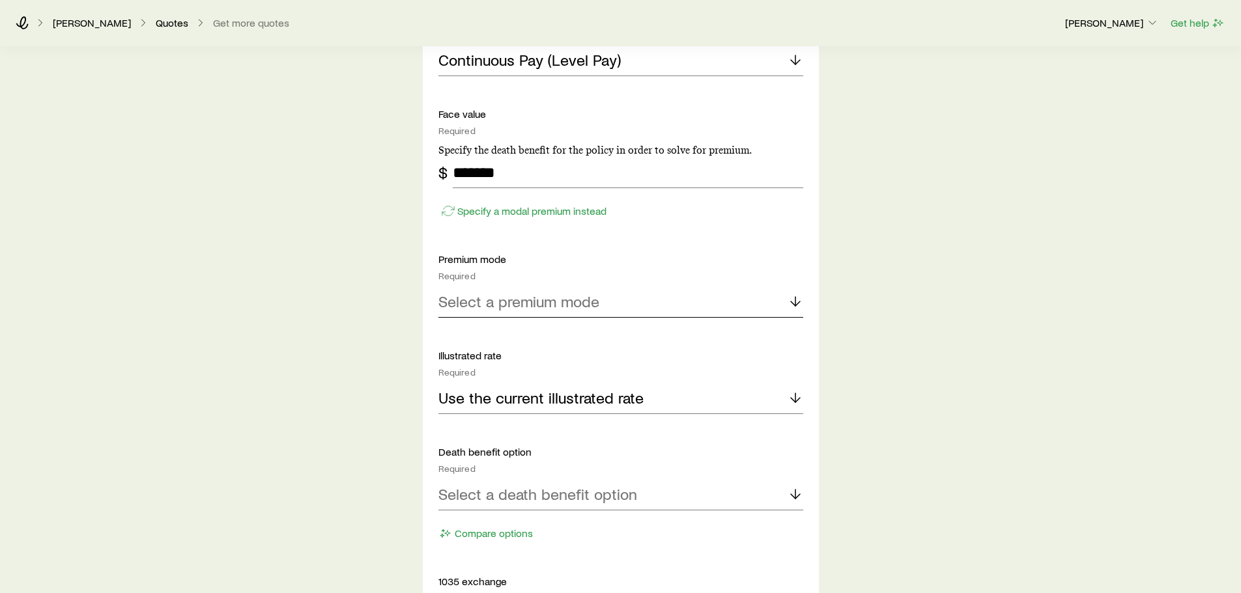
click at [496, 290] on div "Select a premium mode" at bounding box center [620, 302] width 365 height 31
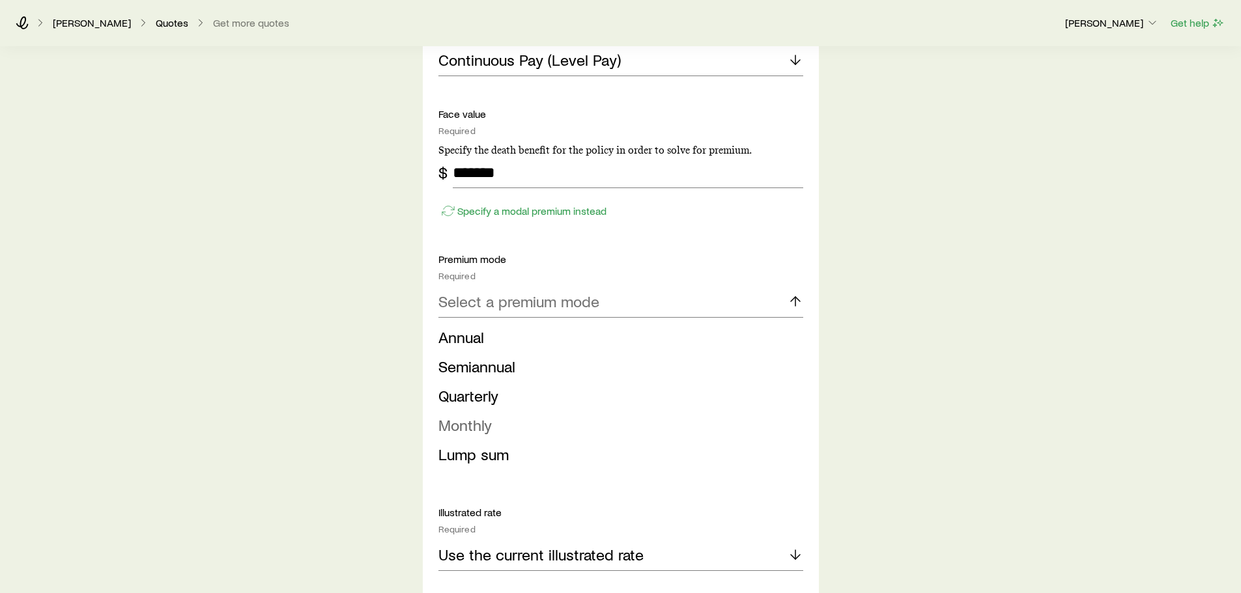
click at [474, 425] on span "Monthly" at bounding box center [464, 425] width 53 height 19
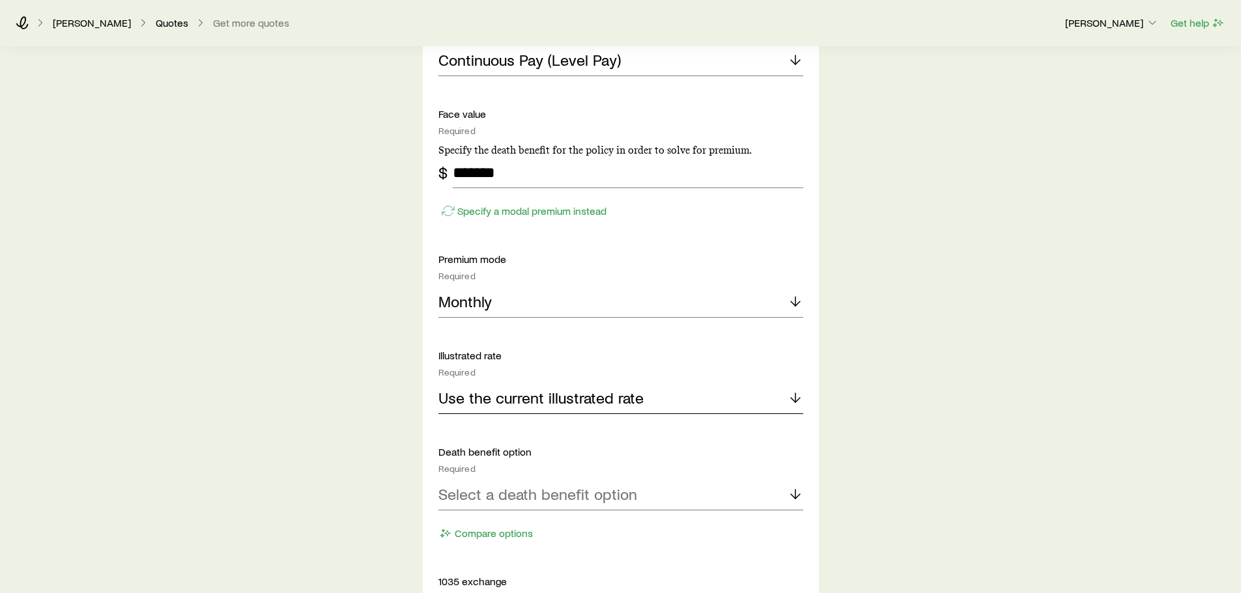
click at [607, 397] on p "Use the current illustrated rate" at bounding box center [540, 398] width 205 height 18
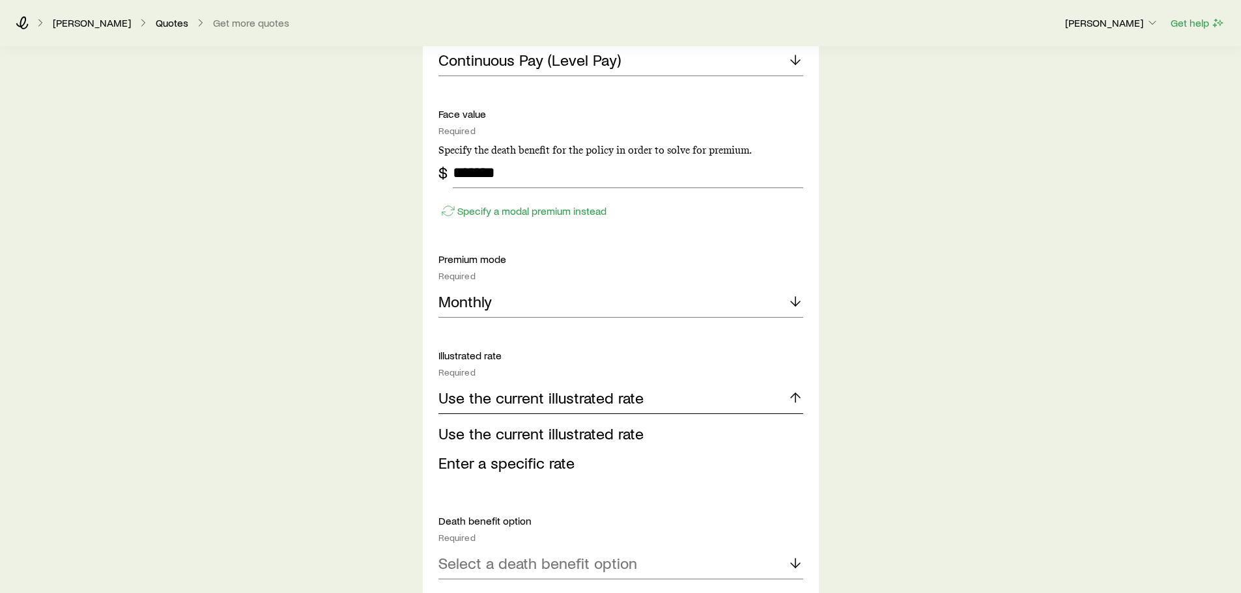
click at [607, 397] on p "Use the current illustrated rate" at bounding box center [540, 398] width 205 height 18
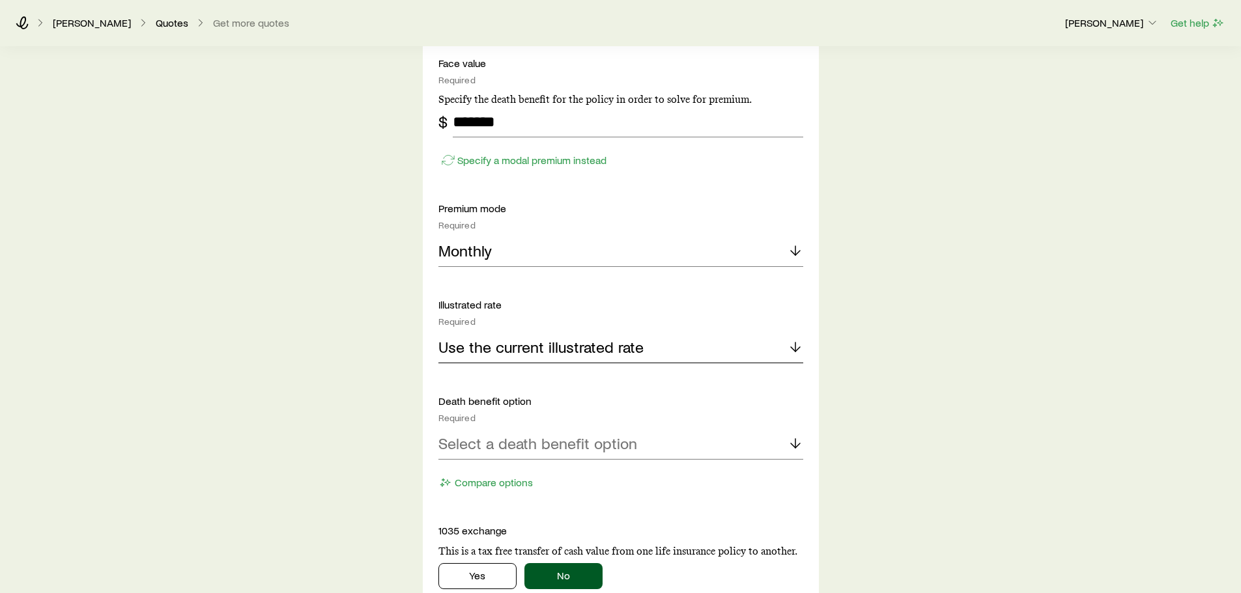
scroll to position [1172, 0]
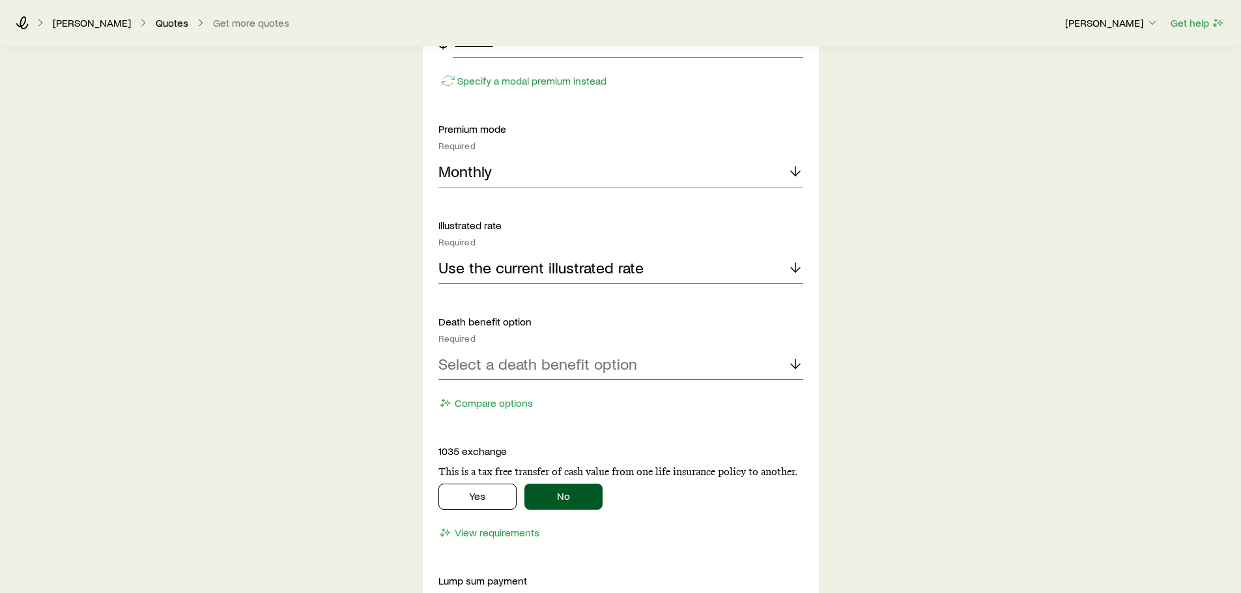
click at [635, 371] on div "Select a death benefit option" at bounding box center [620, 364] width 365 height 31
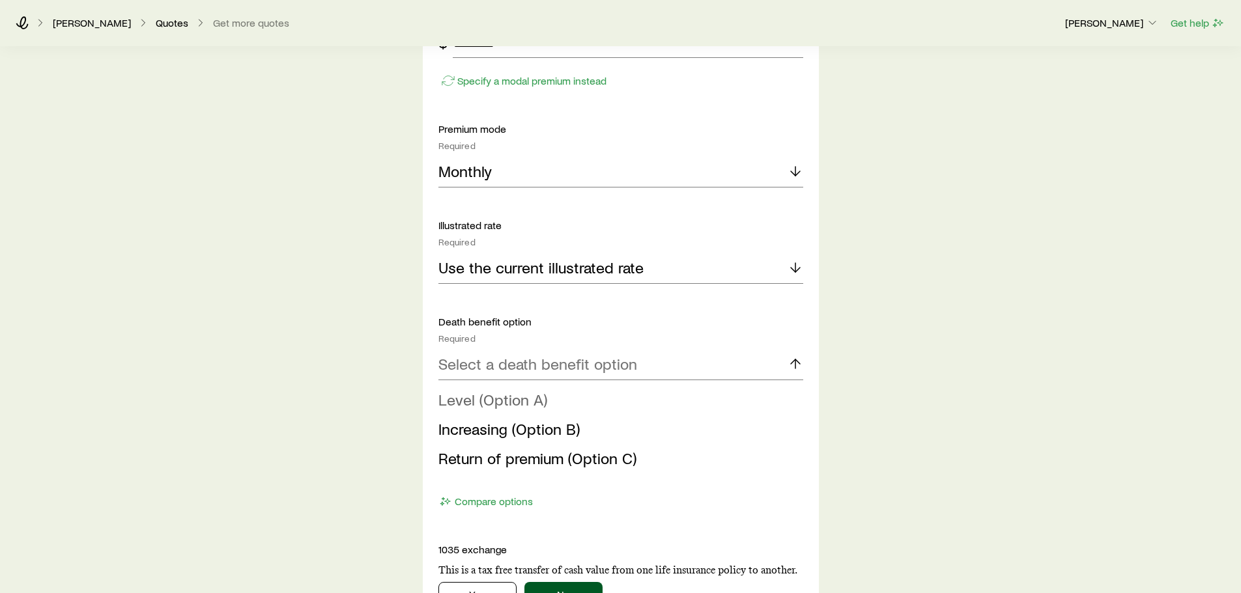
click at [520, 398] on span "Level (Option A)" at bounding box center [492, 399] width 109 height 19
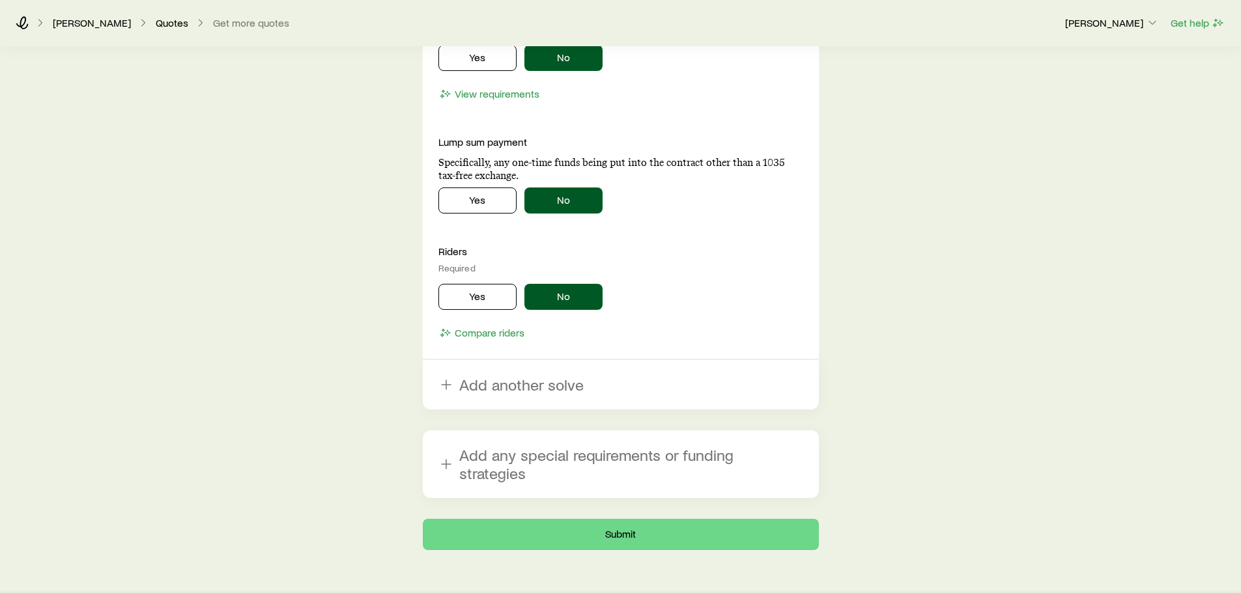
scroll to position [1624, 0]
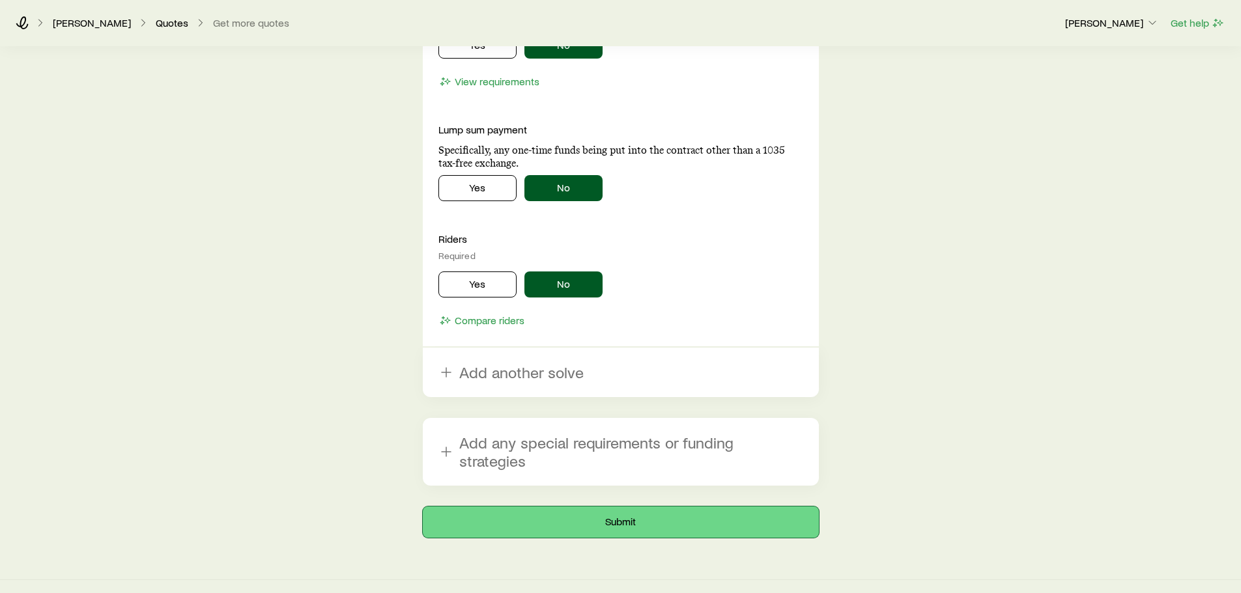
click at [641, 507] on button "Submit" at bounding box center [621, 522] width 396 height 31
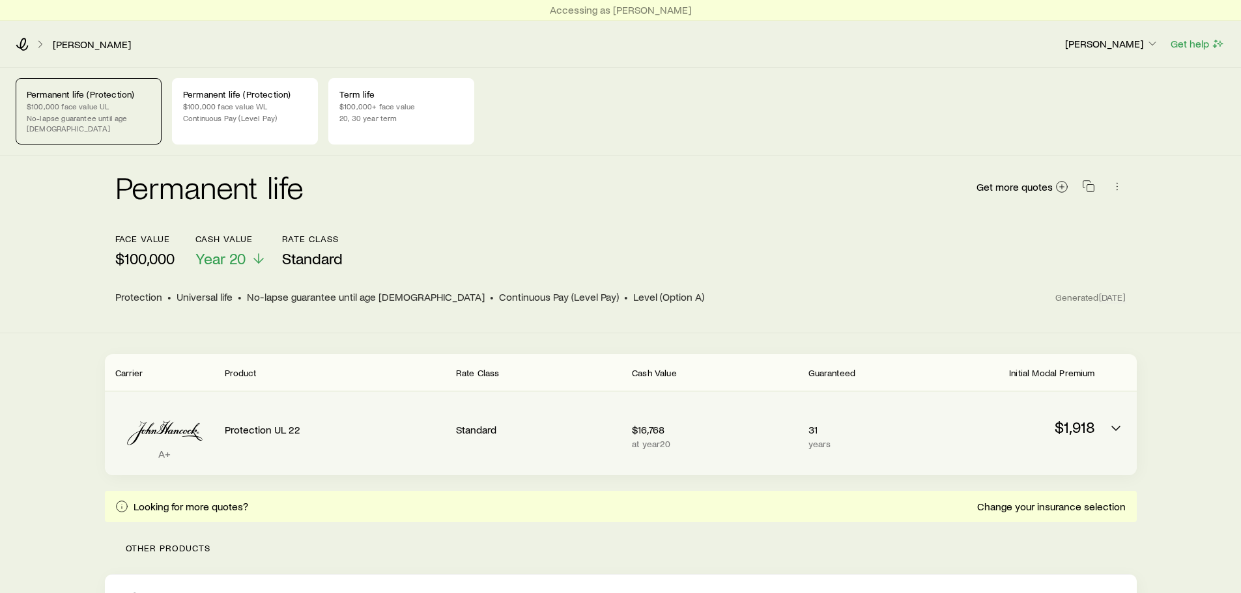
click at [1097, 414] on div "A+ Protection UL 22 Standard $16,768 at year 20 31 years $1,918" at bounding box center [621, 433] width 1032 height 83
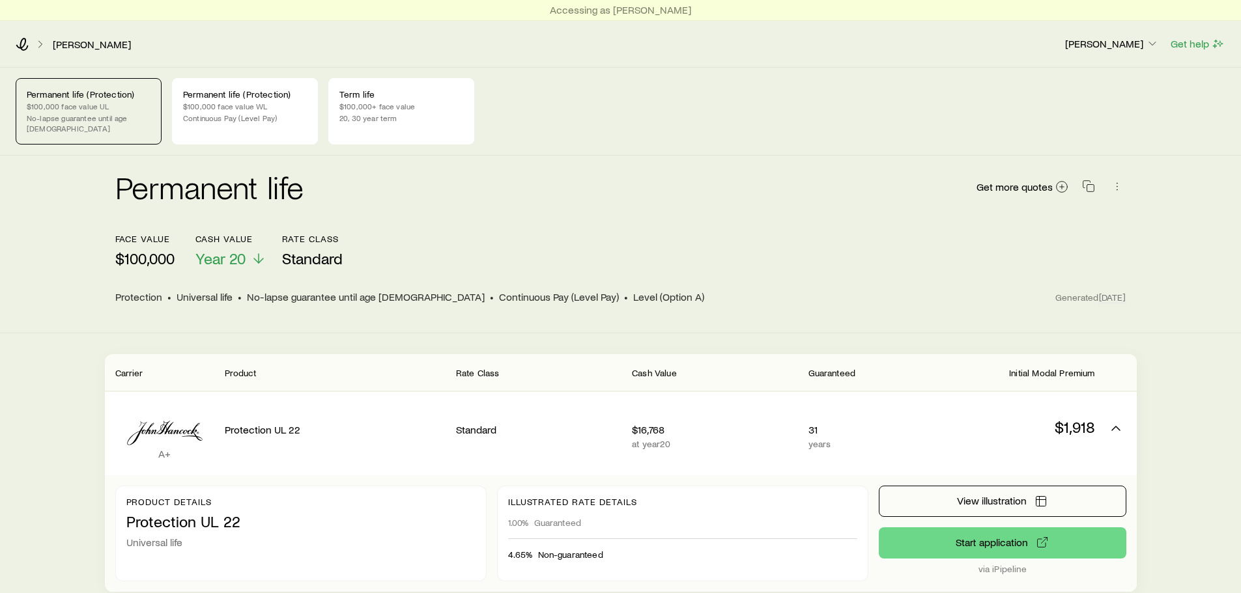
click at [1212, 356] on div "Permanent life (Protection) $100,000 face value UL No-lapse guarantee until age…" at bounding box center [620, 522] width 1241 height 909
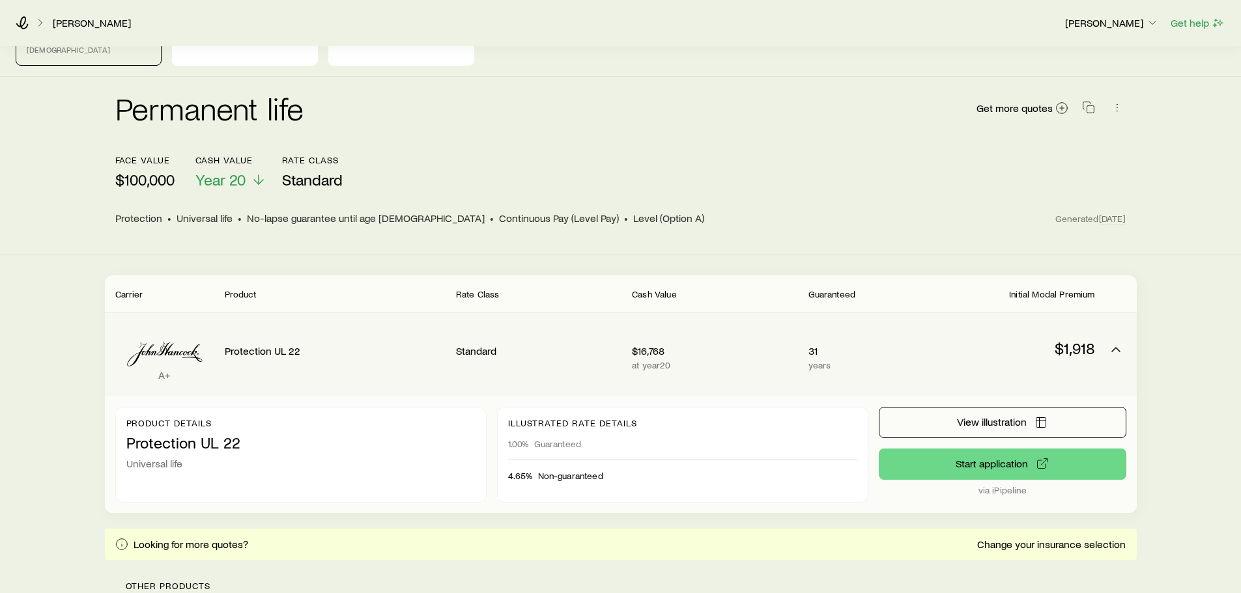
scroll to position [55, 0]
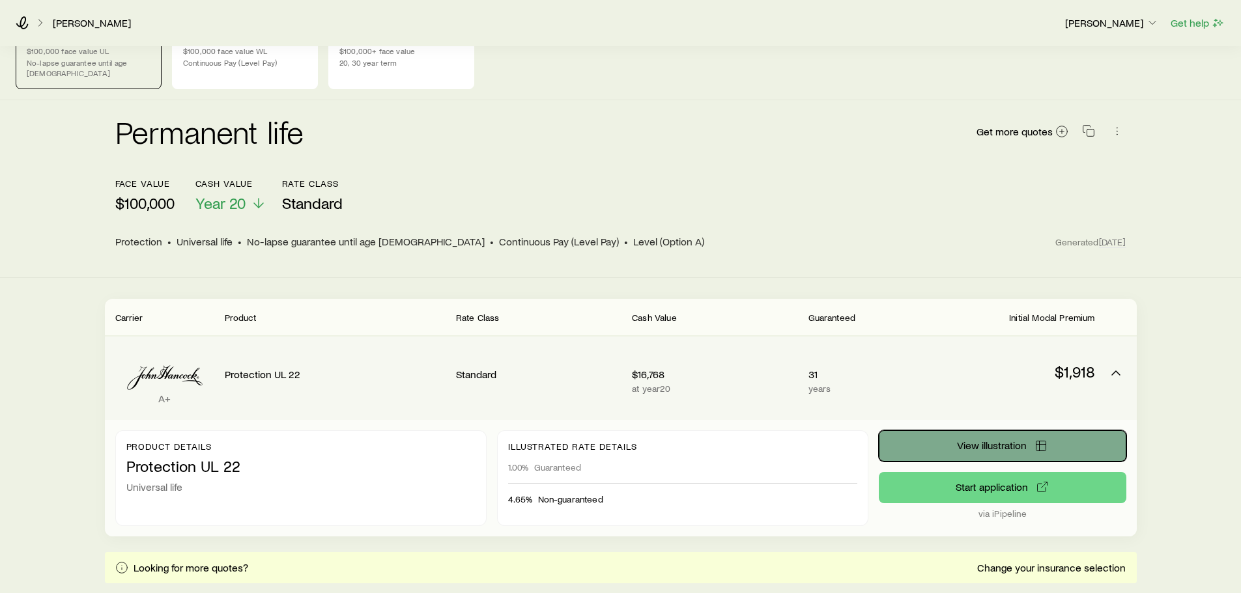
click at [959, 440] on span "View illustration" at bounding box center [992, 445] width 70 height 10
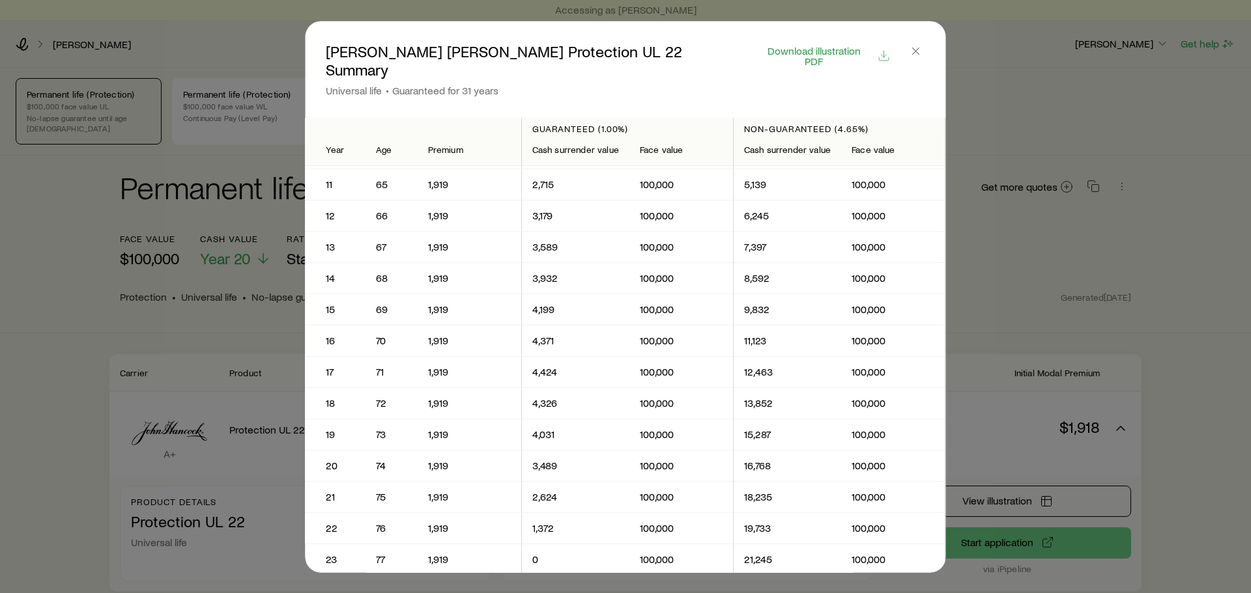
scroll to position [0, 0]
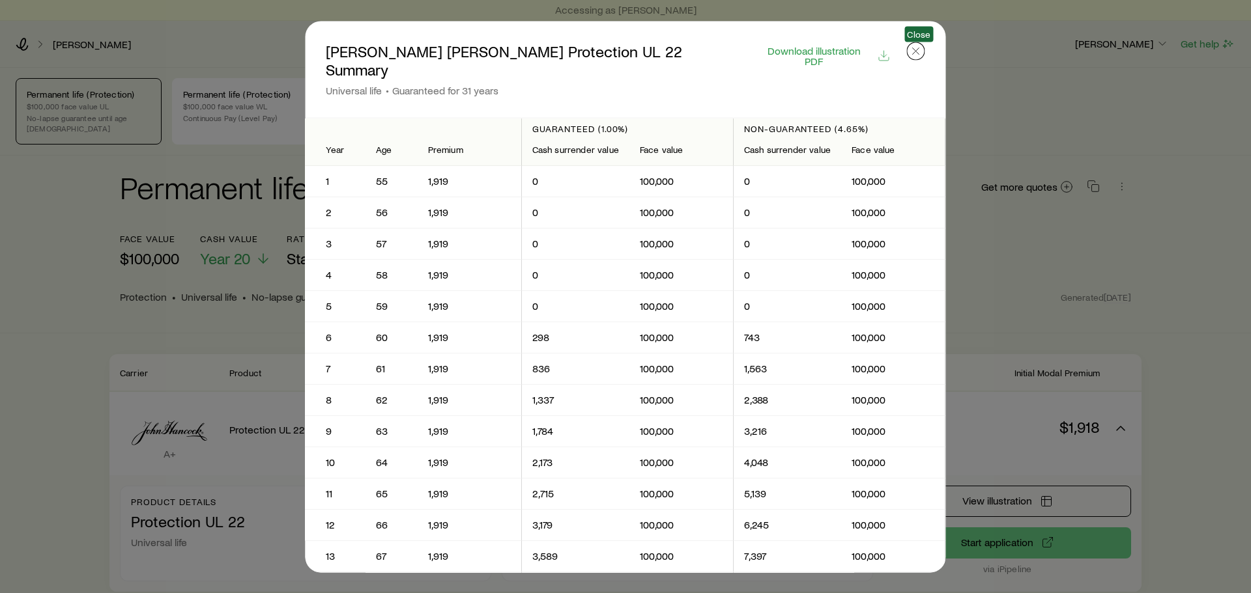
click at [925, 54] on button "button" at bounding box center [916, 51] width 18 height 18
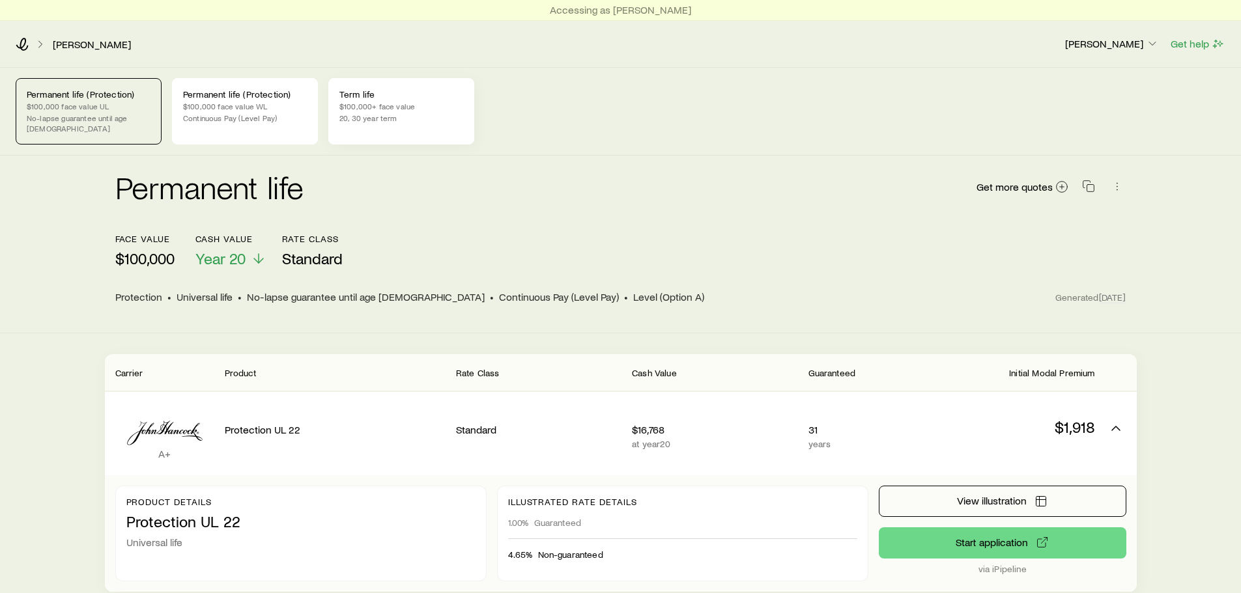
click at [393, 83] on div "Term life $100,000+ face value 20, 30 year term" at bounding box center [401, 111] width 146 height 66
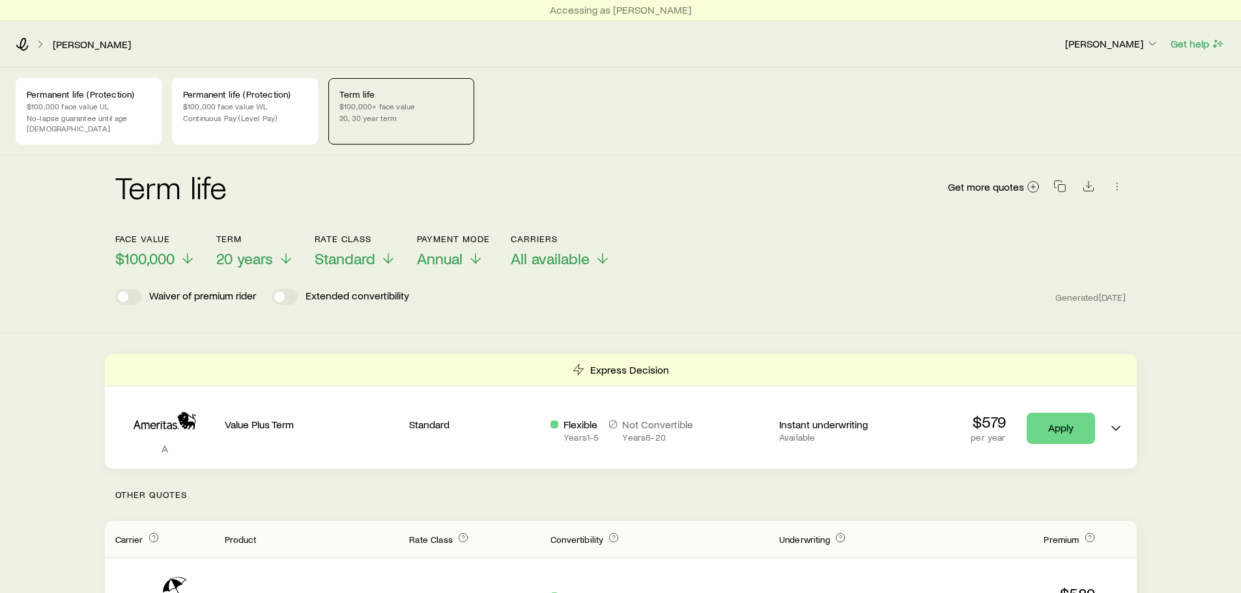
drag, startPoint x: 320, startPoint y: 231, endPoint x: 57, endPoint y: 257, distance: 264.4
click at [30, 252] on div "Term life Get more quotes Face value $100,000 Term 20 years Rate Class Standard…" at bounding box center [620, 245] width 1241 height 178
click at [246, 252] on span "20 years" at bounding box center [244, 258] width 57 height 18
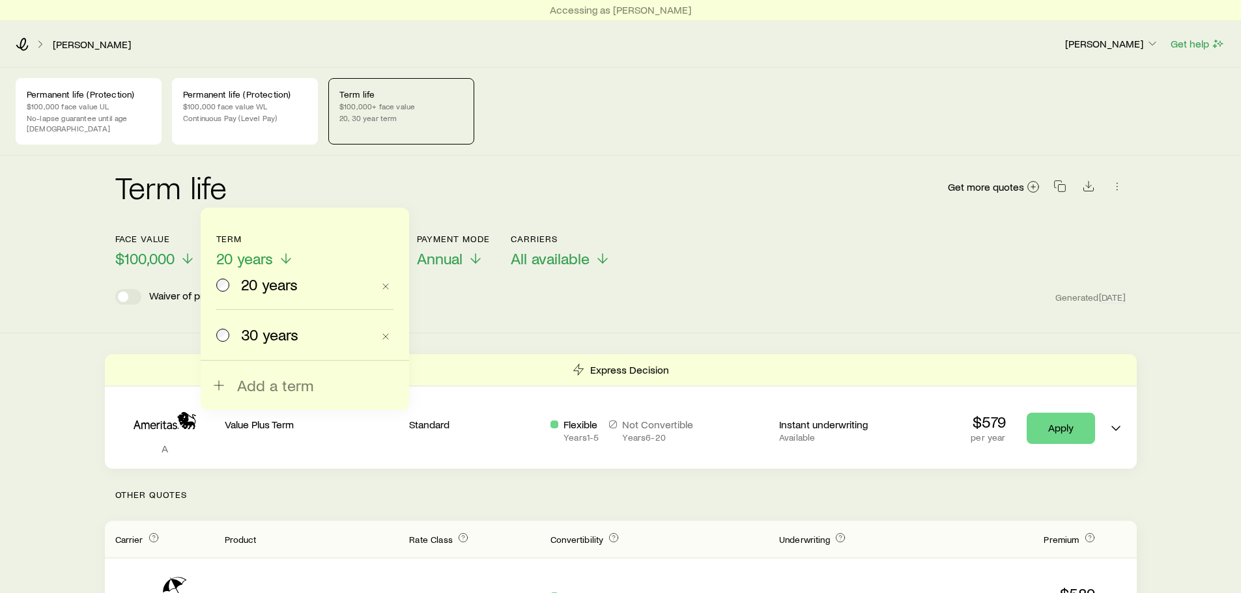
click at [279, 333] on span "30 years" at bounding box center [269, 335] width 57 height 18
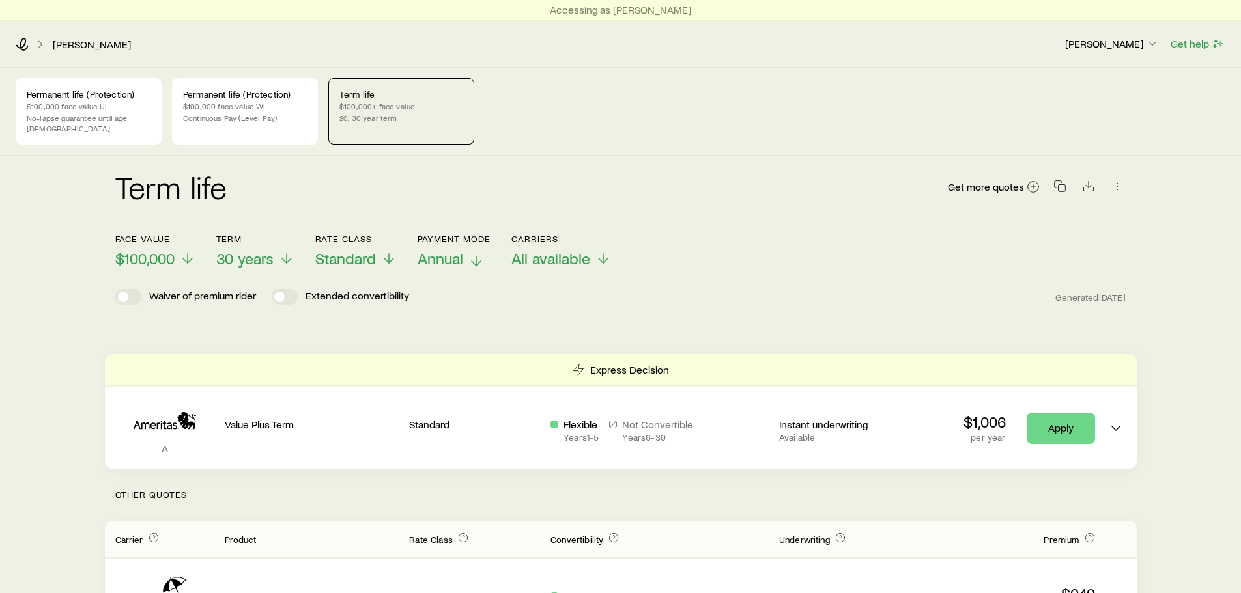
click at [474, 255] on icon at bounding box center [476, 261] width 16 height 16
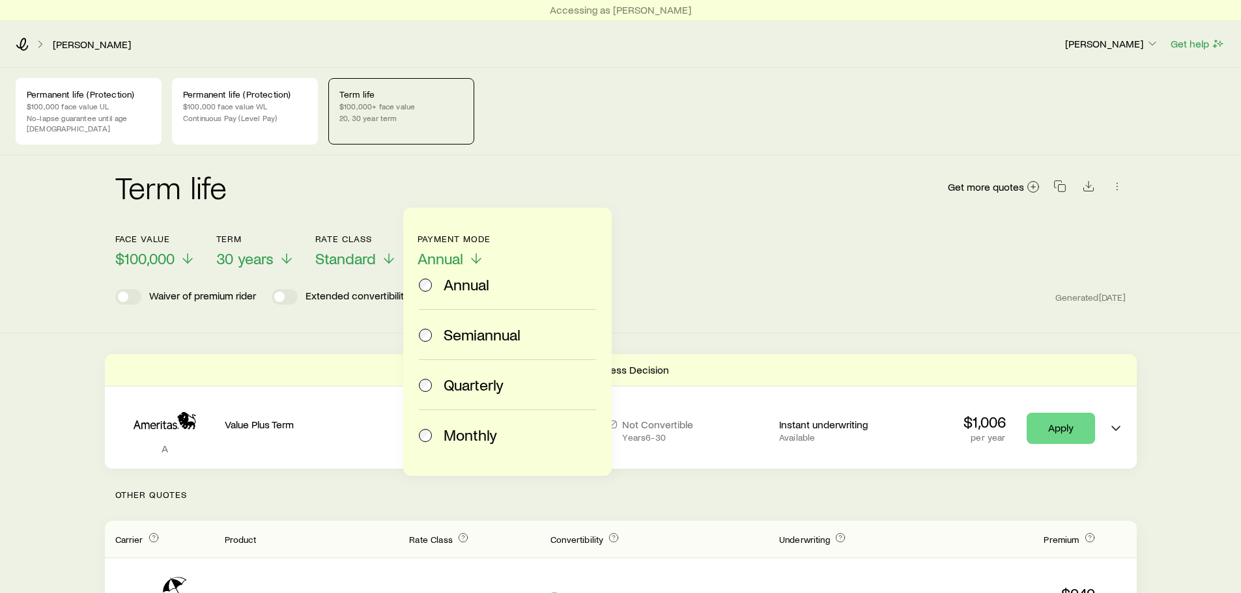
click at [537, 446] on label "Monthly" at bounding box center [505, 435] width 172 height 50
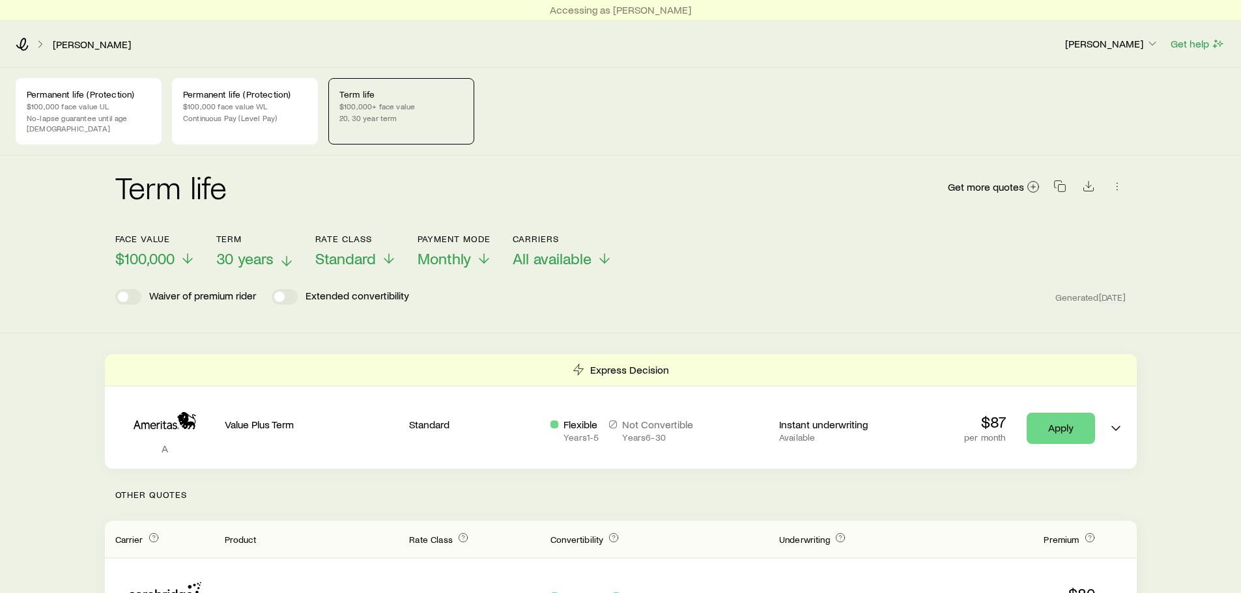
click at [238, 249] on span "30 years" at bounding box center [244, 258] width 57 height 18
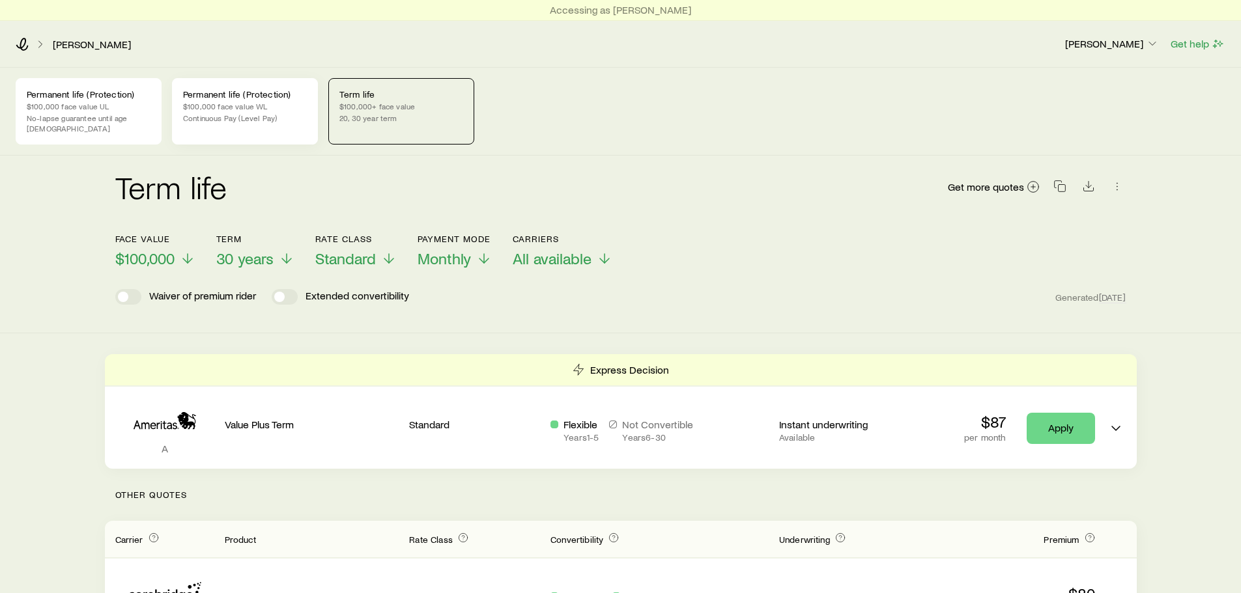
click at [211, 102] on p "$100,000 face value WL" at bounding box center [245, 106] width 124 height 10
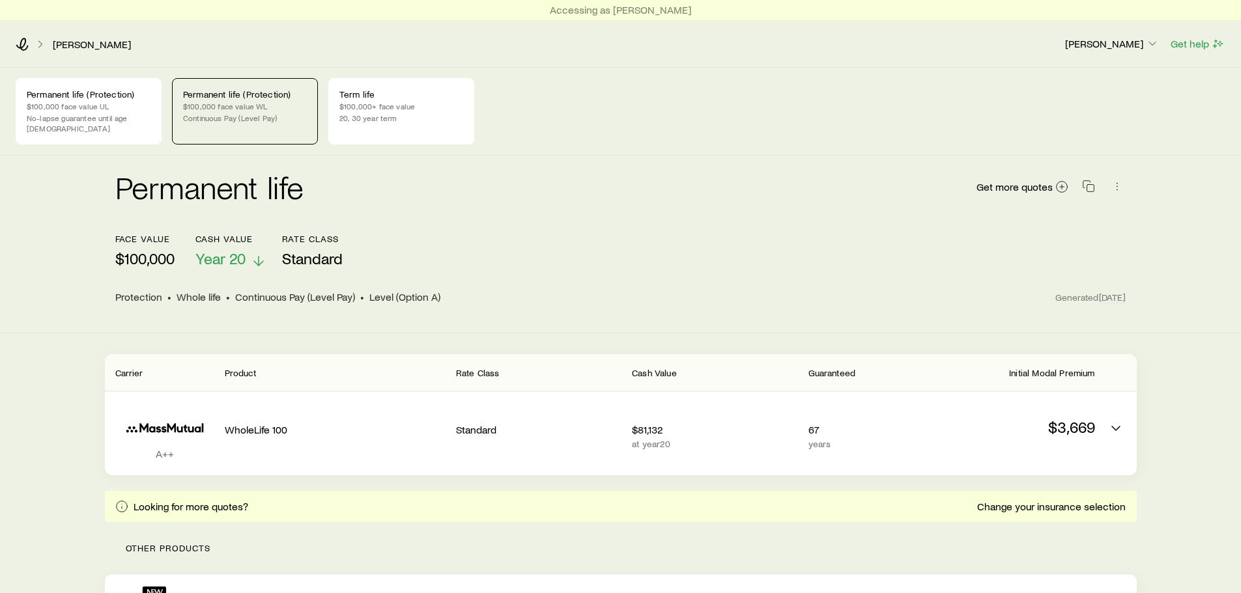
click at [231, 252] on span "Year 20" at bounding box center [220, 258] width 50 height 18
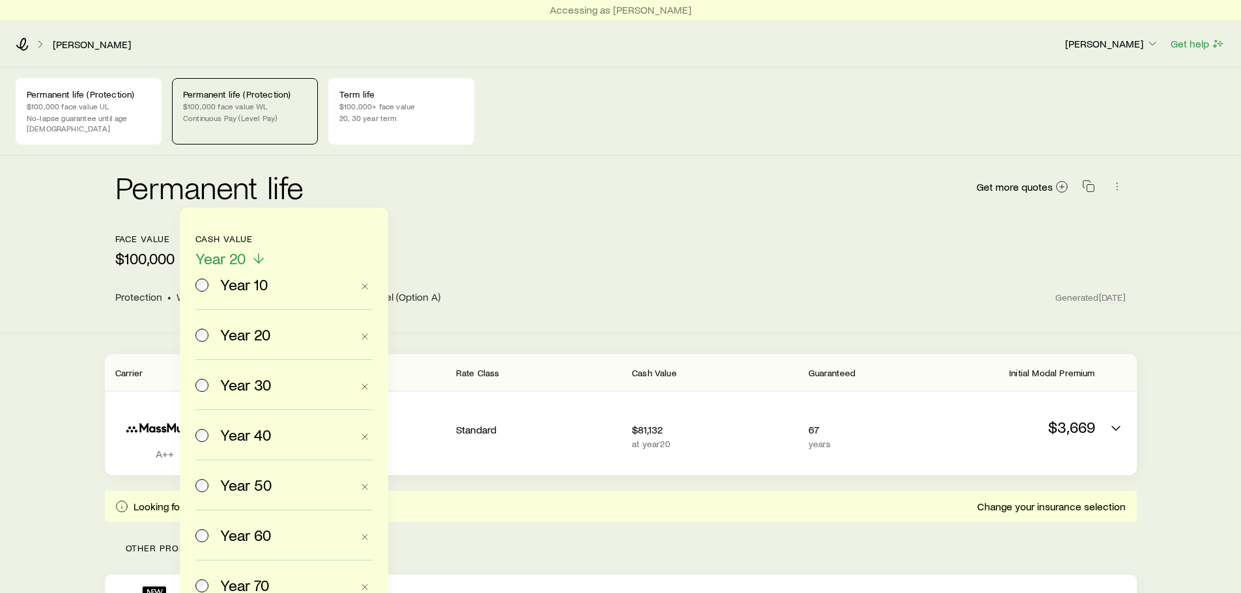
click at [233, 285] on span "Year 10" at bounding box center [244, 285] width 48 height 18
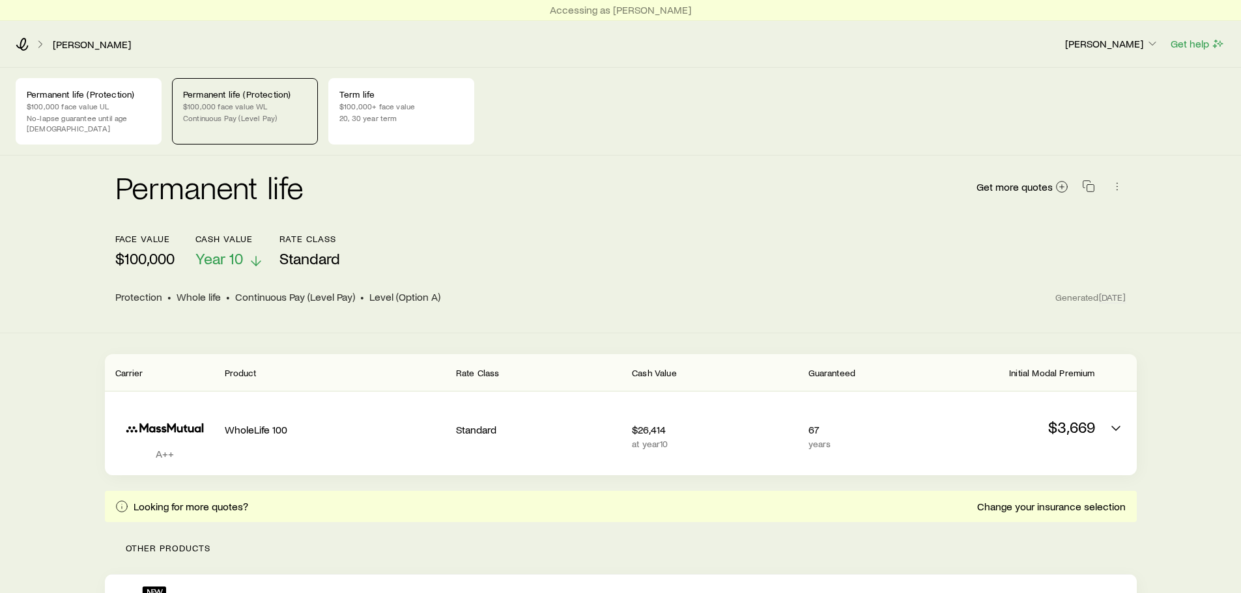
click at [216, 249] on span "Year 10" at bounding box center [219, 258] width 48 height 18
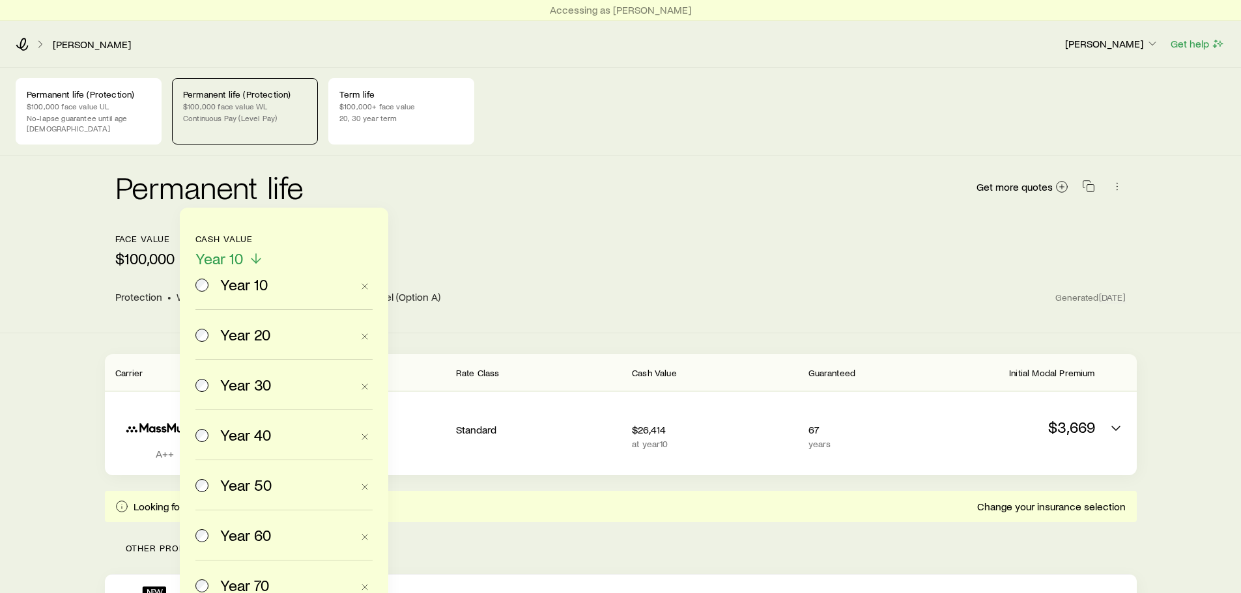
click at [254, 347] on label "Year 20" at bounding box center [273, 335] width 156 height 50
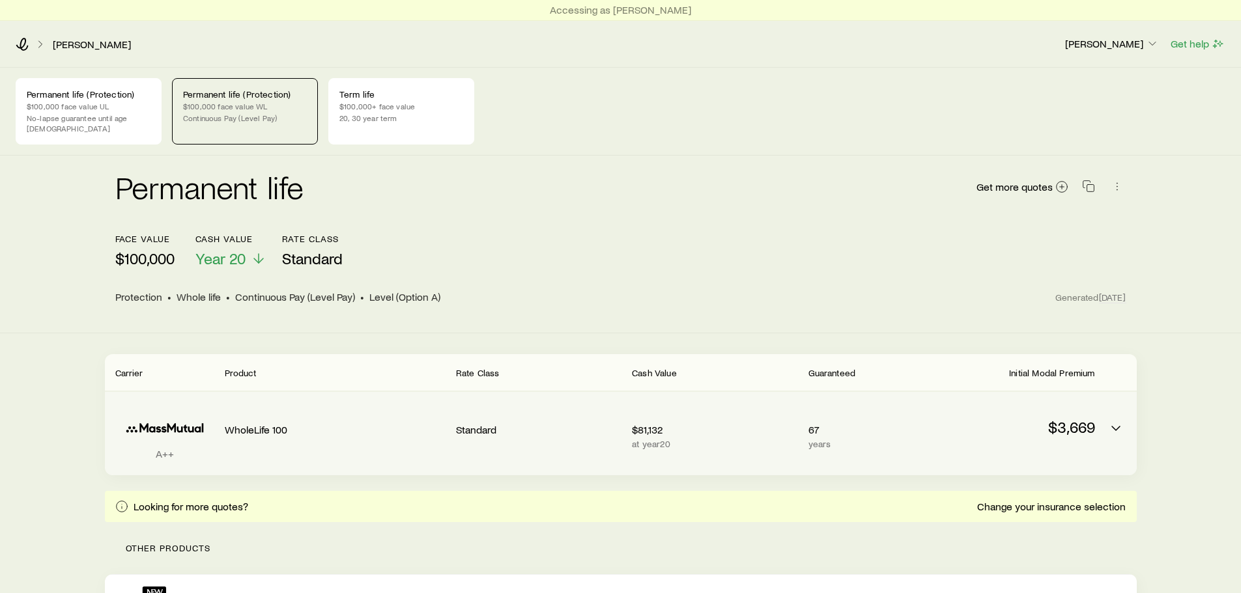
click at [1085, 418] on p "$3,669" at bounding box center [1011, 427] width 165 height 18
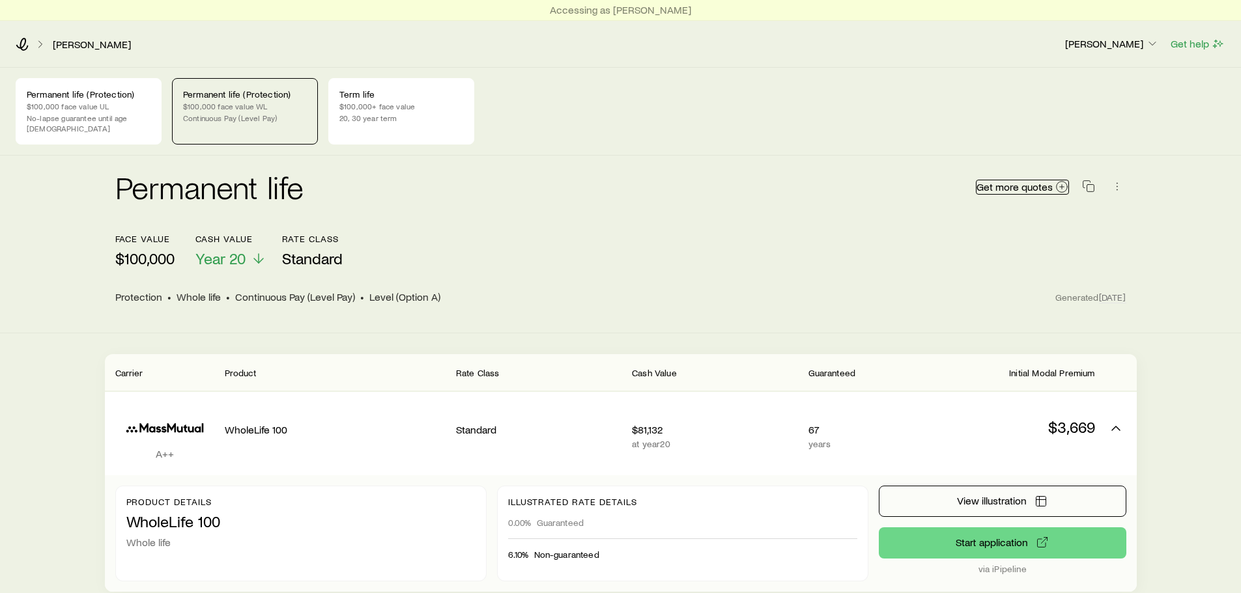
click at [1021, 182] on span "Get more quotes" at bounding box center [1014, 187] width 76 height 10
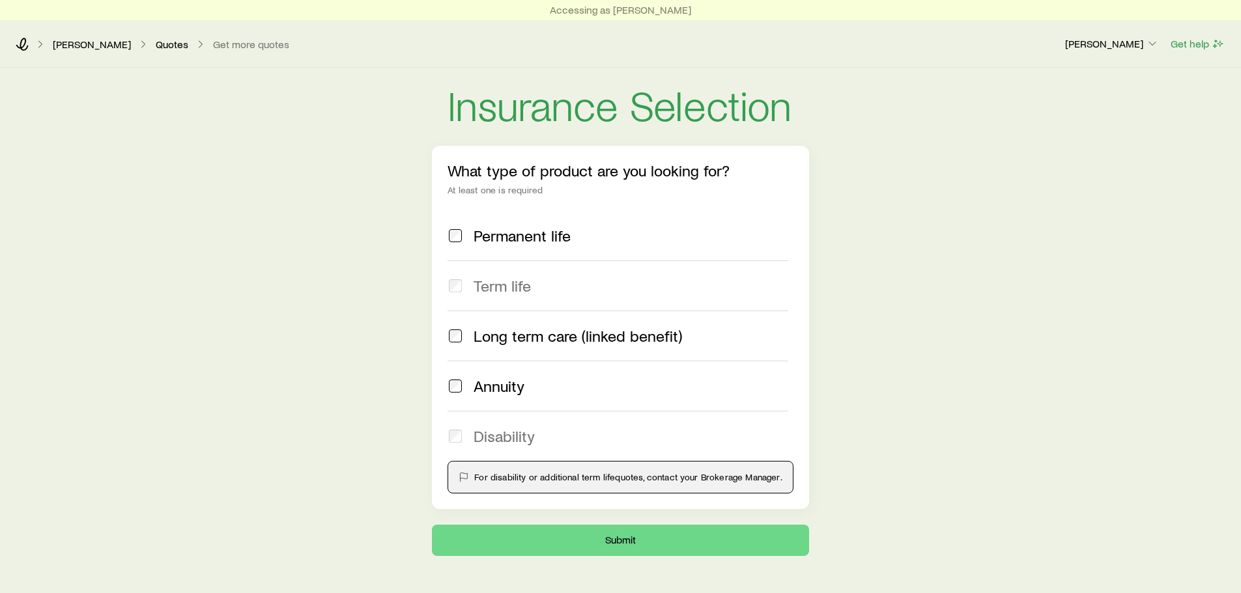
click at [466, 228] on div "Permanent life" at bounding box center [617, 236] width 340 height 18
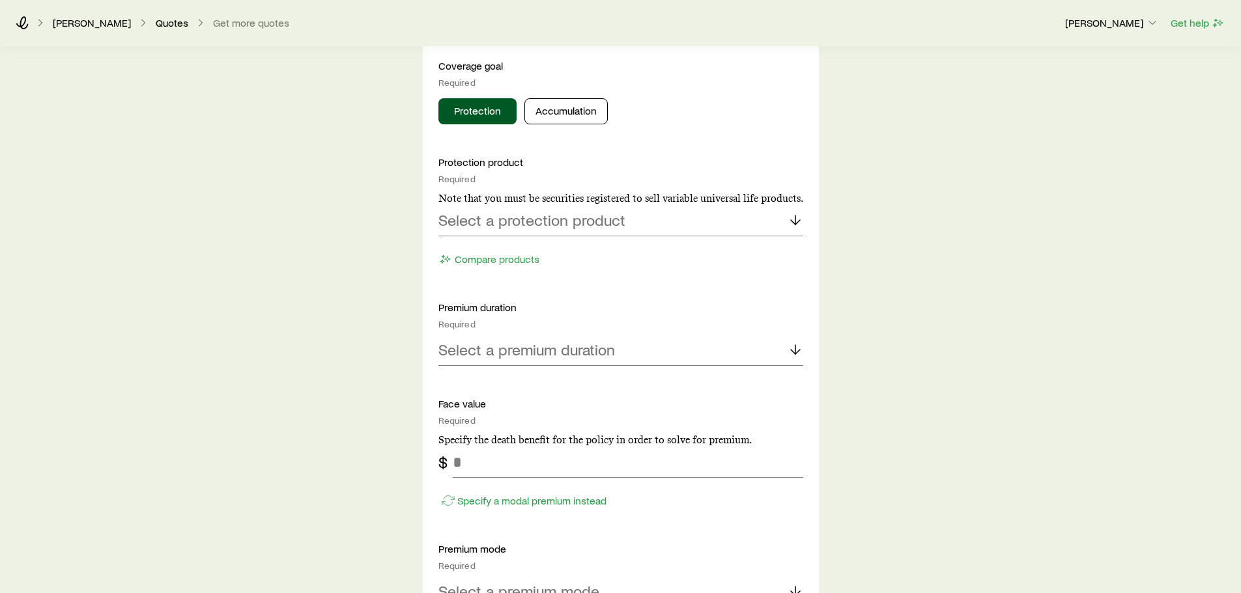
scroll to position [651, 0]
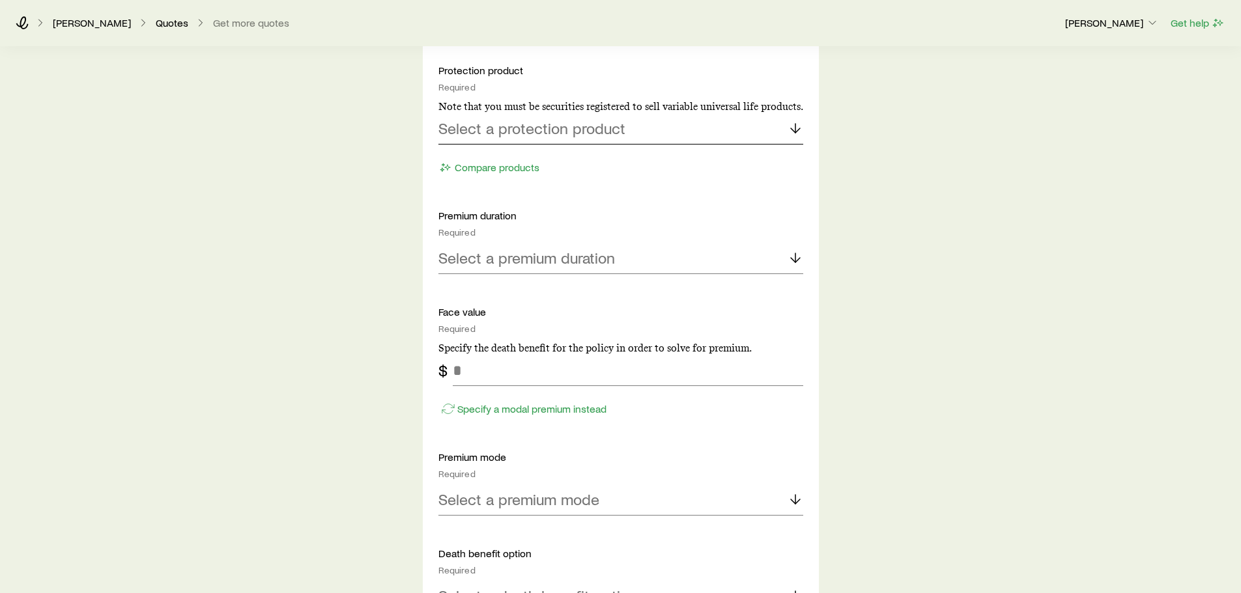
click at [556, 132] on p "Select a protection product" at bounding box center [531, 128] width 187 height 18
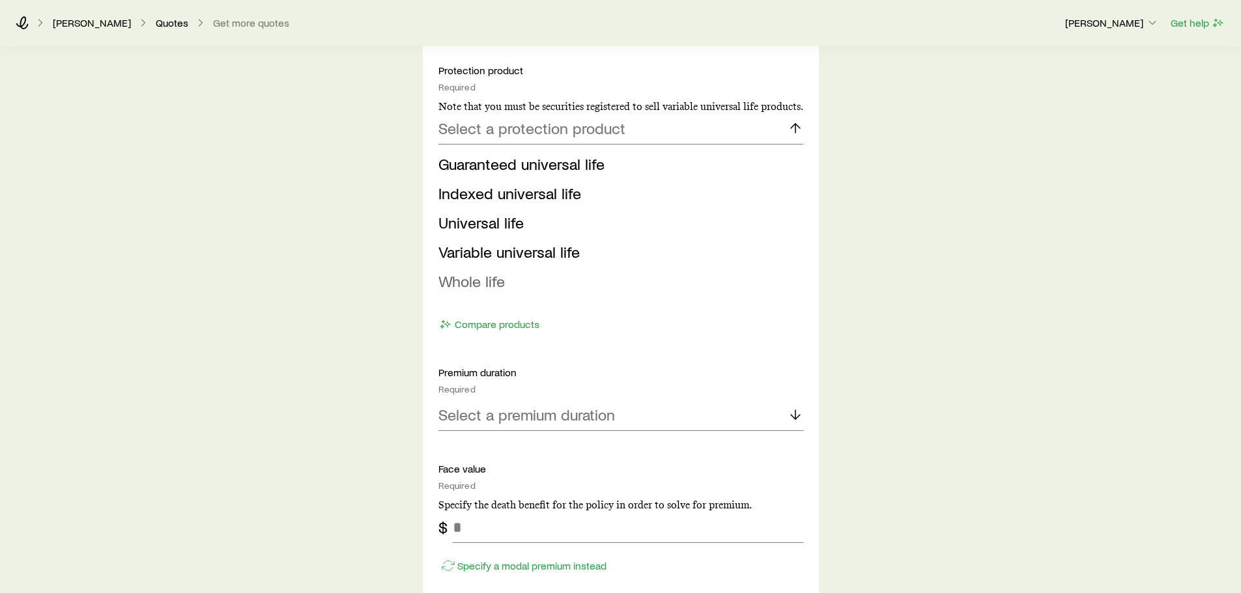
click at [494, 281] on span "Whole life" at bounding box center [471, 281] width 66 height 19
click at [494, 281] on div "Protection product Required Note that you must be securities registered to sell…" at bounding box center [620, 433] width 365 height 739
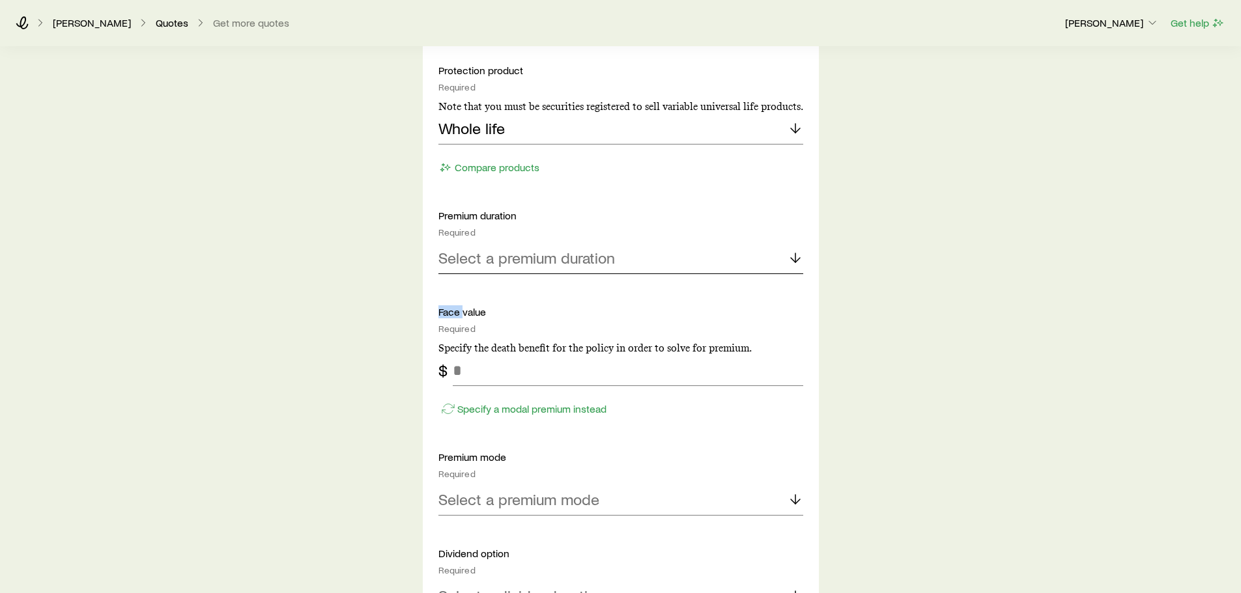
click at [531, 253] on p "Select a premium duration" at bounding box center [526, 258] width 177 height 18
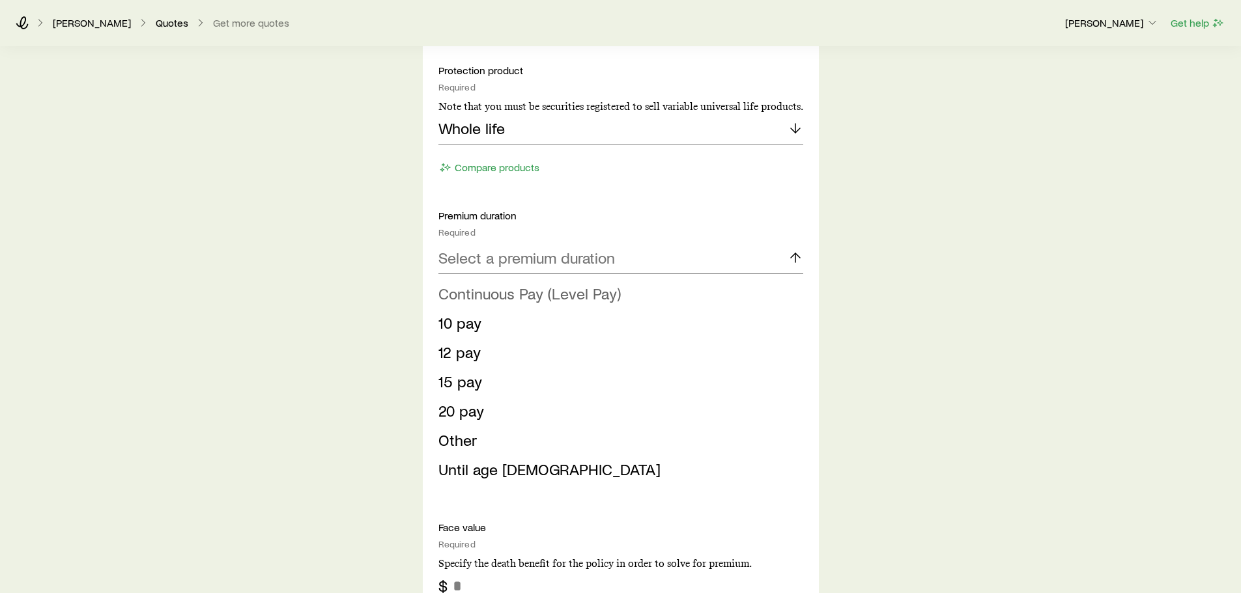
click at [542, 292] on span "Continuous Pay (Level Pay)" at bounding box center [529, 293] width 182 height 19
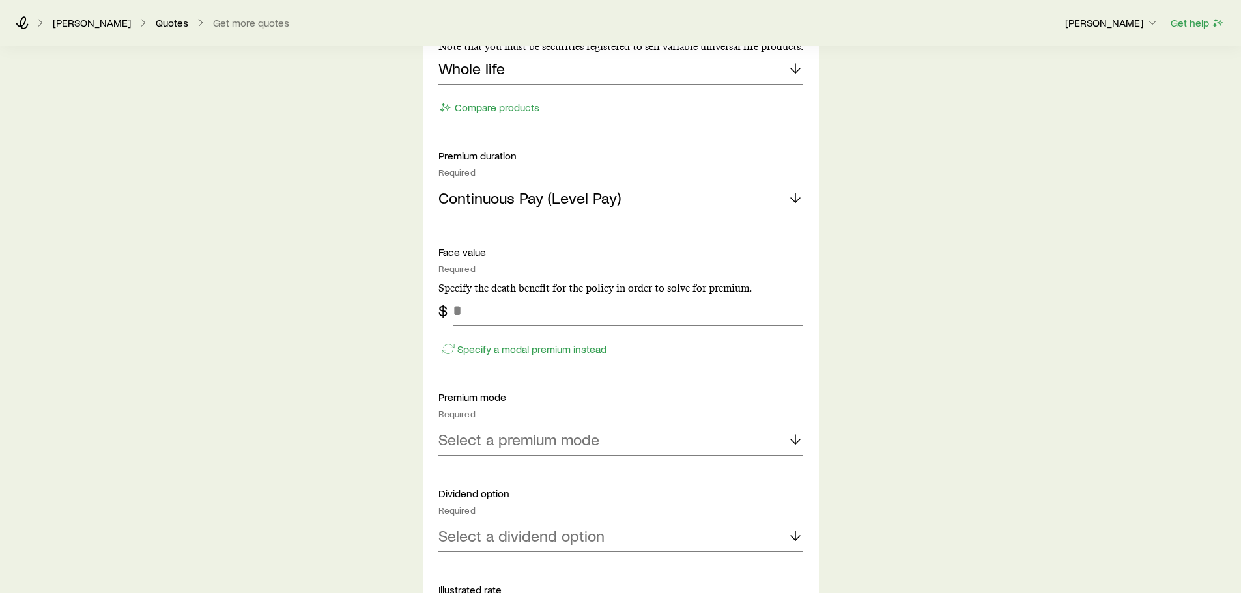
scroll to position [782, 0]
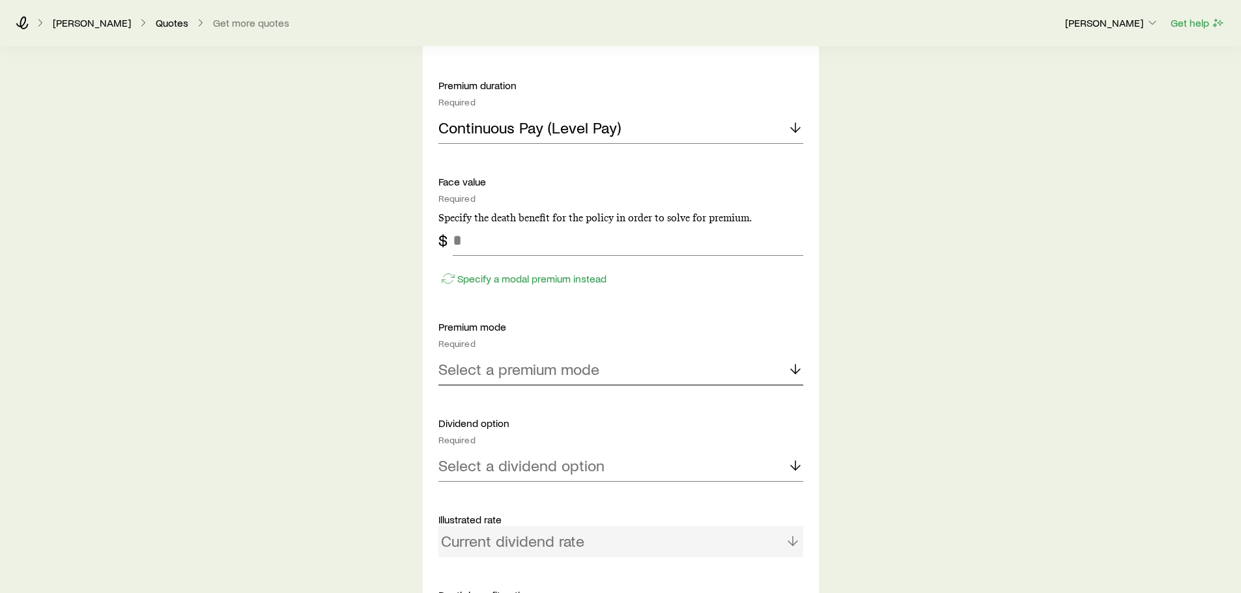
click at [541, 365] on p "Select a premium mode" at bounding box center [518, 369] width 161 height 18
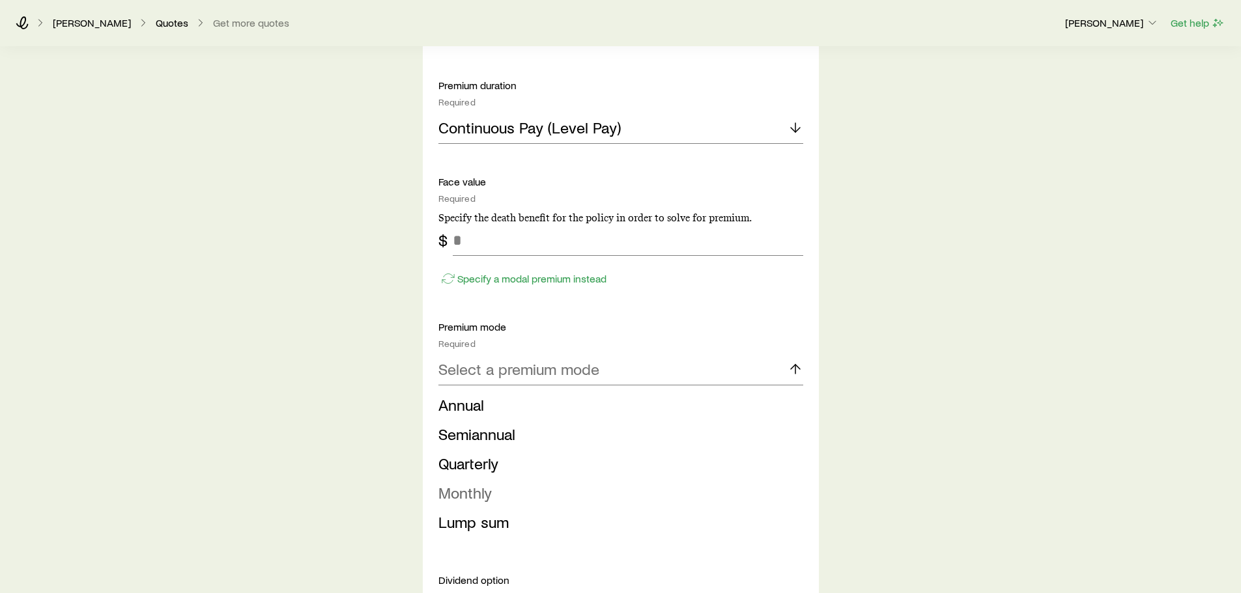
click at [465, 496] on span "Monthly" at bounding box center [464, 492] width 53 height 19
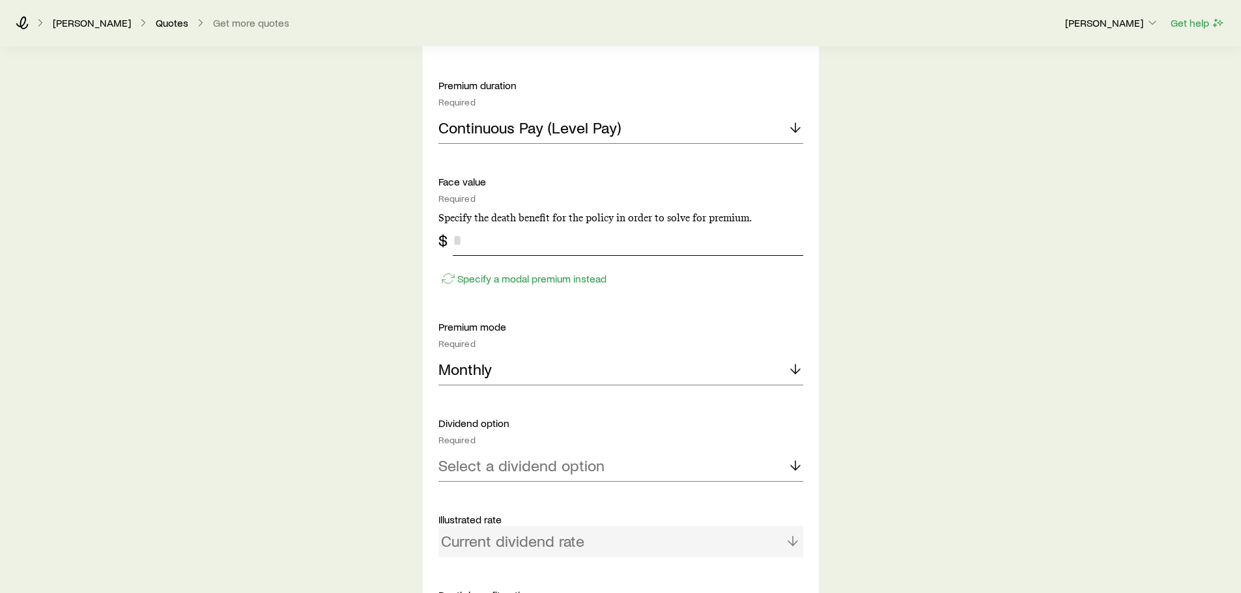
click at [485, 248] on input "tel" at bounding box center [628, 240] width 350 height 31
type input "*******"
click at [551, 279] on p "Specify a modal premium instead" at bounding box center [531, 278] width 149 height 13
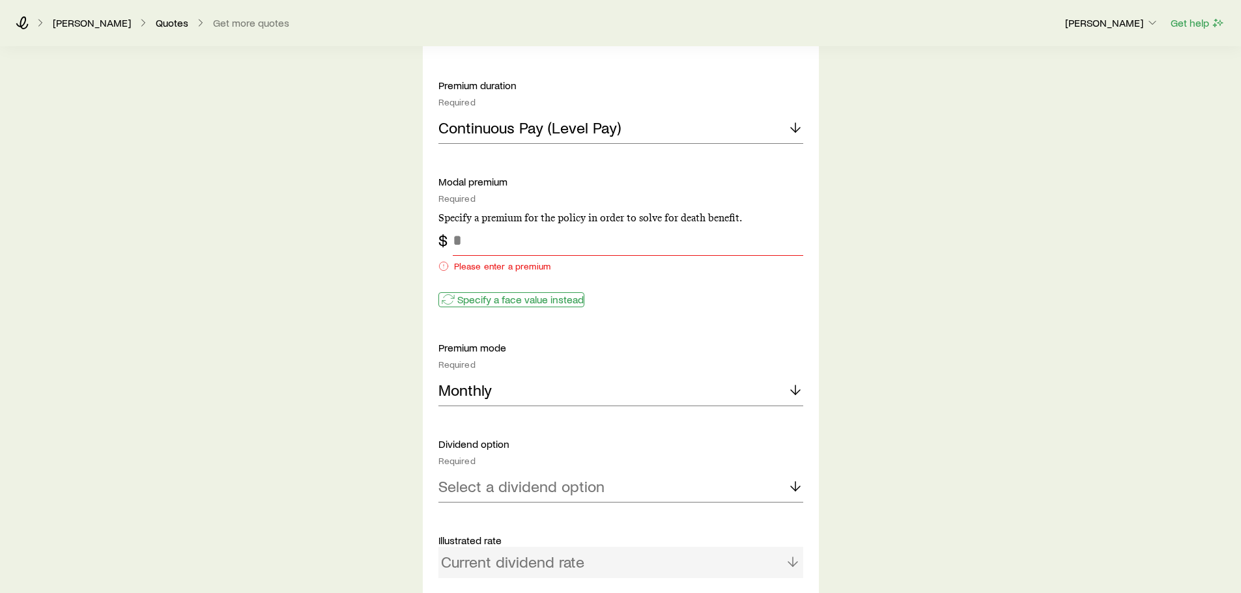
click at [512, 293] on p "Specify a face value instead" at bounding box center [520, 299] width 126 height 13
click at [492, 245] on input "tel" at bounding box center [628, 240] width 350 height 31
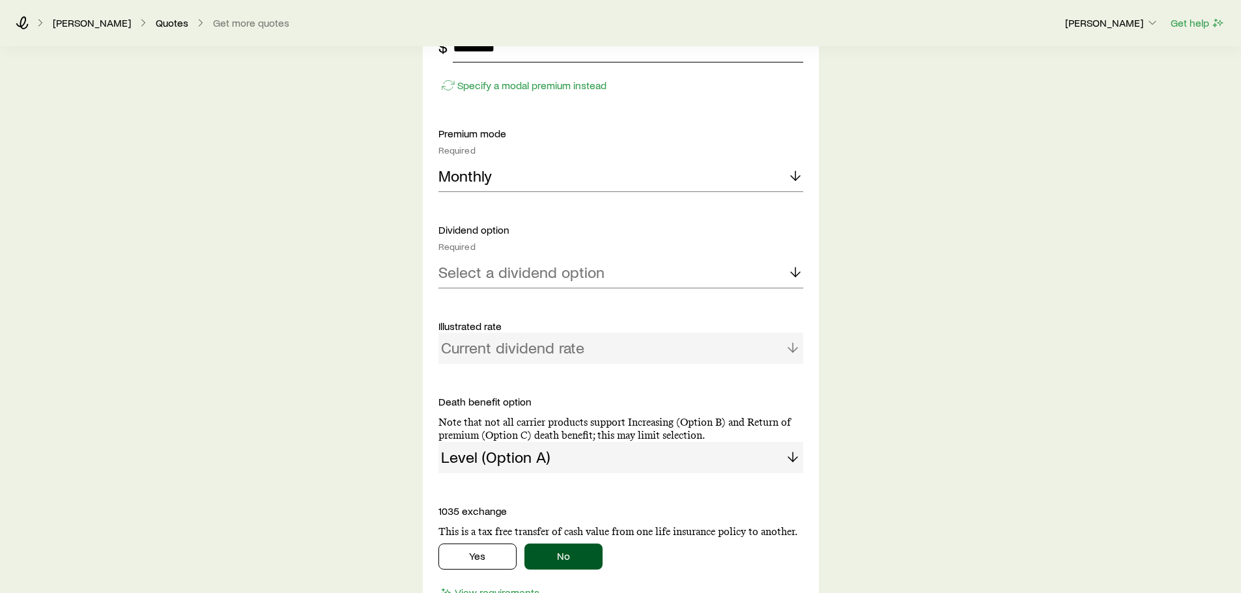
scroll to position [1042, 0]
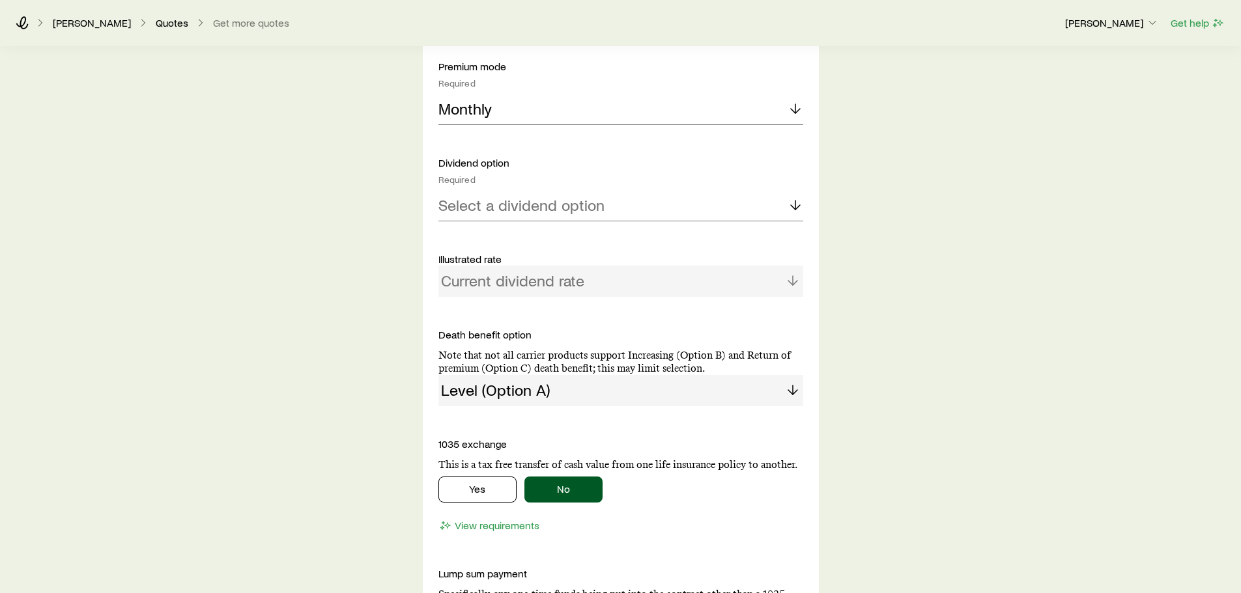
type input "*******"
click at [535, 201] on p "Select a dividend option" at bounding box center [521, 205] width 166 height 18
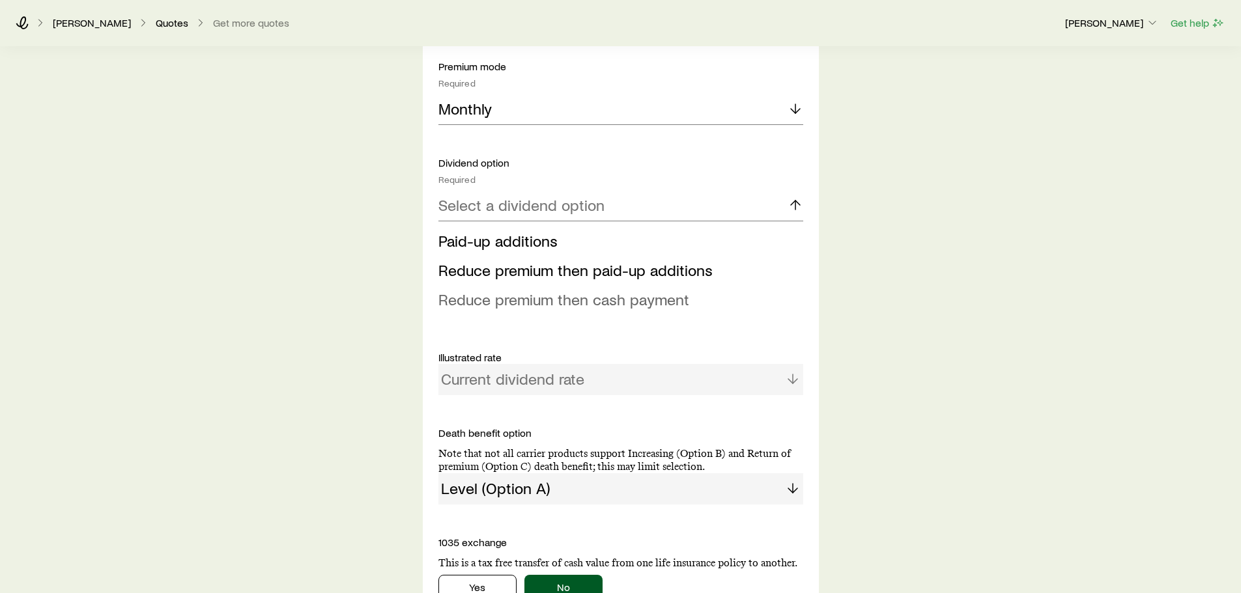
click at [619, 298] on span "Reduce premium then cash payment" at bounding box center [563, 299] width 251 height 19
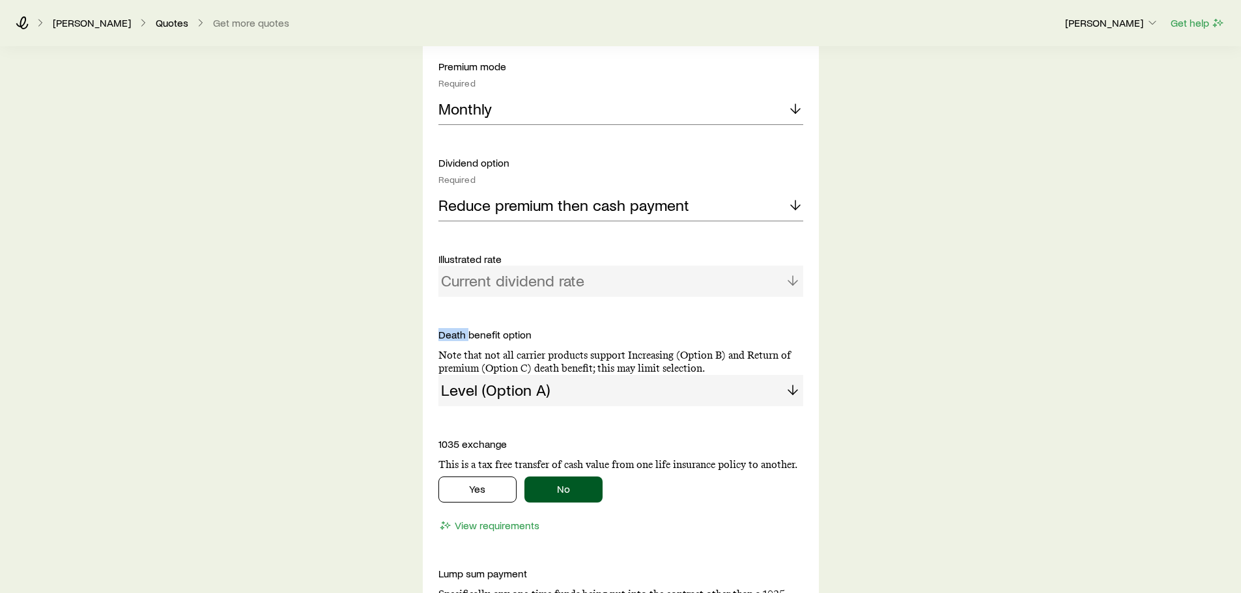
click at [619, 298] on div "Protection product Required Note that you must be securities registered to sell…" at bounding box center [620, 39] width 365 height 733
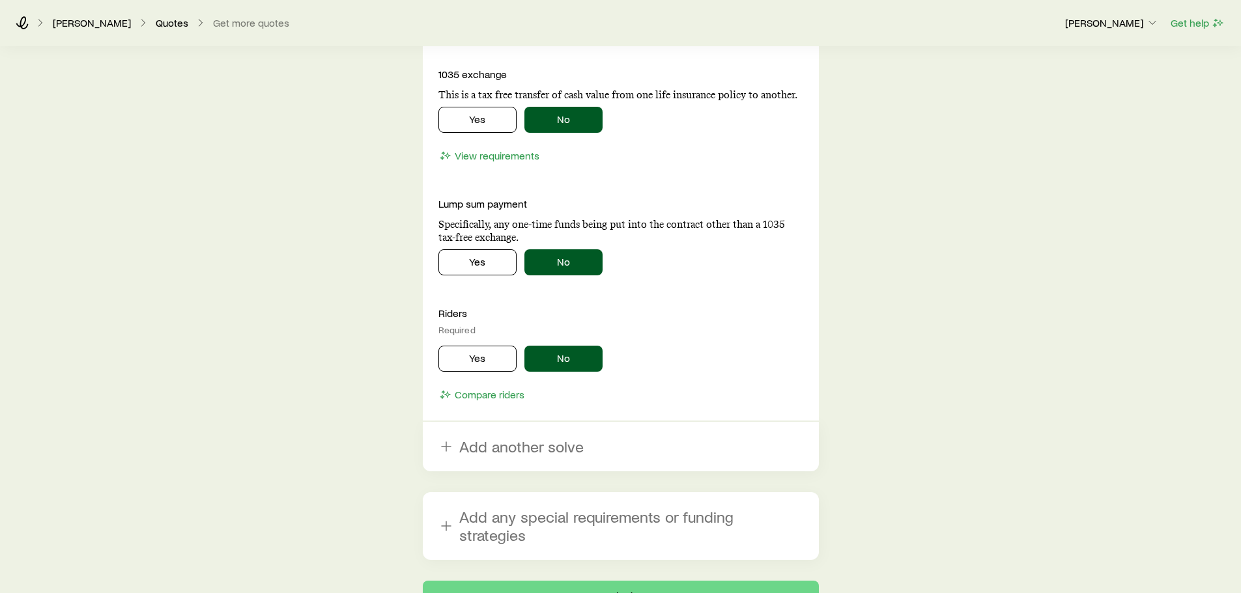
scroll to position [1486, 0]
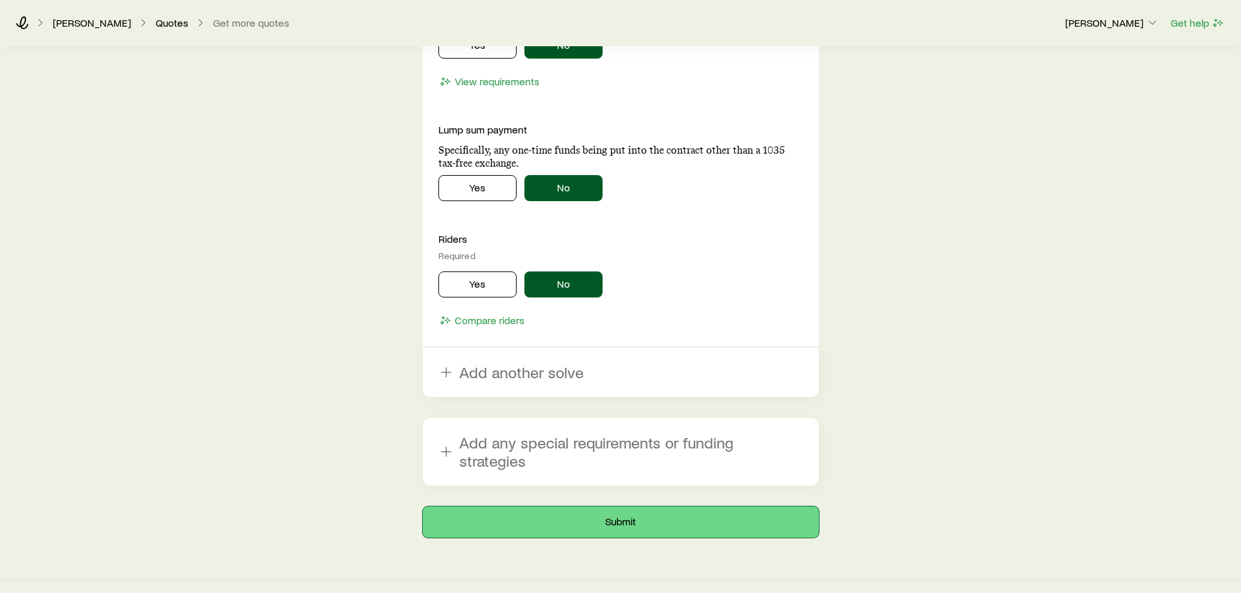
click at [668, 510] on button "Submit" at bounding box center [621, 522] width 396 height 31
